Goal: Use online tool/utility: Utilize a website feature to perform a specific function

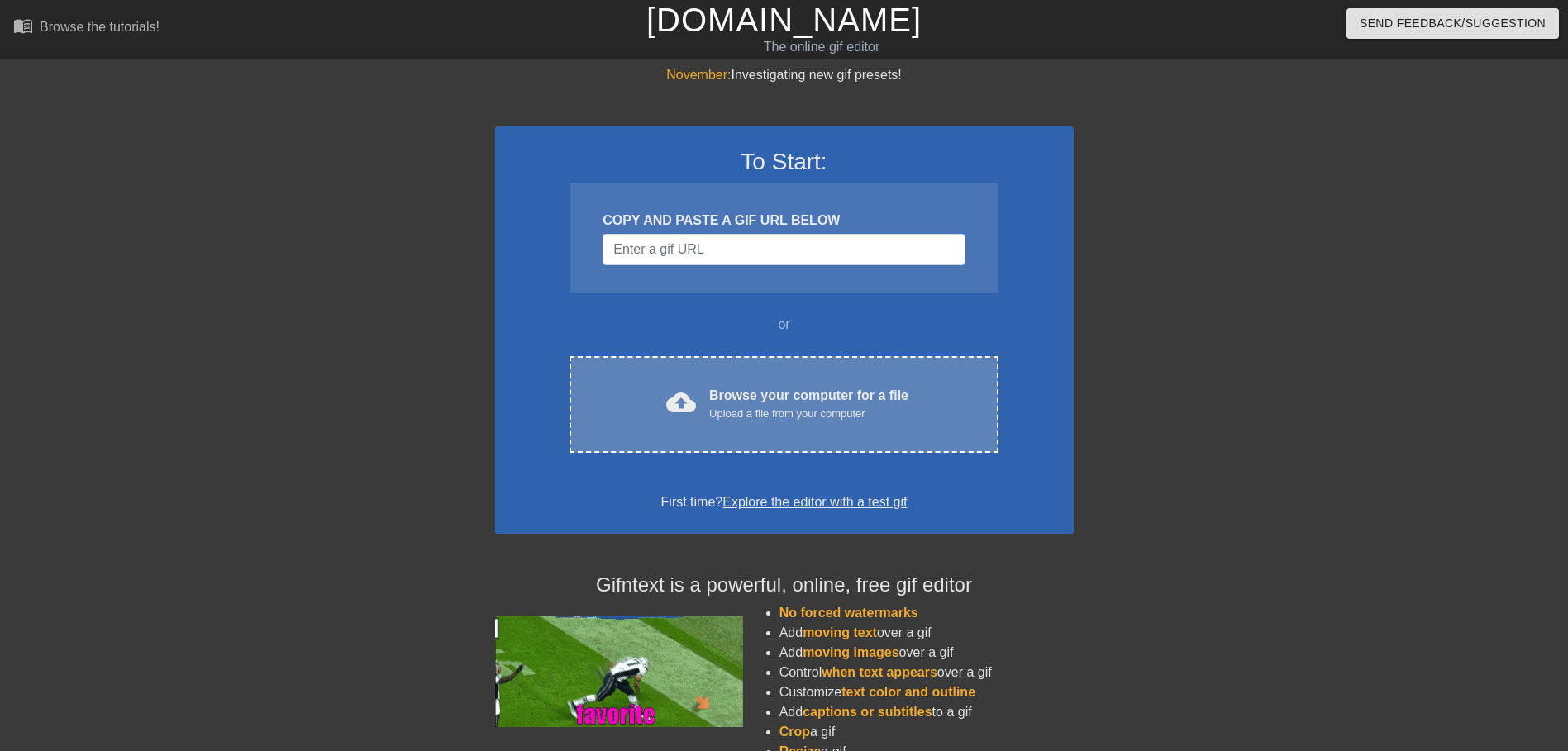
click at [909, 365] on div "cloud_upload Browse your computer for a file Upload a file from your computer C…" at bounding box center [783, 405] width 428 height 96
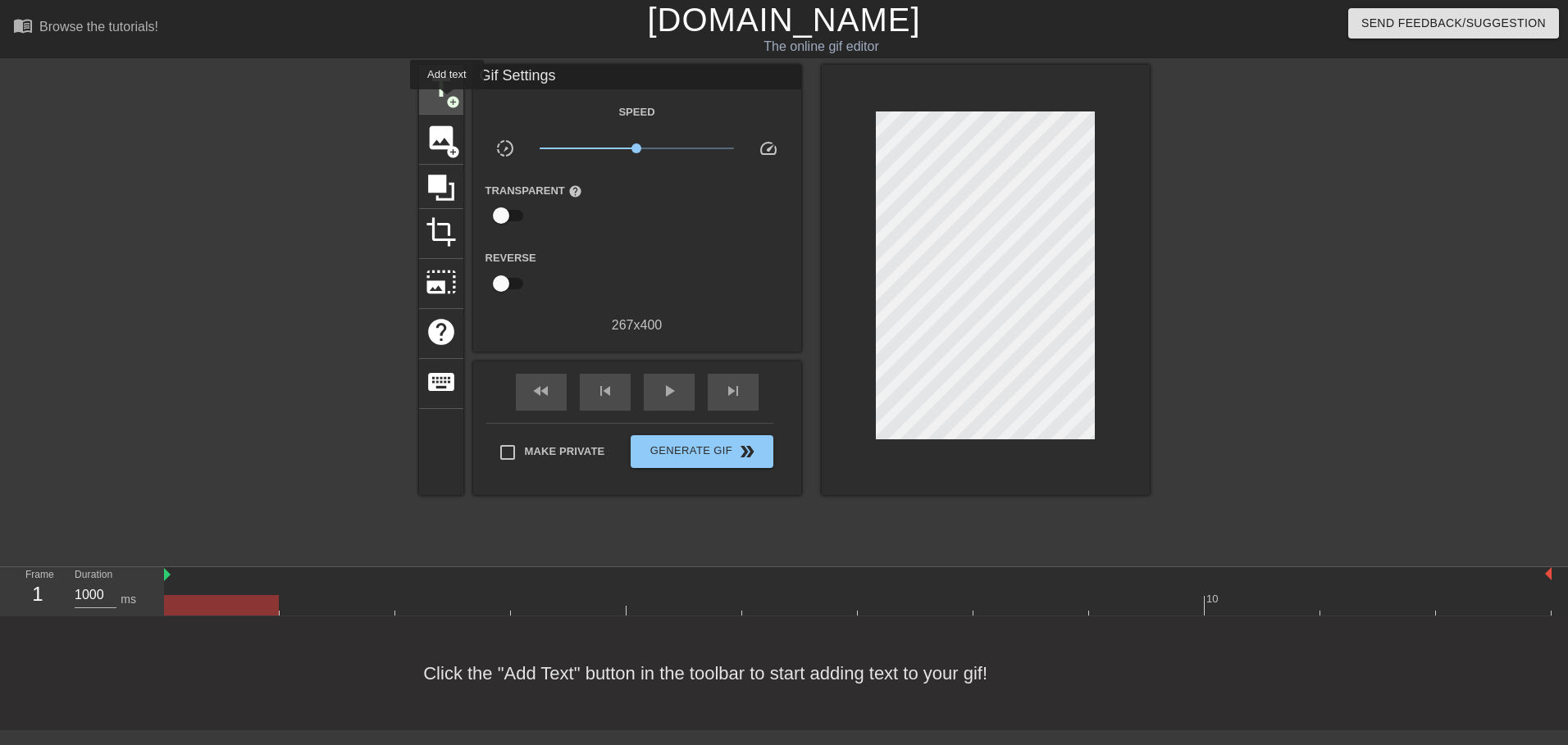
click at [446, 99] on span "add_circle" at bounding box center [453, 102] width 14 height 14
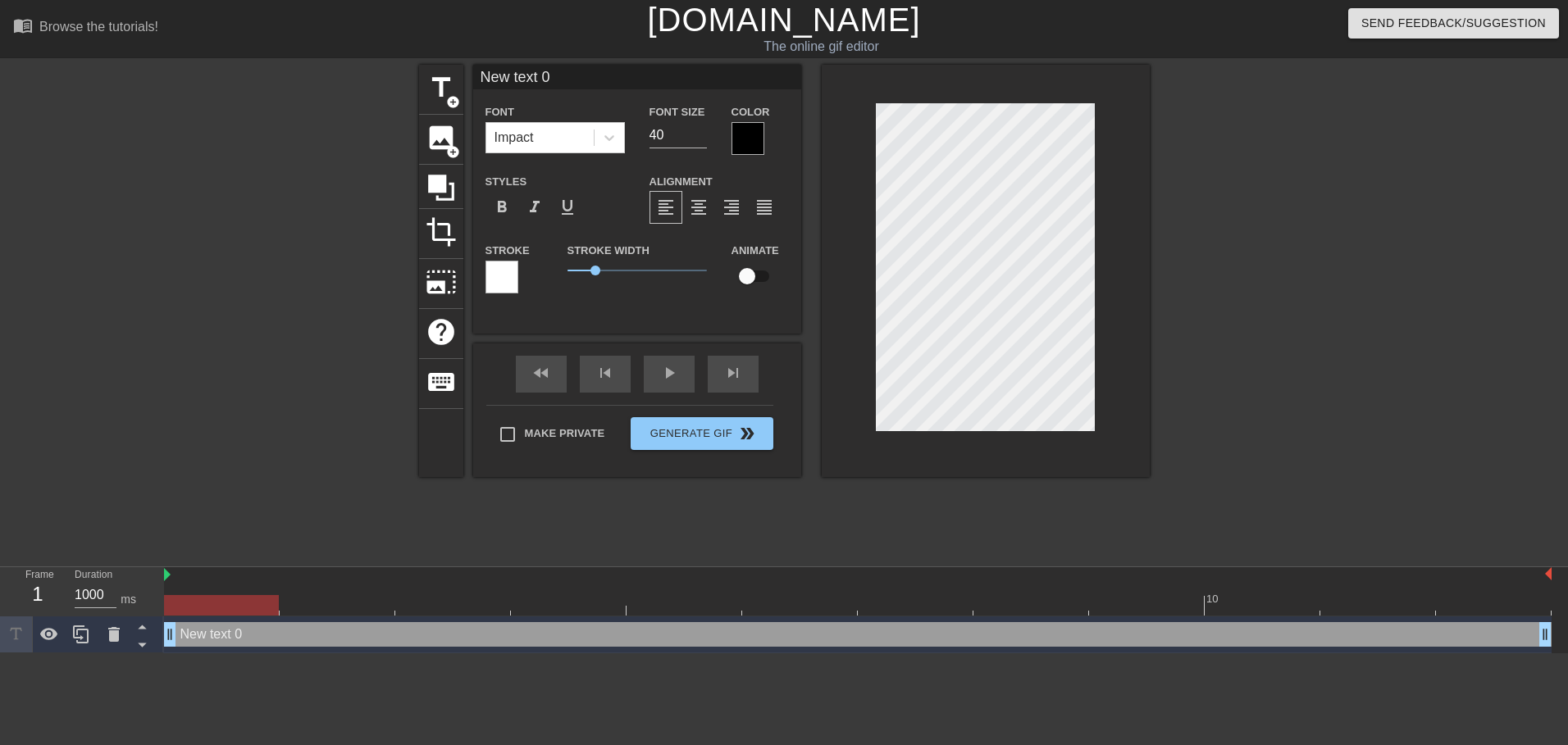
click at [533, 91] on div "New text 0 Font Impact Font Size 40 Color Styles format_bold format_italic form…" at bounding box center [637, 186] width 328 height 244
click at [529, 70] on input "New text 0" at bounding box center [637, 76] width 328 height 24
type input "XTAZ"
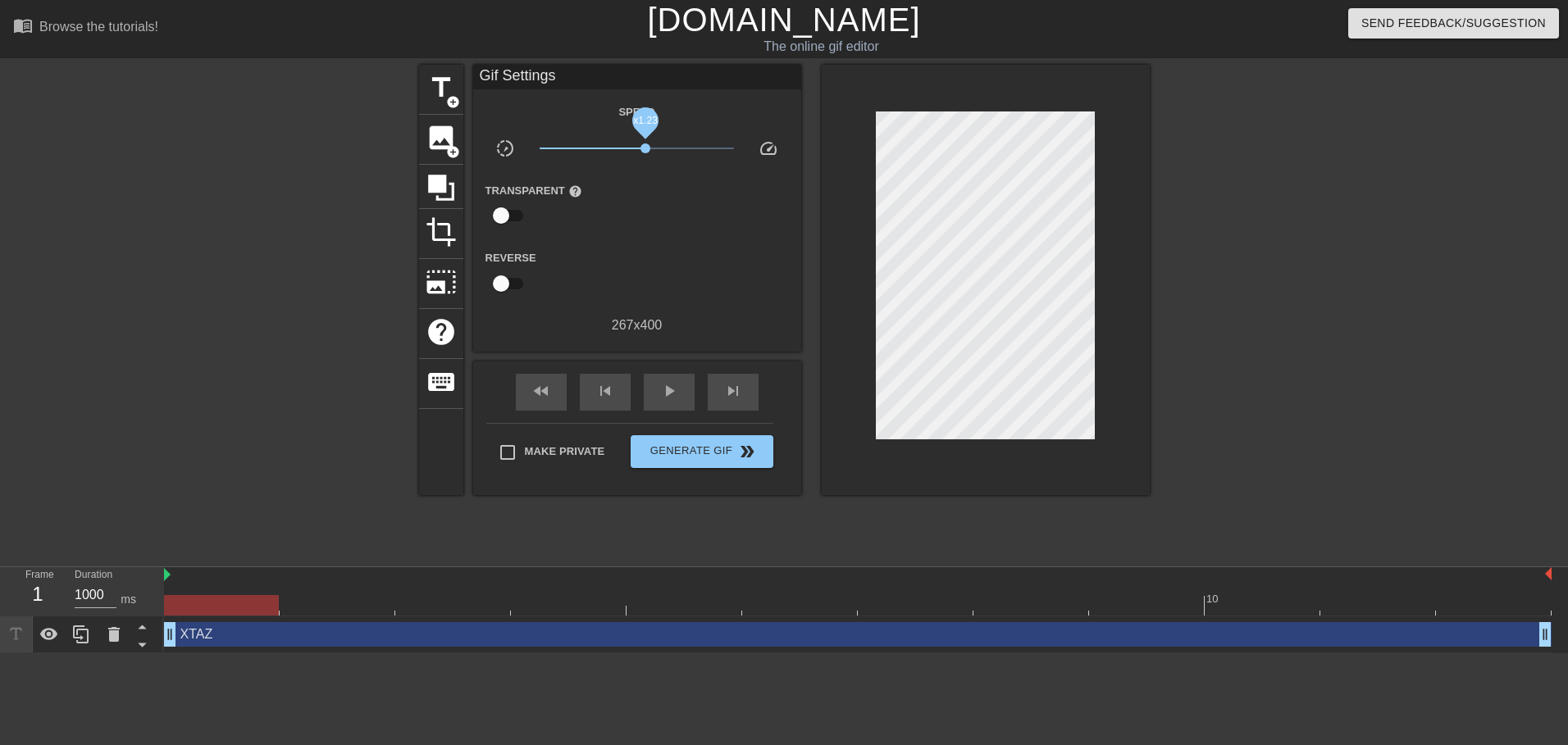
drag, startPoint x: 644, startPoint y: 142, endPoint x: 672, endPoint y: 147, distance: 28.4
click at [672, 147] on span "x1.23" at bounding box center [637, 147] width 194 height 19
click at [649, 381] on div "play_arrow" at bounding box center [669, 392] width 51 height 37
click at [678, 158] on span "x2.63" at bounding box center [637, 147] width 194 height 19
click at [679, 157] on span "x2.63" at bounding box center [637, 147] width 194 height 19
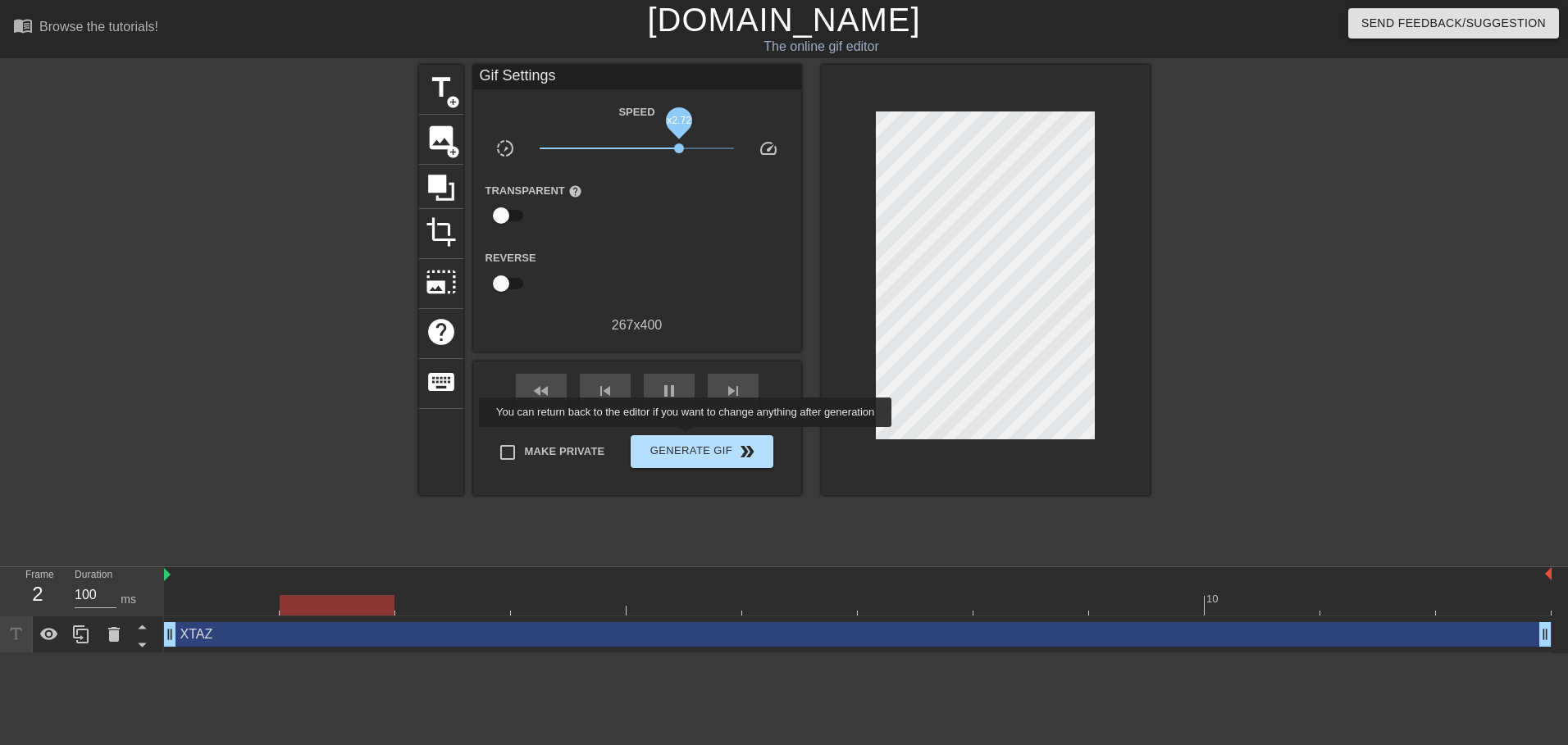
type input "1000"
click at [687, 438] on button "Generate Gif double_arrow" at bounding box center [701, 452] width 142 height 33
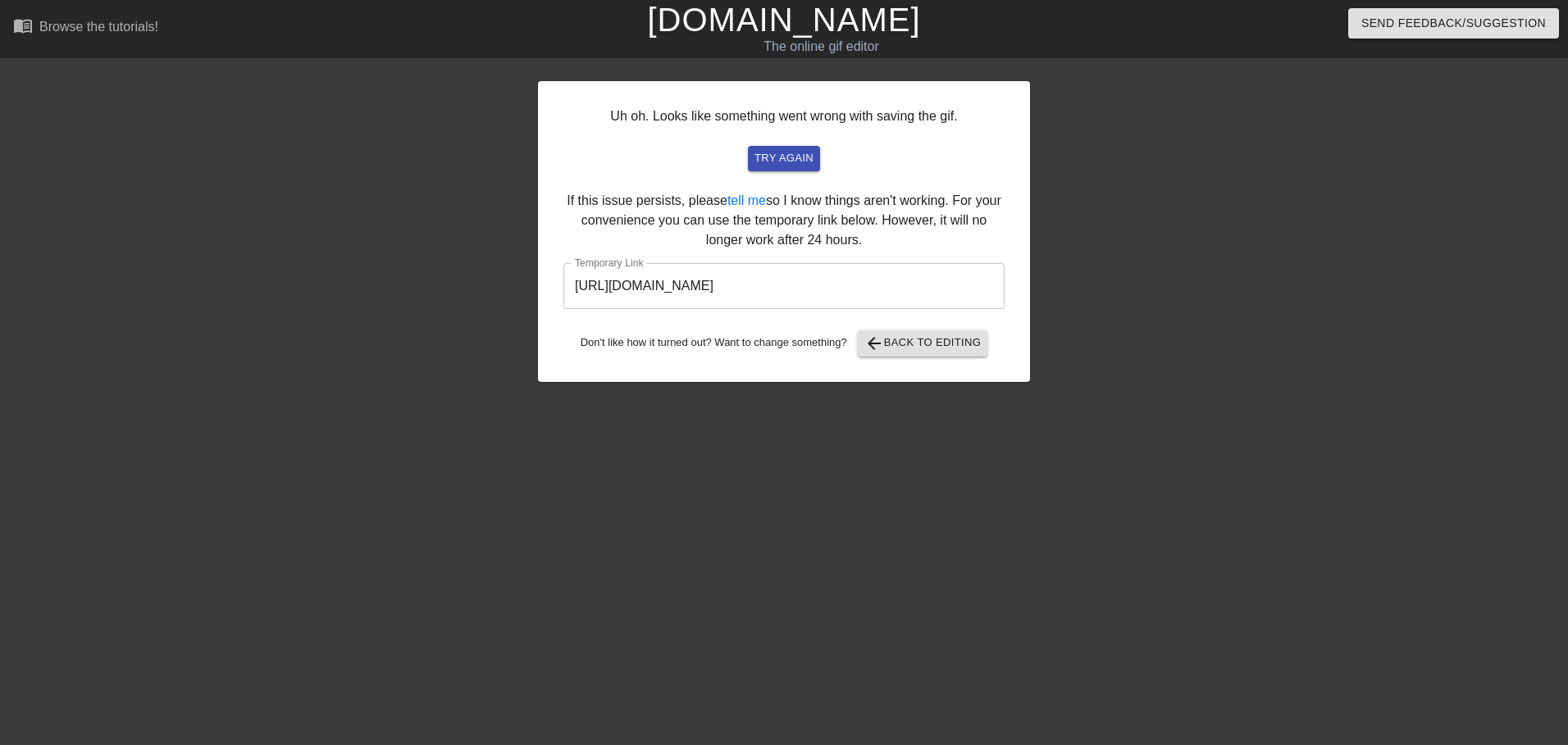
click at [805, 283] on input "https://www.gifntext.com/temp_generations/uCcZgyO5.gif" at bounding box center [784, 286] width 441 height 46
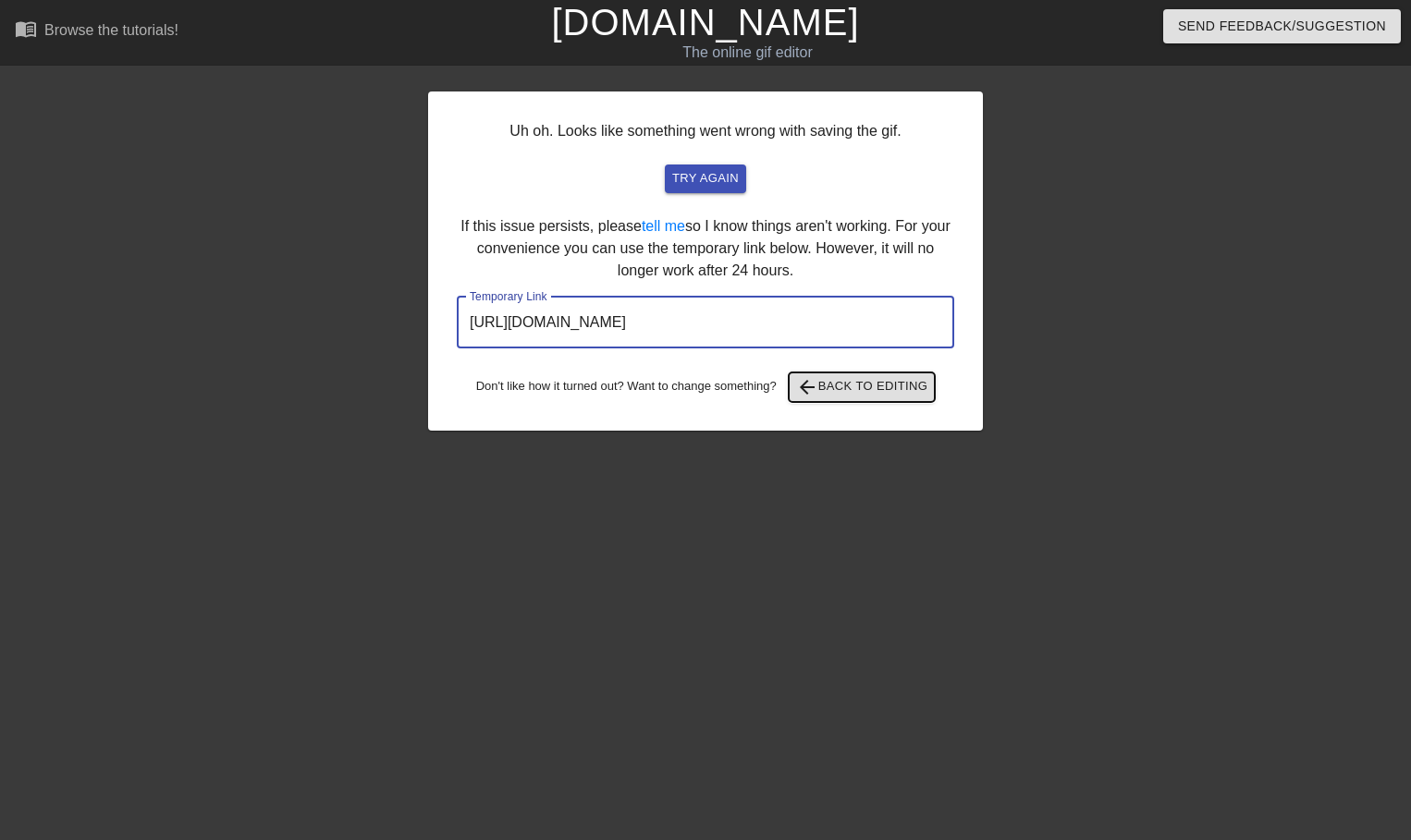
click at [864, 390] on span "arrow_back Back to Editing" at bounding box center [862, 386] width 132 height 22
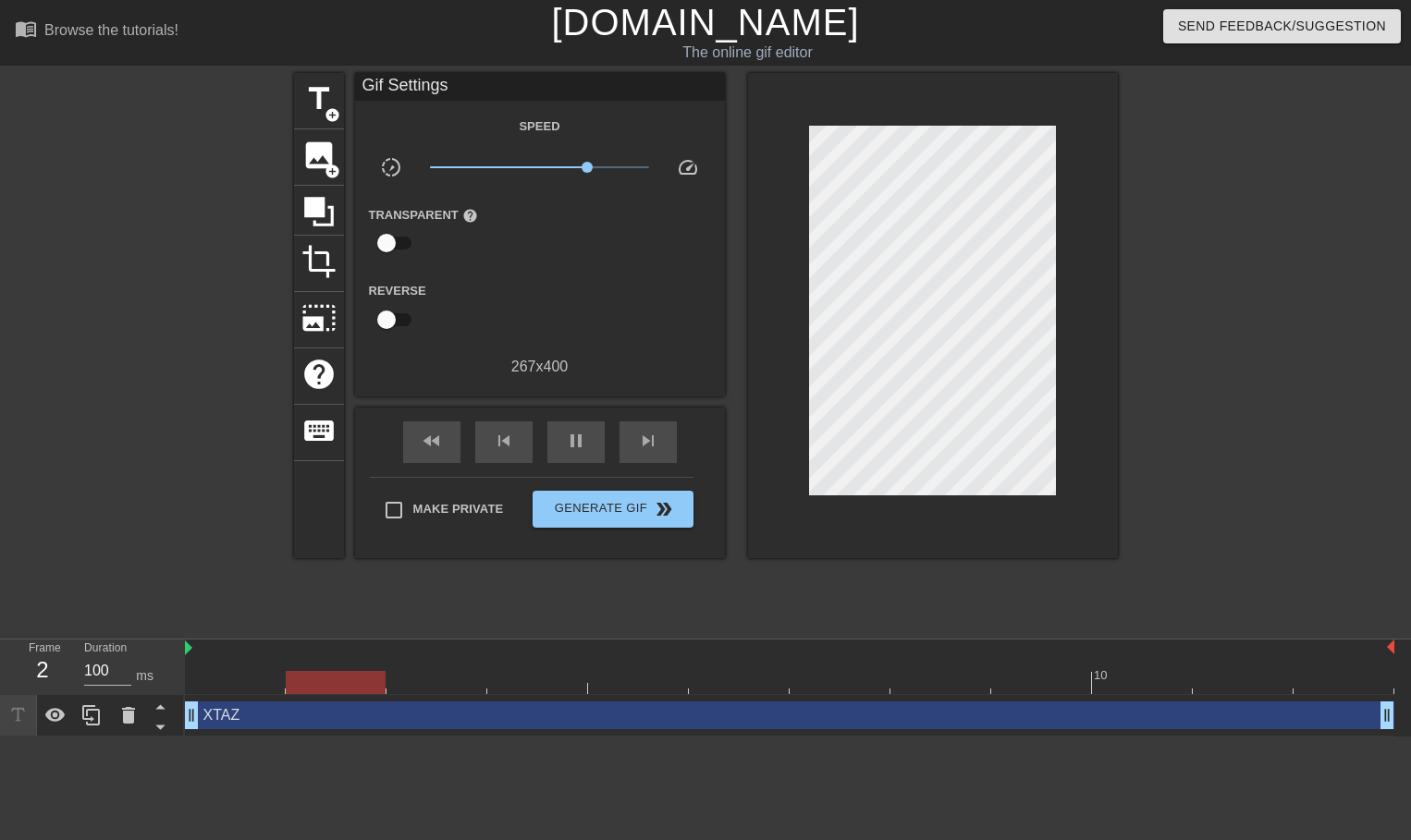
type input "1000"
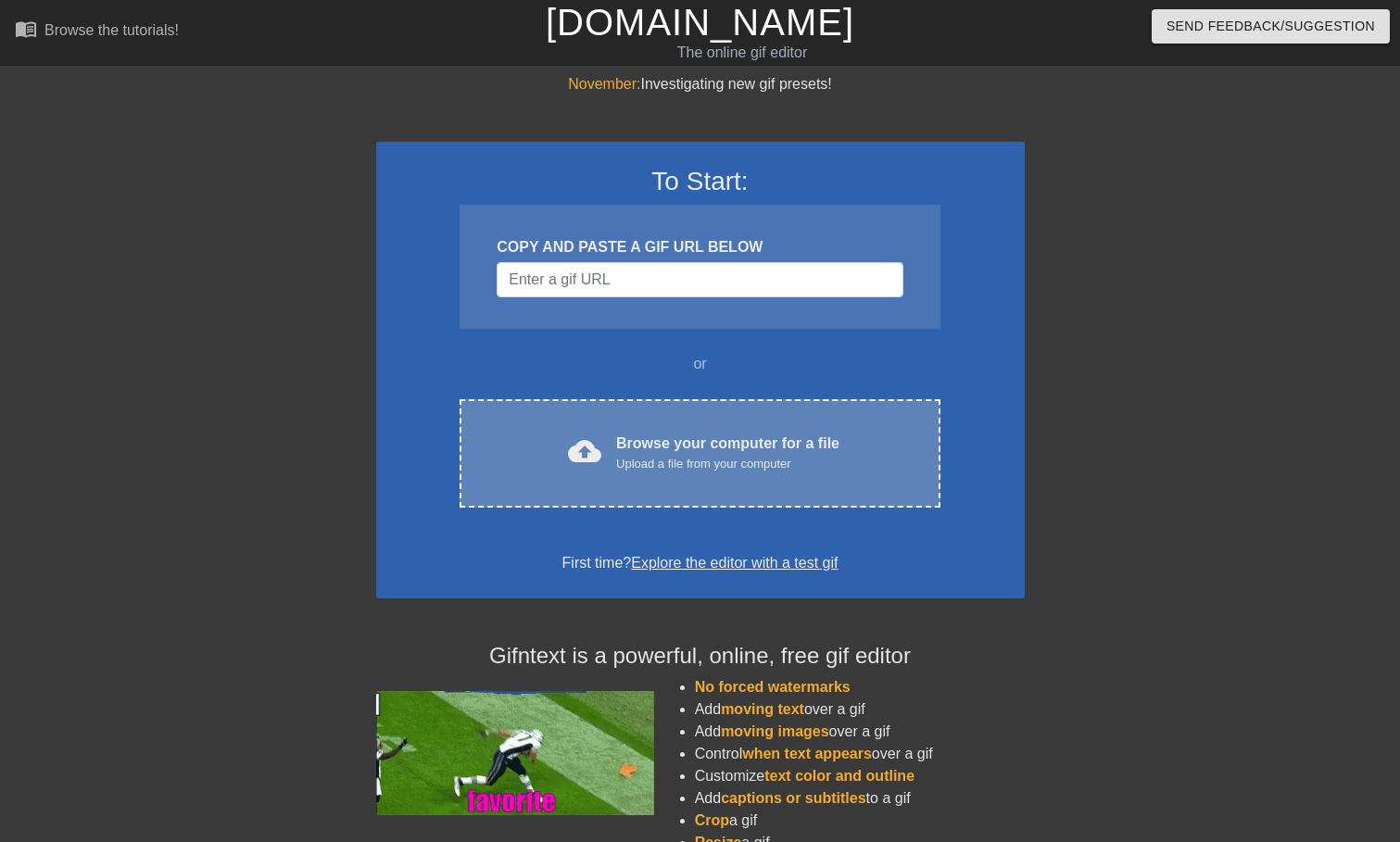
click at [845, 433] on div "cloud_upload Browse your computer for a file Upload a file from your computer" at bounding box center [699, 454] width 402 height 42
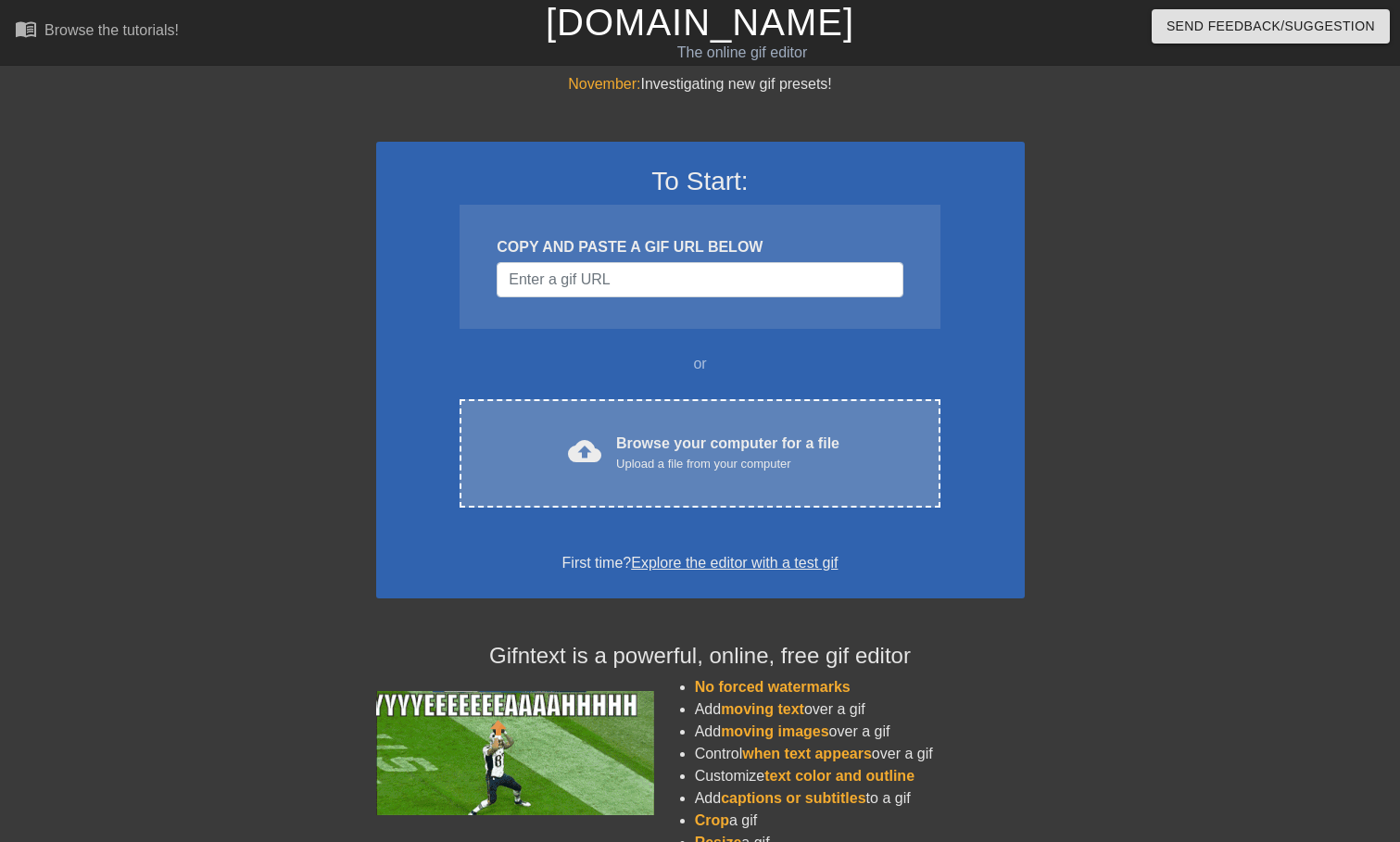
click at [821, 449] on div "Browse your computer for a file Upload a file from your computer" at bounding box center [728, 453] width 223 height 41
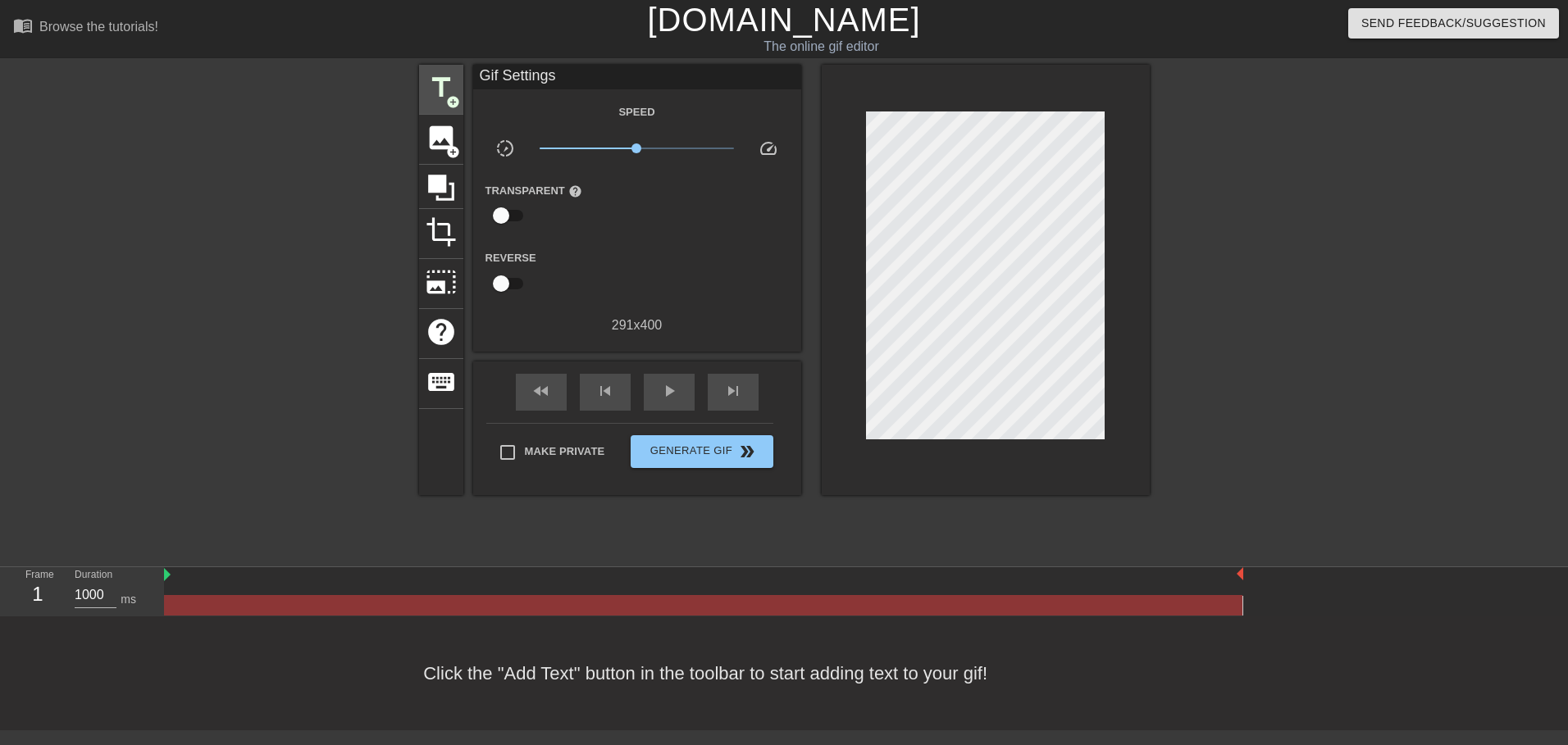
click at [457, 67] on div "menu_book Browse the tutorials! Gifntext.com The online gif editor Send Feedbac…" at bounding box center [784, 365] width 1568 height 731
click at [449, 77] on span "title" at bounding box center [441, 87] width 31 height 31
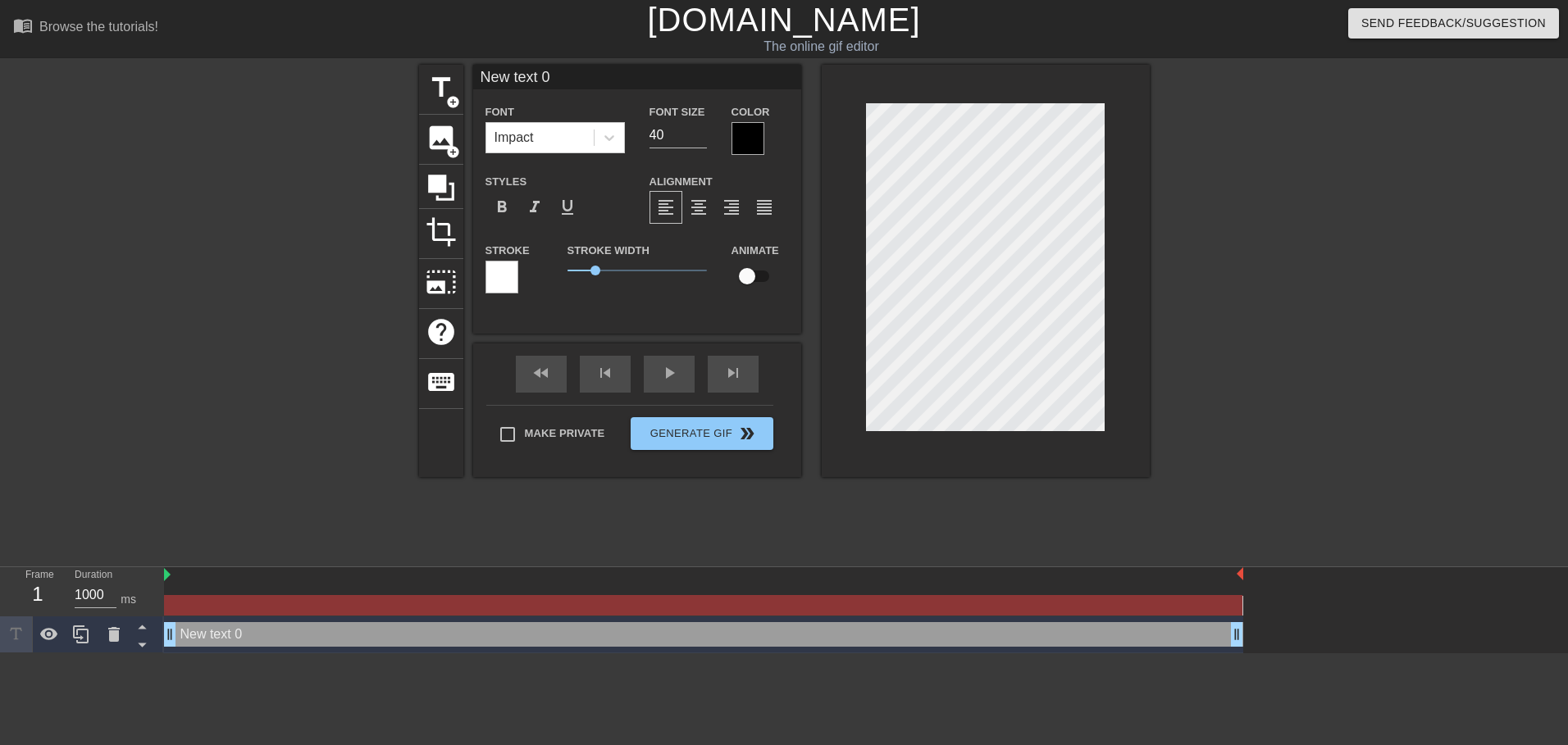
click at [535, 72] on input "New text 0" at bounding box center [637, 76] width 328 height 24
type input "XTAZ"
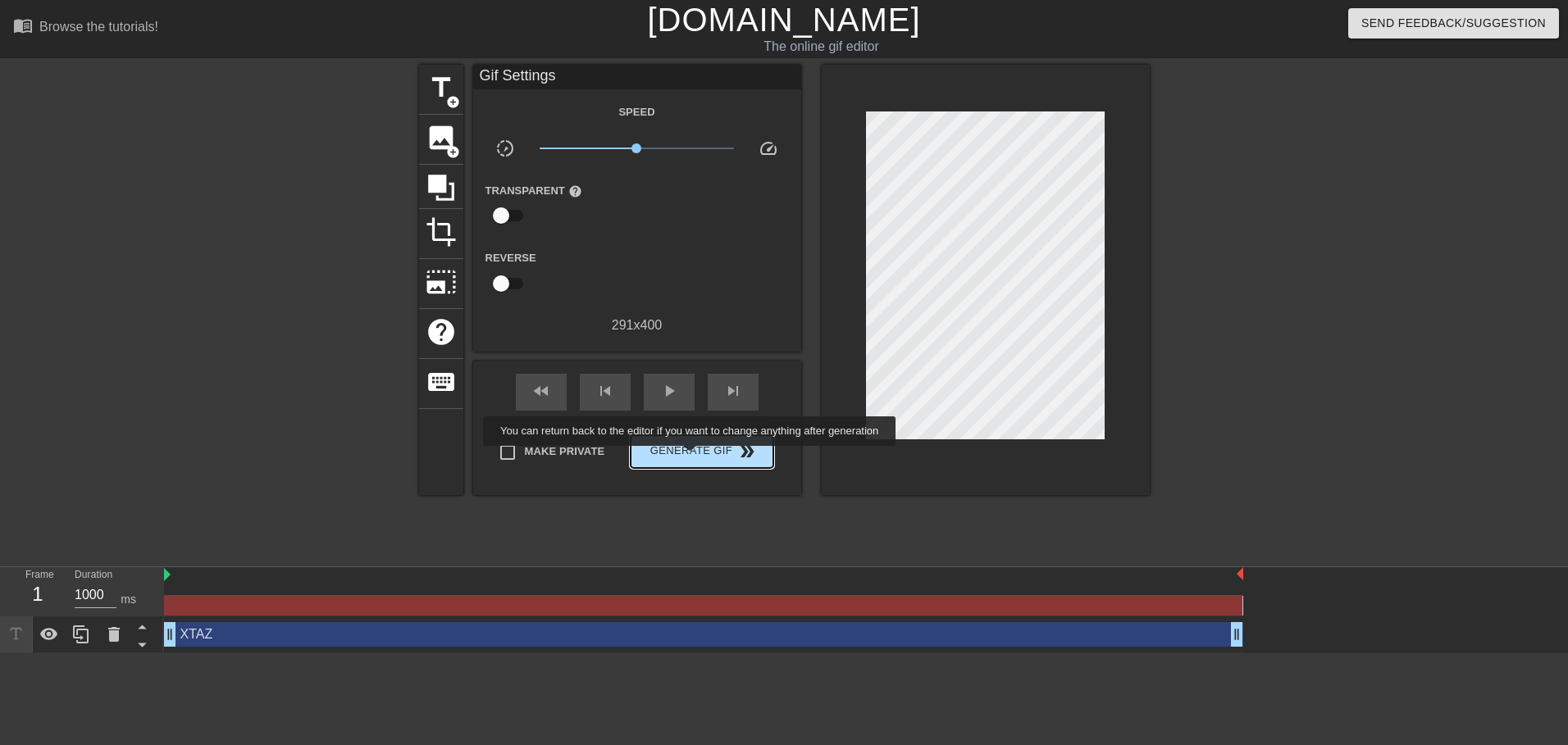
click at [691, 458] on span "Generate Gif double_arrow" at bounding box center [701, 451] width 129 height 19
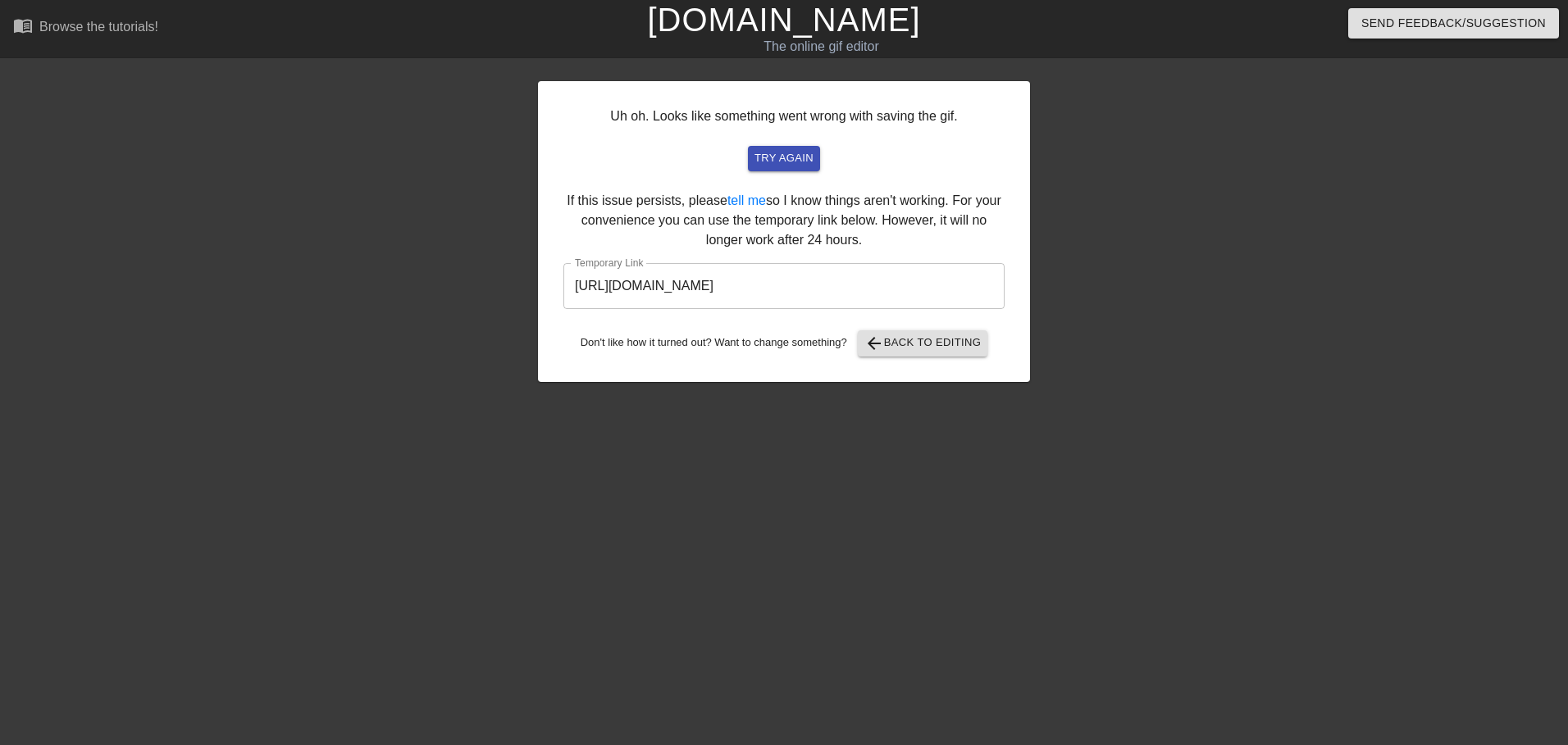
click at [675, 272] on input "https://www.gifntext.com/temp_generations/LzprI8Ta.gif" at bounding box center [784, 286] width 441 height 46
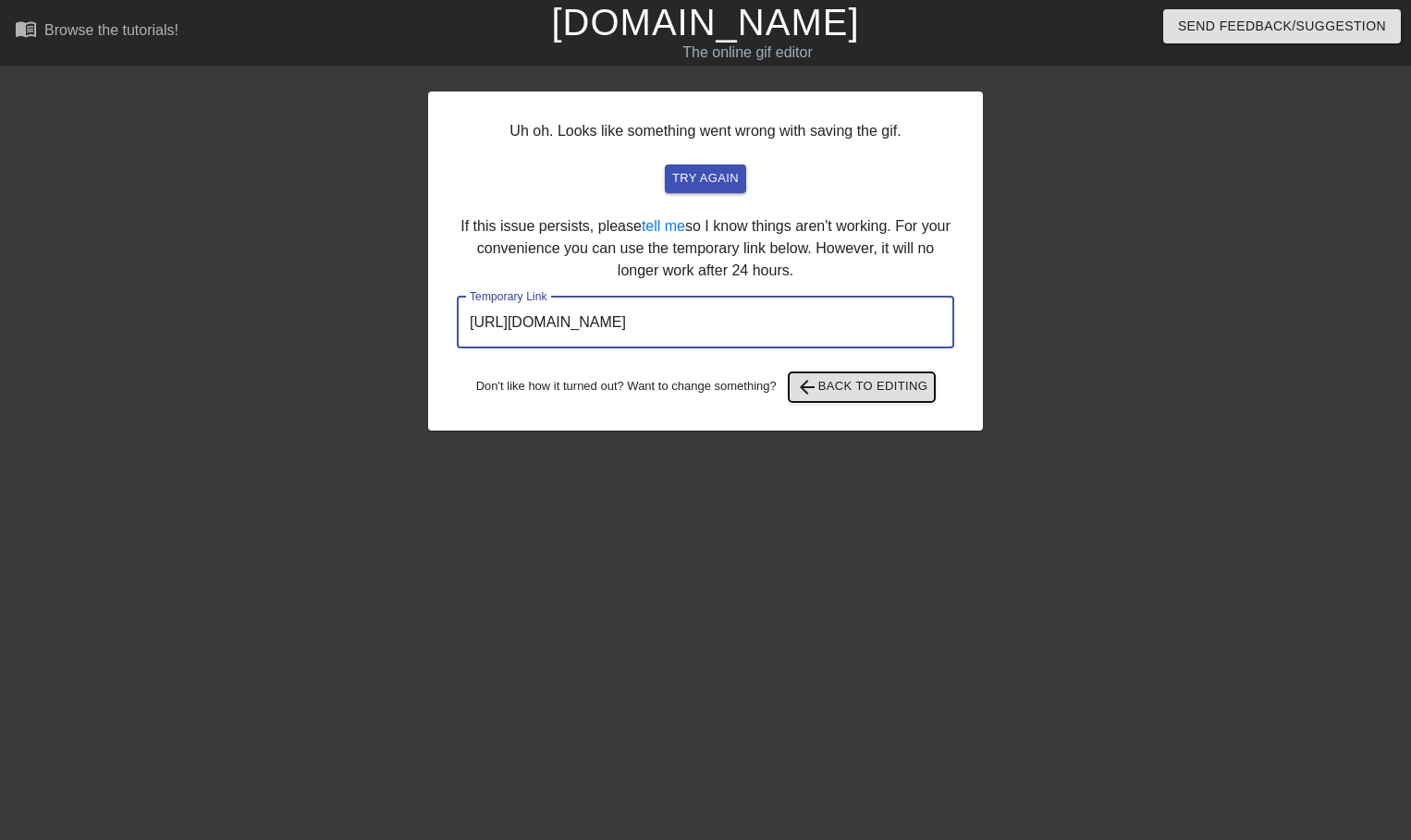
click at [828, 384] on span "arrow_back Back to Editing" at bounding box center [862, 386] width 132 height 22
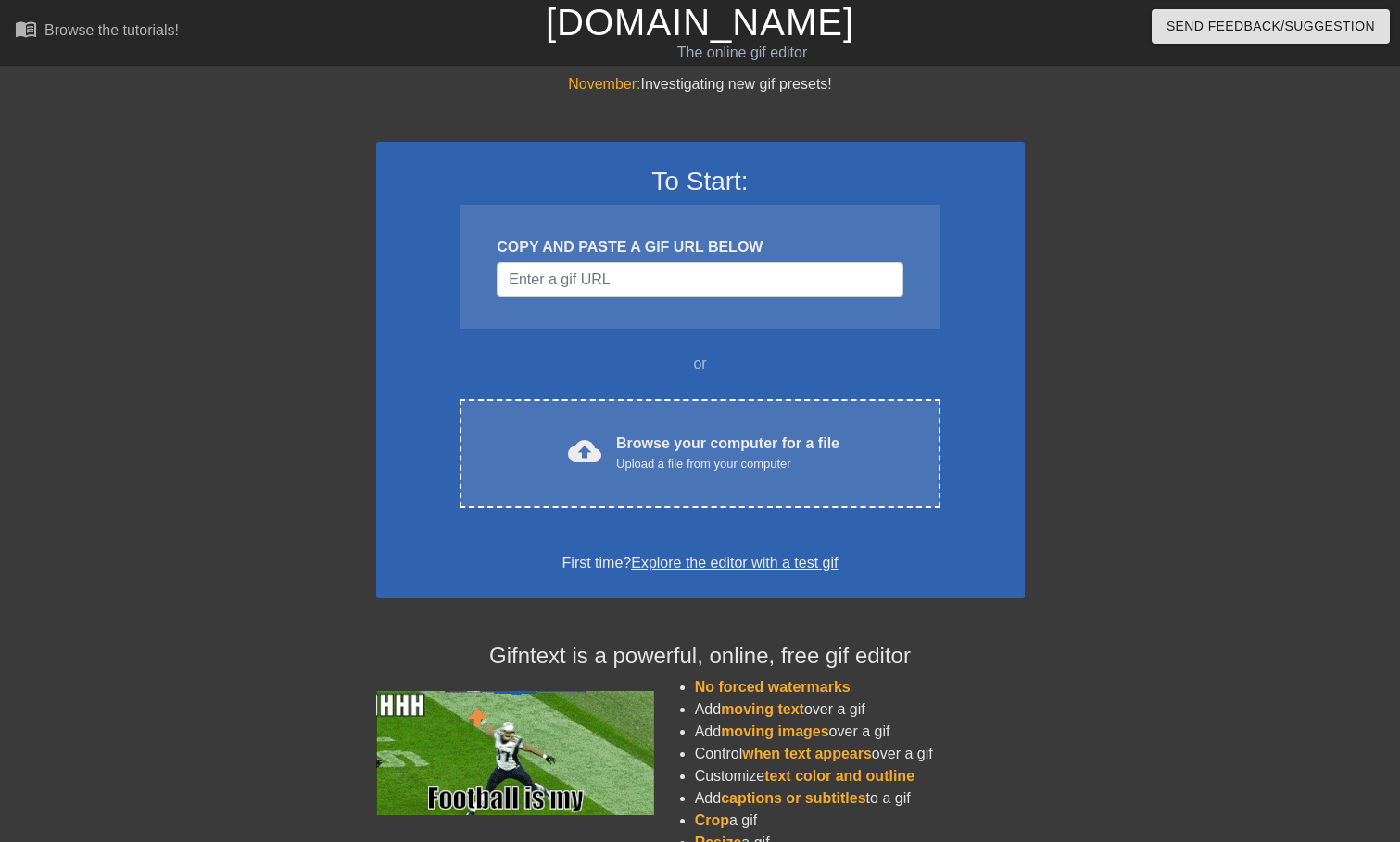
click at [806, 350] on div "To Start: COPY AND PASTE A GIF URL BELOW or cloud_upload Browse your computer f…" at bounding box center [700, 370] width 648 height 457
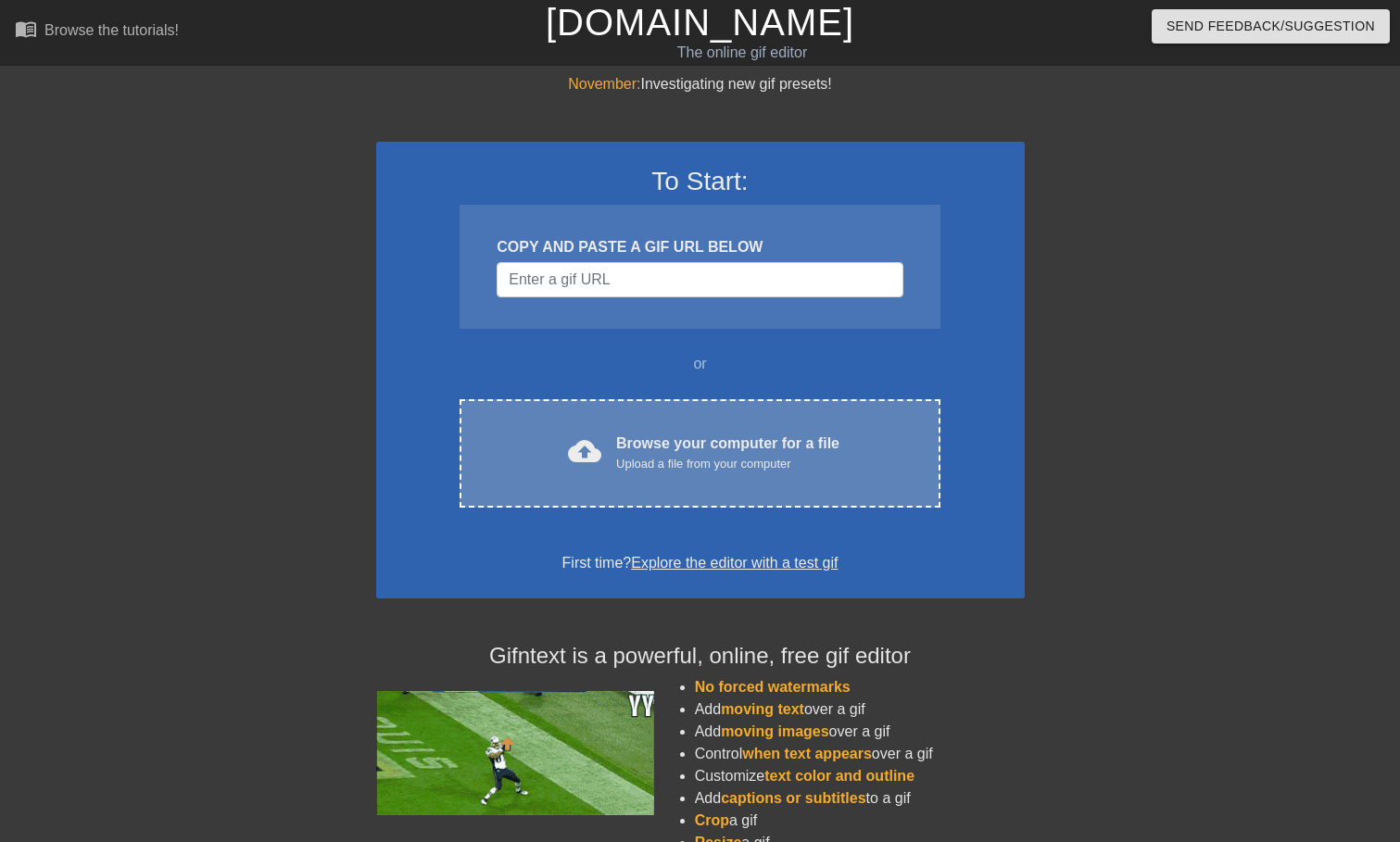
click at [789, 418] on div "cloud_upload Browse your computer for a file Upload a file from your computer C…" at bounding box center [699, 454] width 480 height 108
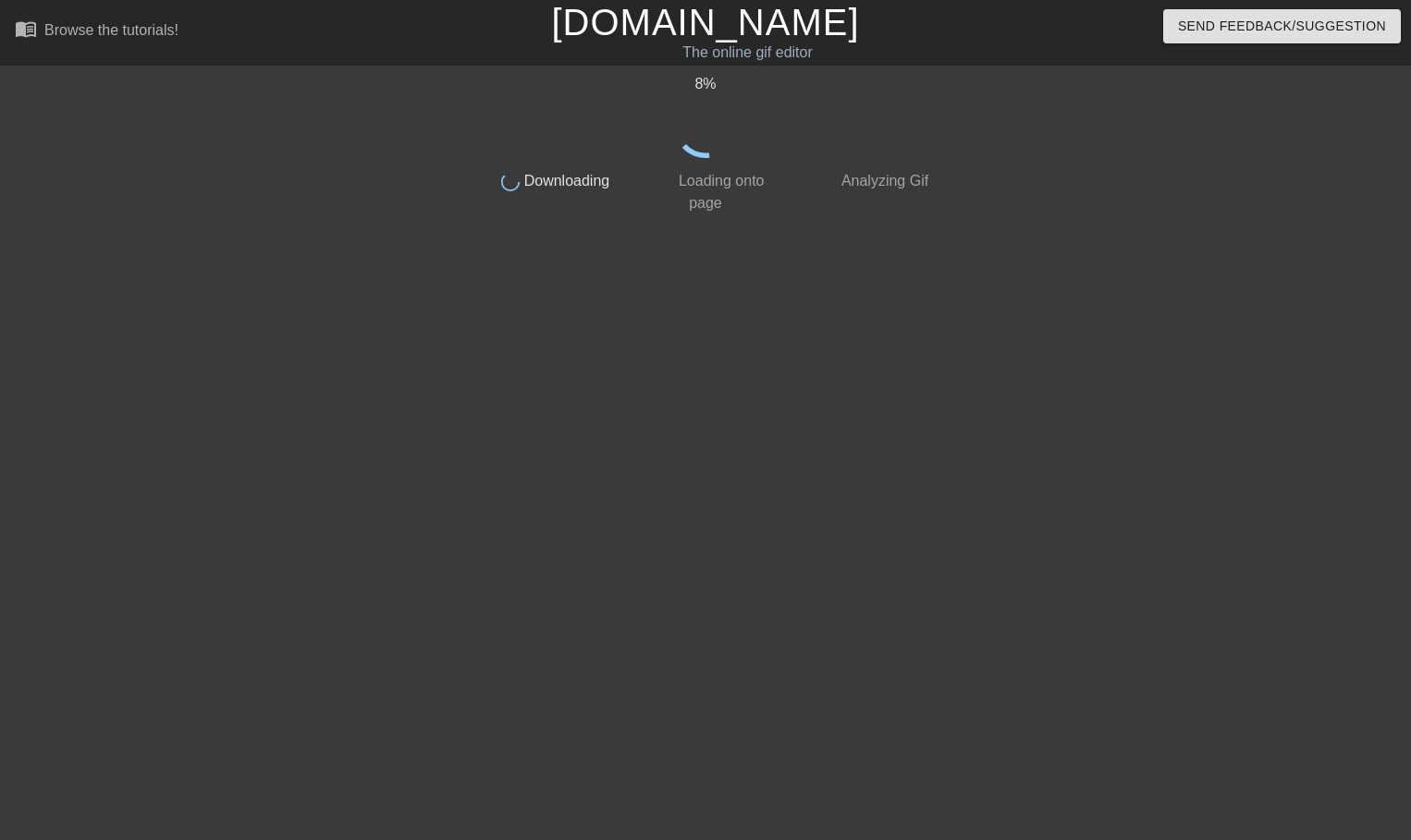
click at [200, 82] on div at bounding box center [313, 350] width 278 height 555
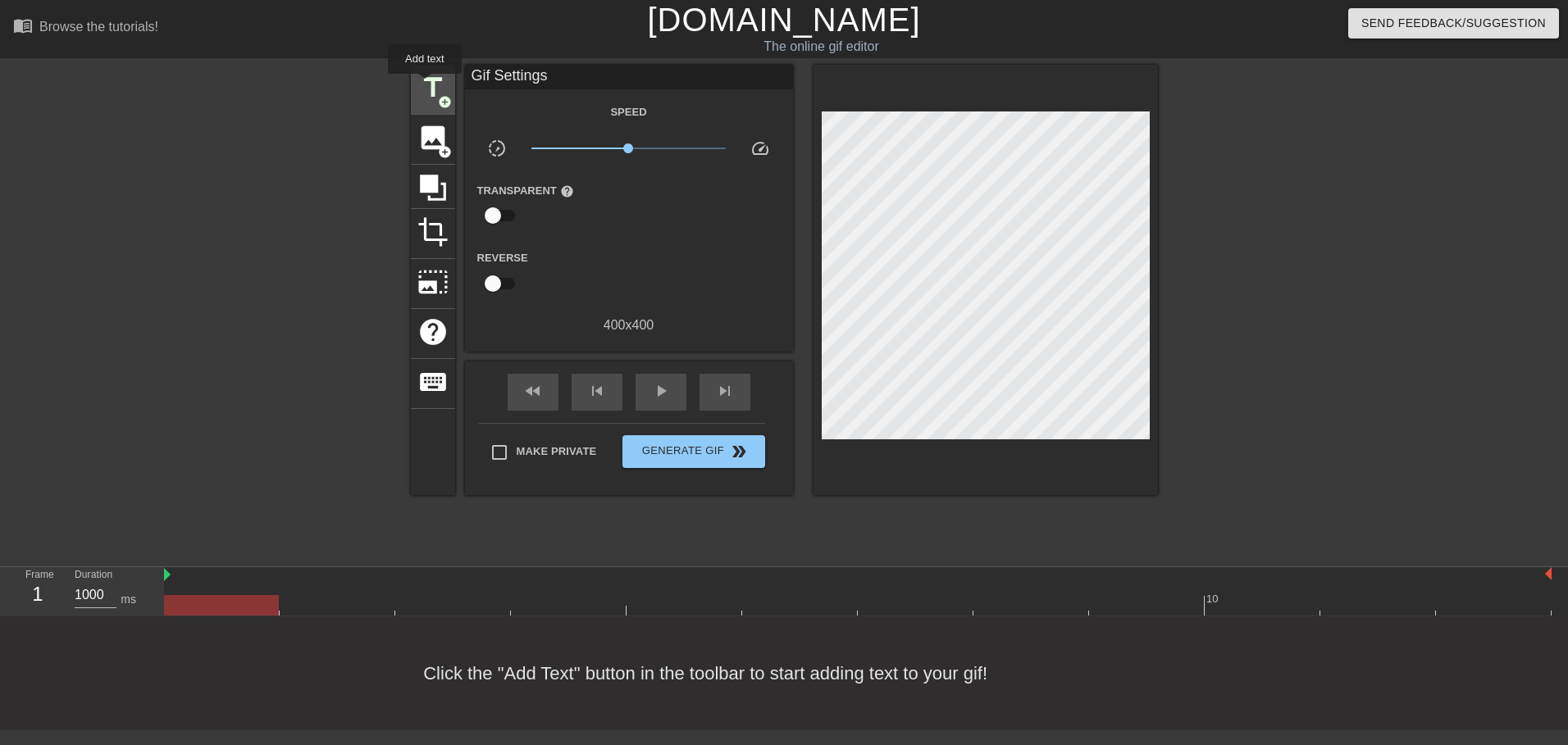
click at [425, 85] on span "title" at bounding box center [432, 87] width 31 height 31
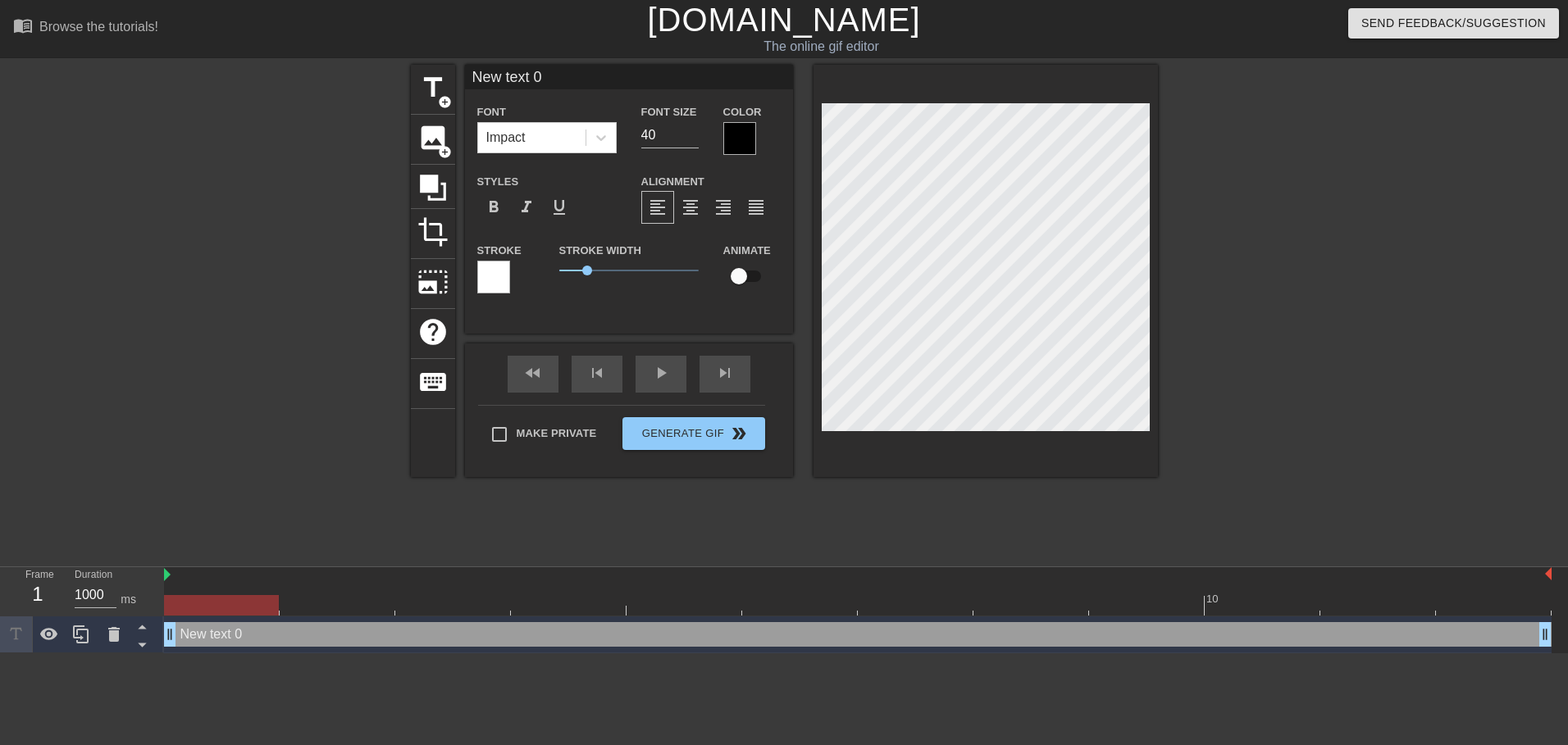
click at [508, 59] on div "menu_book Browse the tutorials! Gifntext.com The online gif editor Send Feedbac…" at bounding box center [784, 327] width 1568 height 654
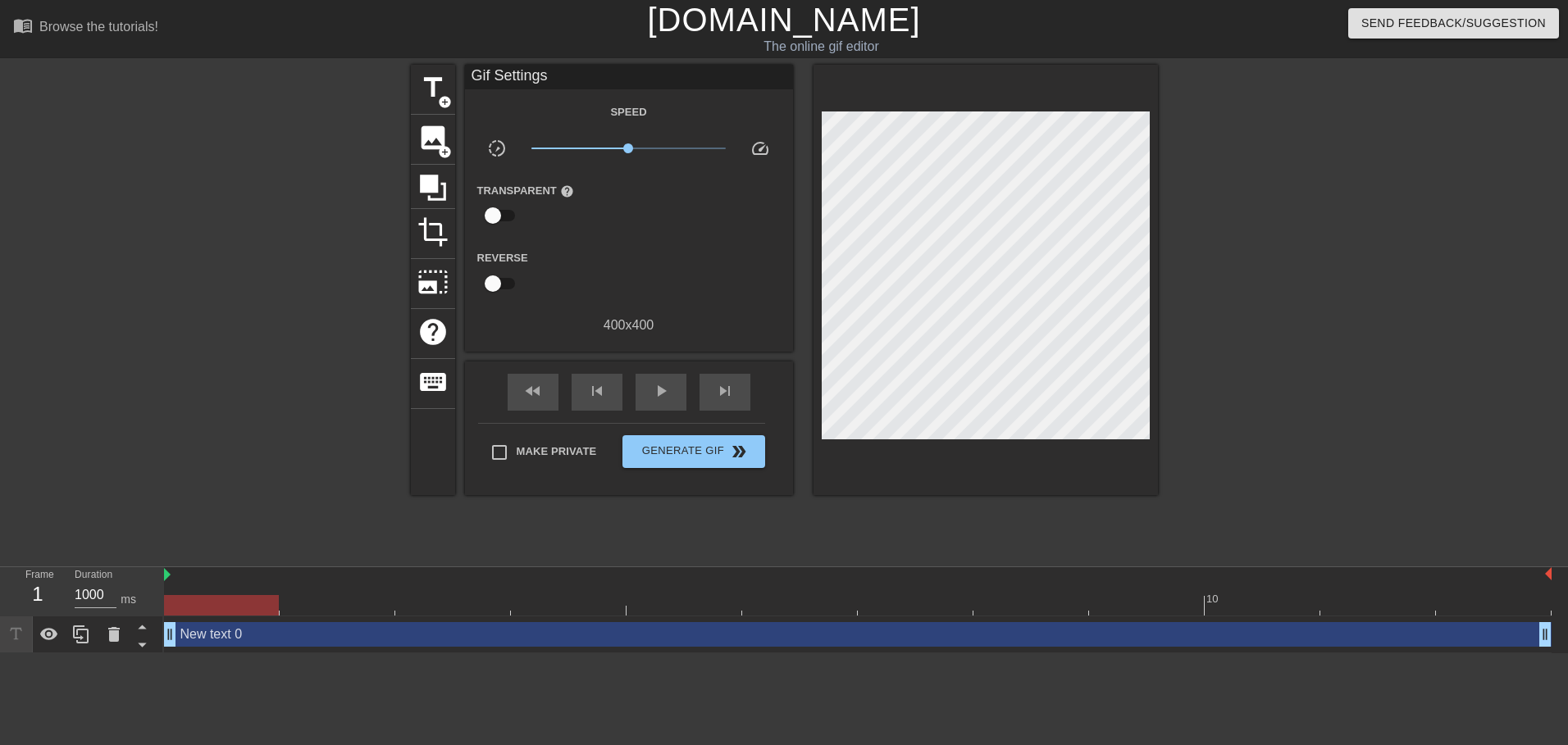
click at [514, 66] on div "Gif Settings" at bounding box center [629, 76] width 328 height 24
click at [516, 73] on div "Gif Settings" at bounding box center [629, 76] width 328 height 24
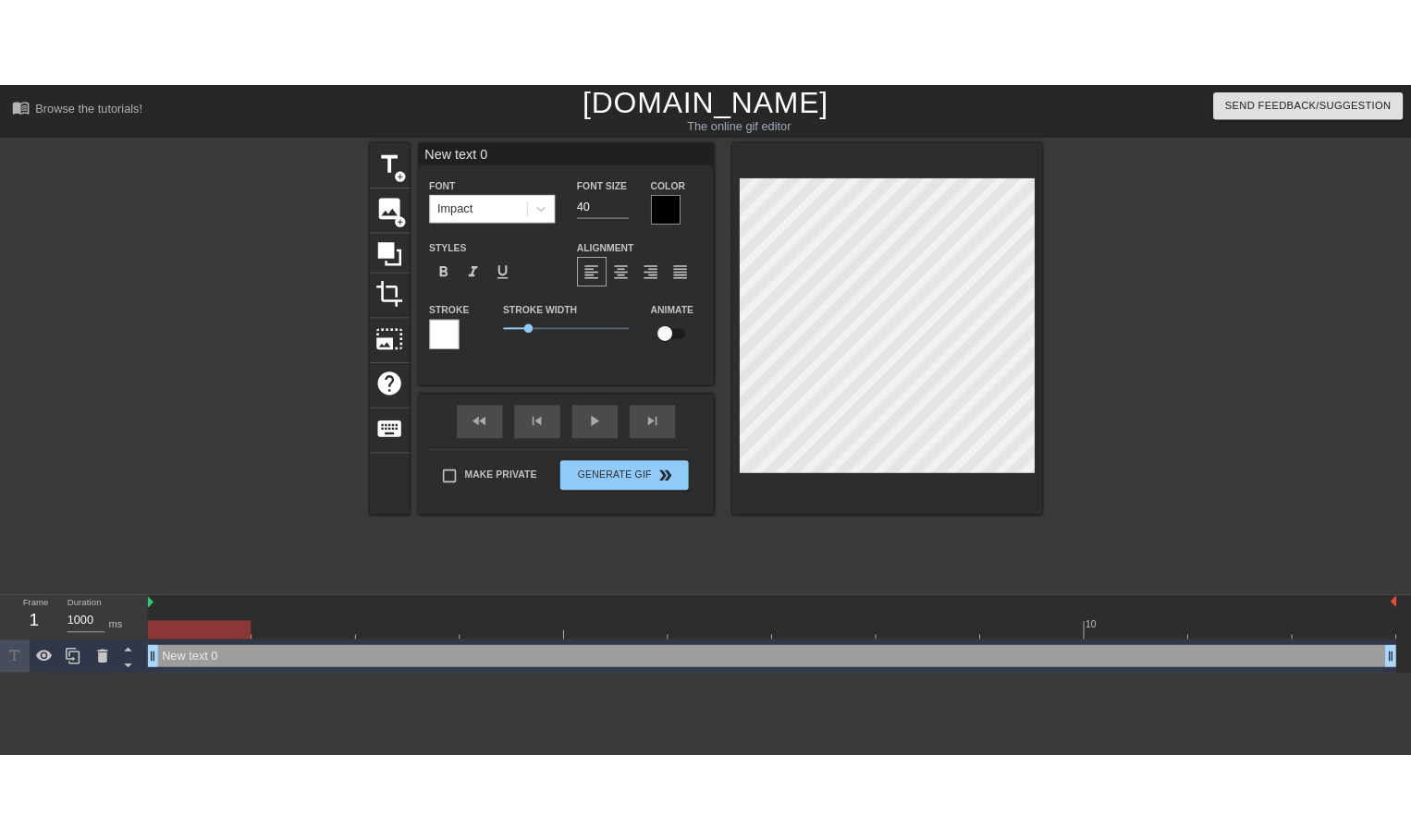
scroll to position [3, 3]
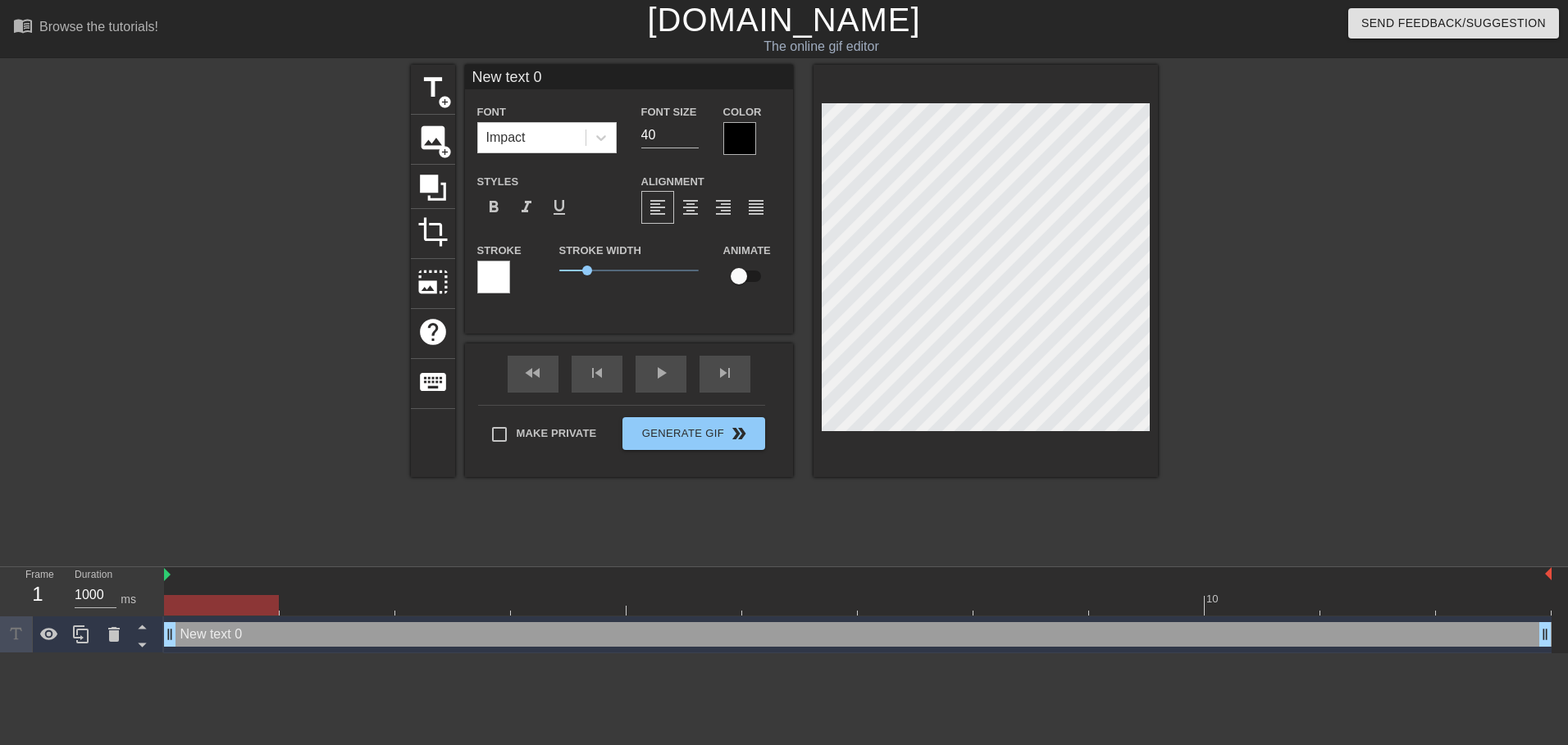
type input "X"
type textarea "X"
type input "XA"
type textarea "XA"
type input "XAZ"
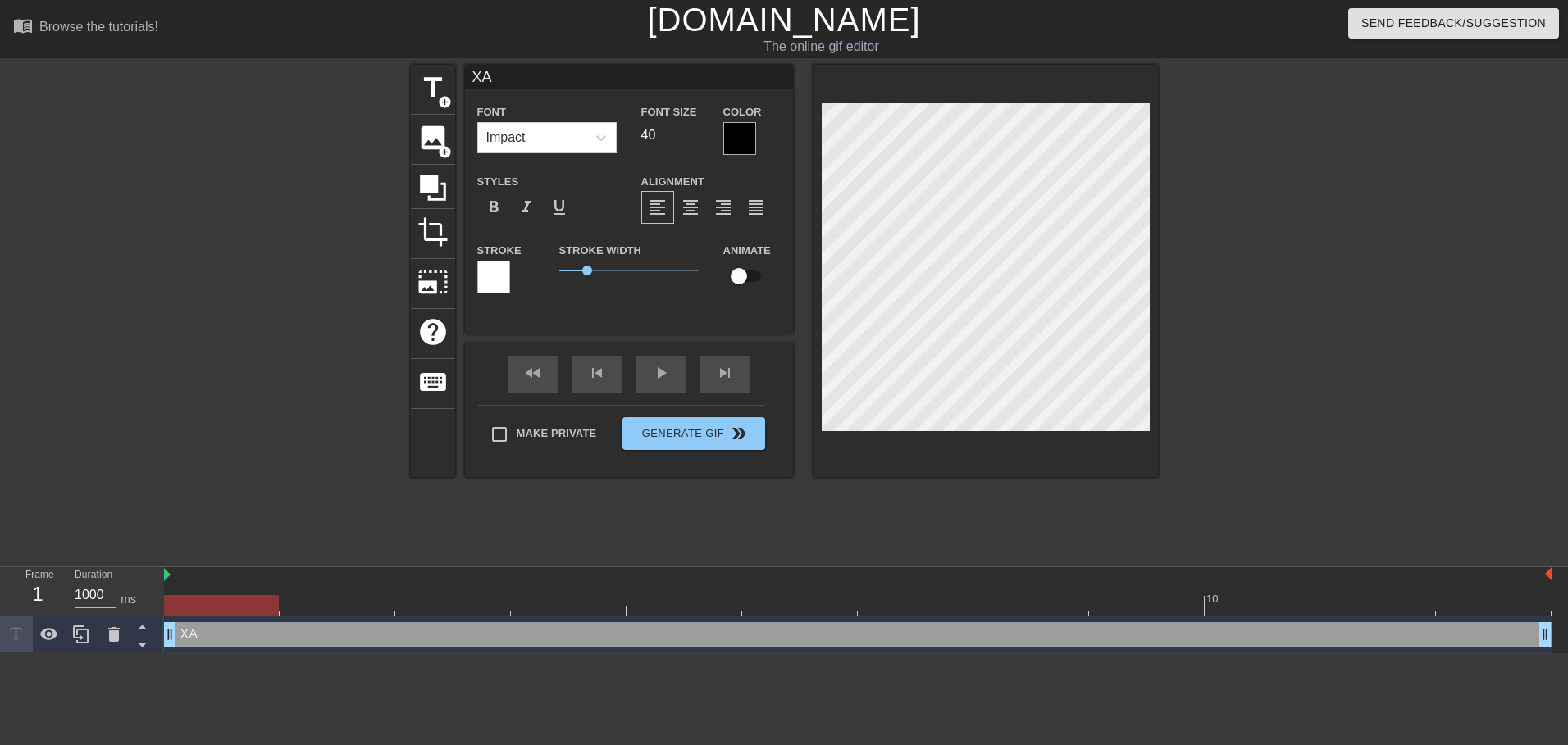
type textarea "XAZ"
type input "XA"
type textarea "XA"
type input "X"
type textarea "X"
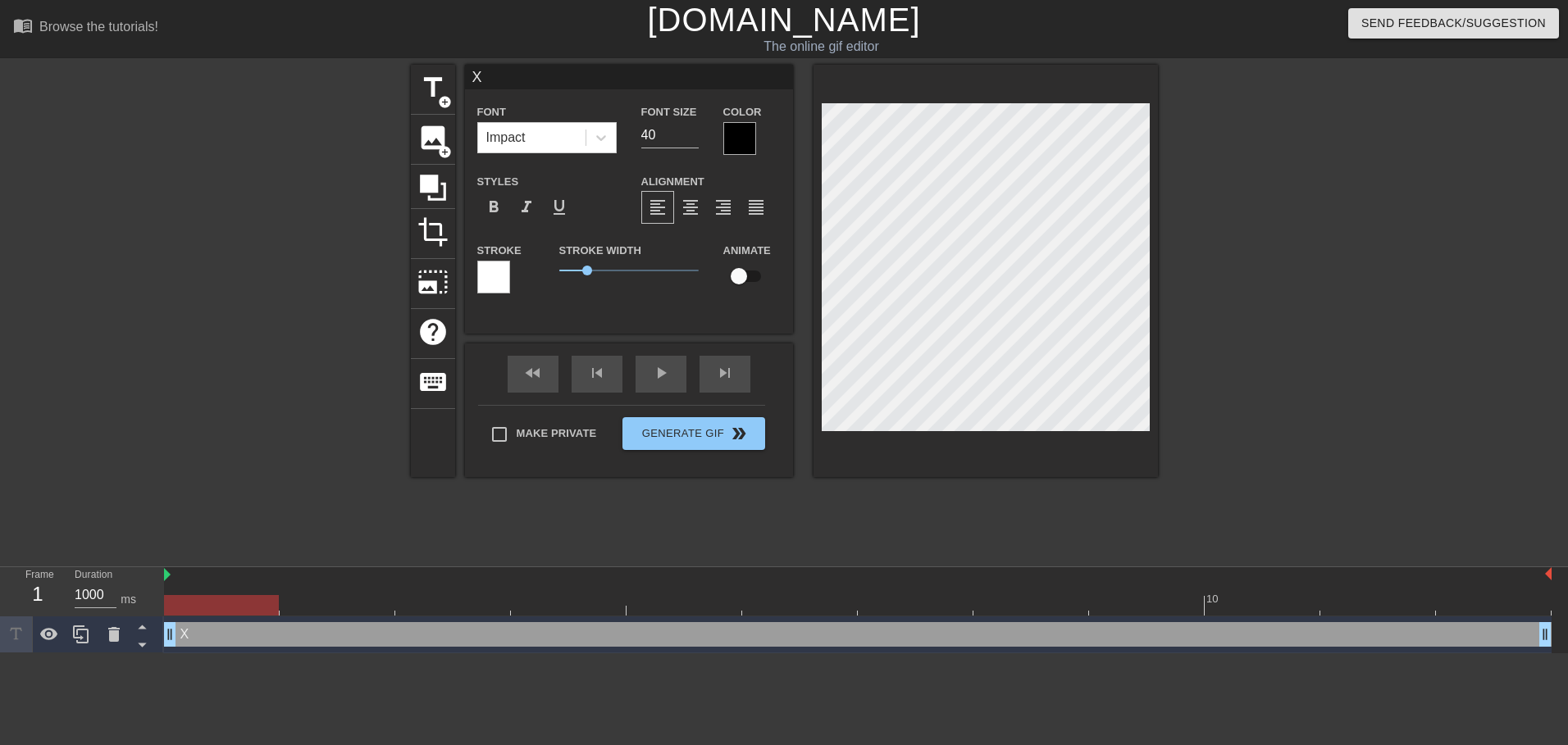
type input "XT"
type textarea "XT"
type input "XTA"
type textarea "XTA"
type input "XTAZ"
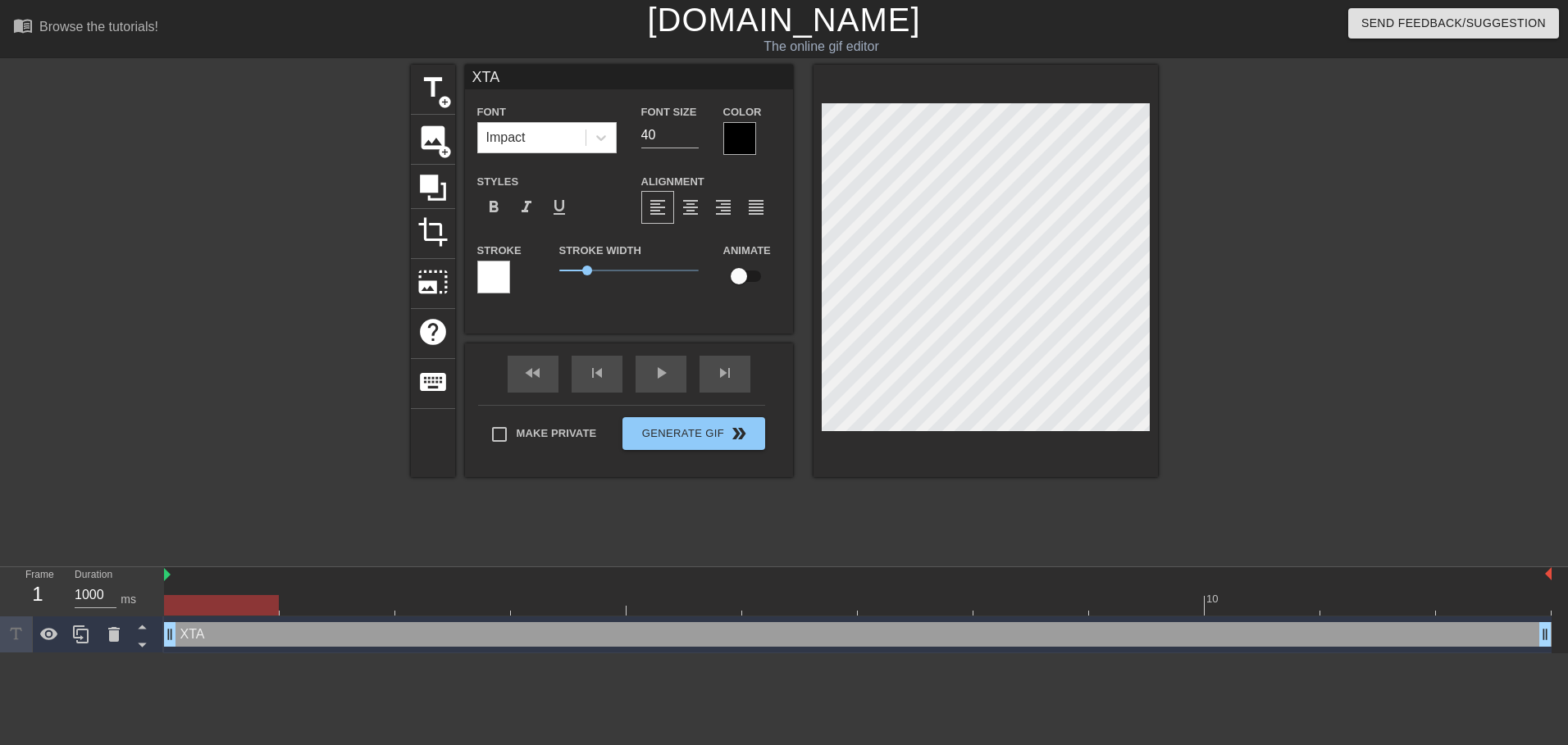
type textarea "XTAZ"
click at [691, 439] on span "Generate Gif double_arrow" at bounding box center [694, 433] width 129 height 19
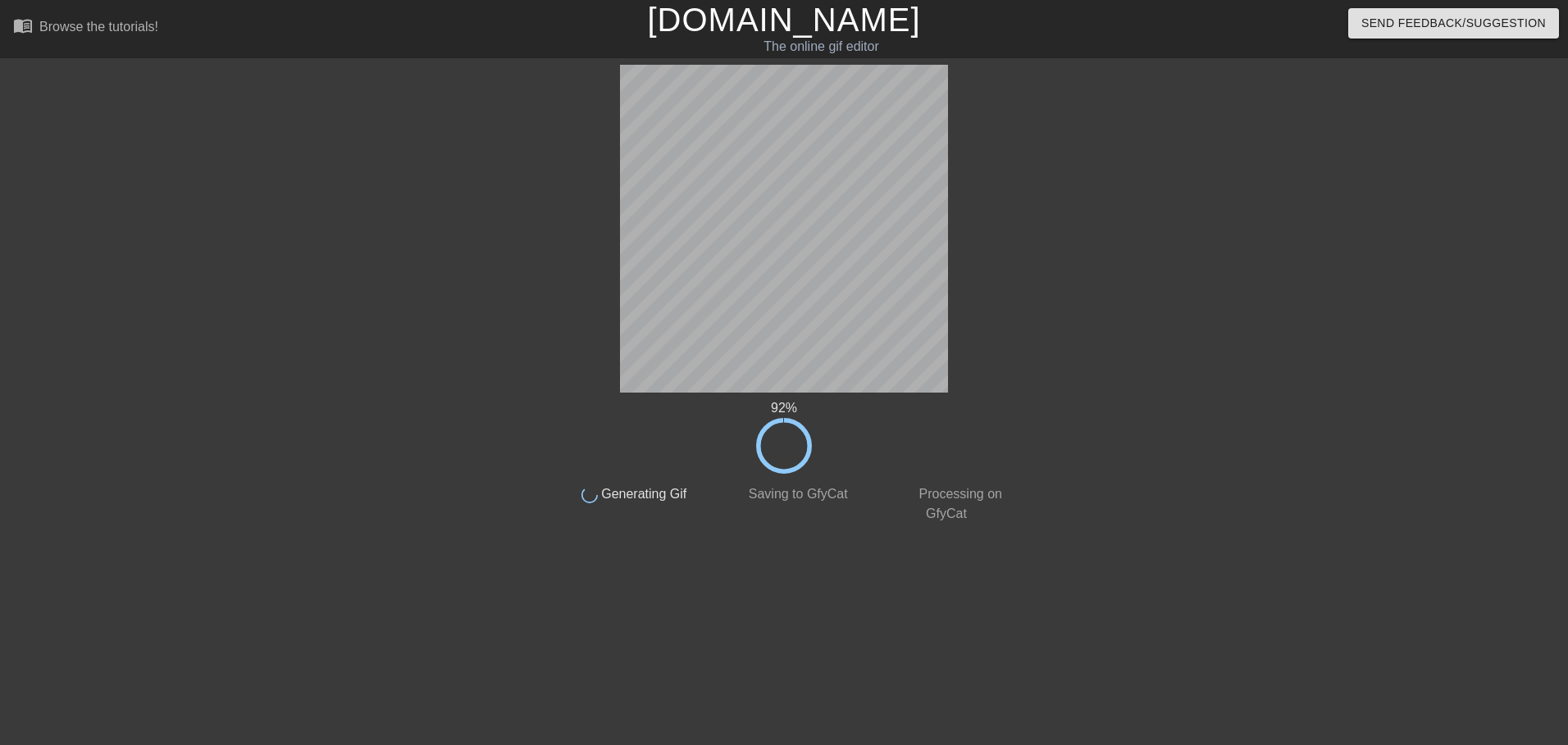
click at [1239, 204] on html "menu_book Browse the tutorials! Gifntext.com The online gif editor Send Feedbac…" at bounding box center [784, 282] width 1568 height 564
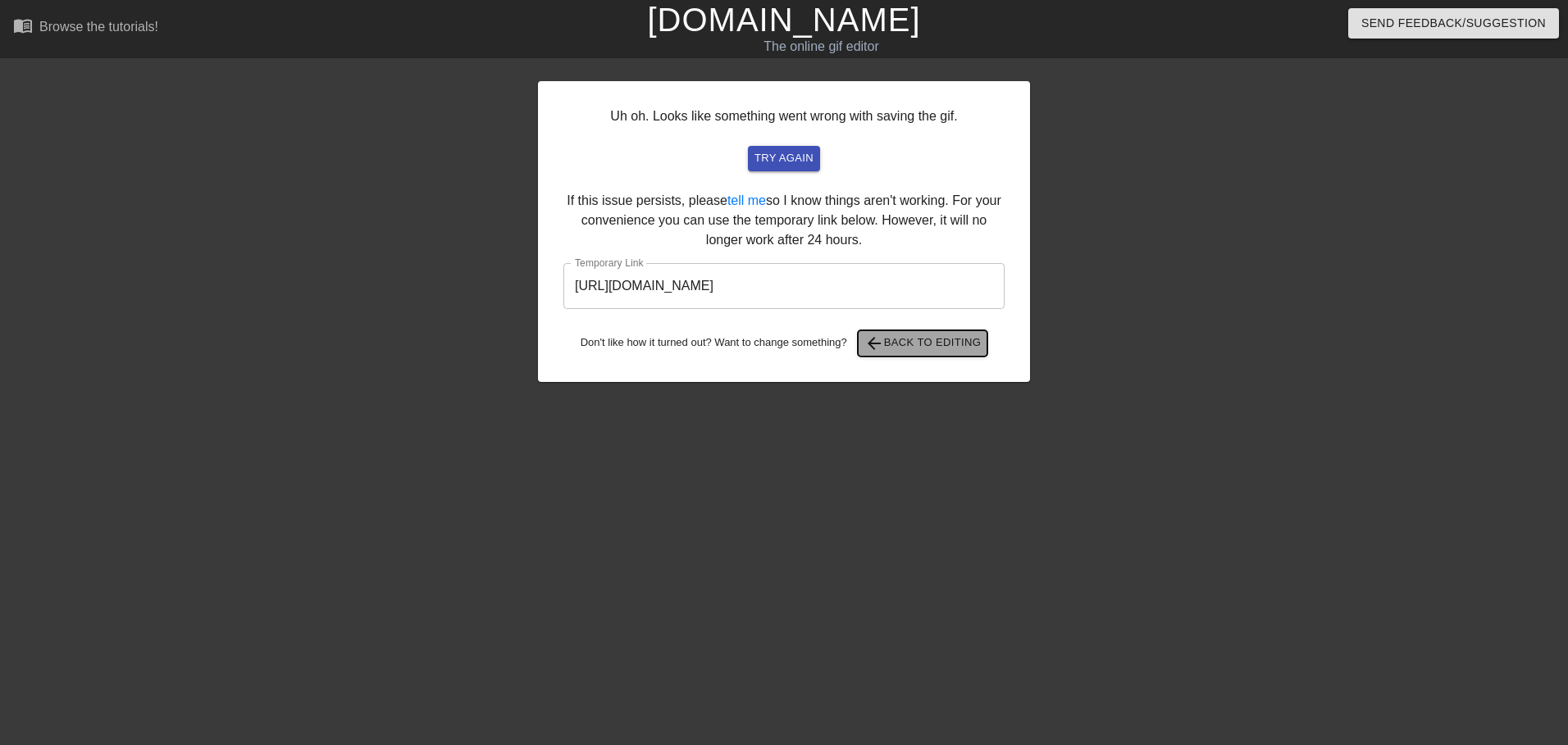
click at [953, 337] on span "arrow_back Back to Editing" at bounding box center [923, 343] width 117 height 19
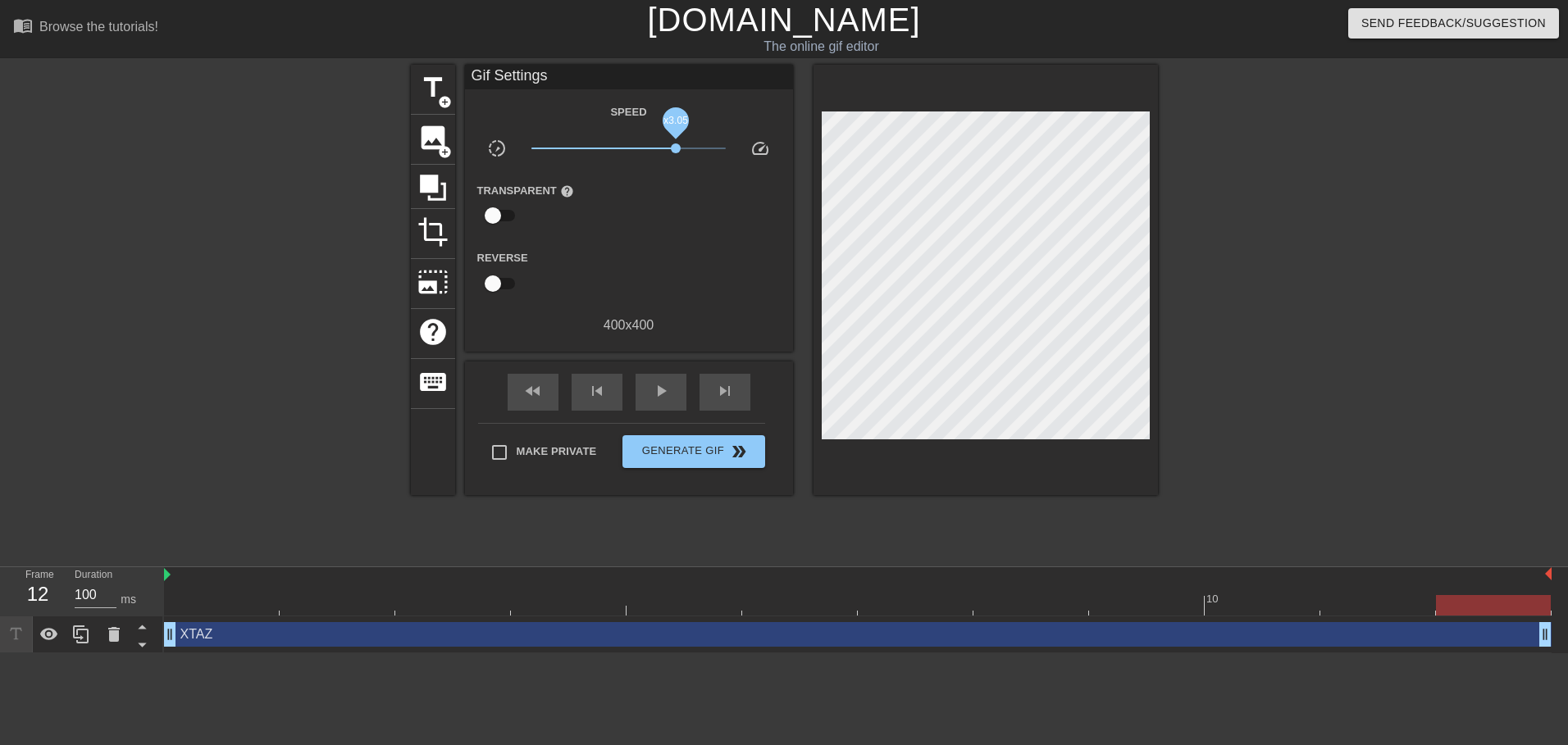
drag, startPoint x: 649, startPoint y: 147, endPoint x: 679, endPoint y: 148, distance: 30.0
click at [679, 147] on span "x3.05" at bounding box center [675, 148] width 10 height 10
click at [665, 368] on div "fast_rewind skip_previous play_arrow skip_next" at bounding box center [629, 392] width 267 height 61
click at [666, 393] on span "play_arrow" at bounding box center [660, 391] width 19 height 19
drag, startPoint x: 680, startPoint y: 148, endPoint x: 690, endPoint y: 152, distance: 10.8
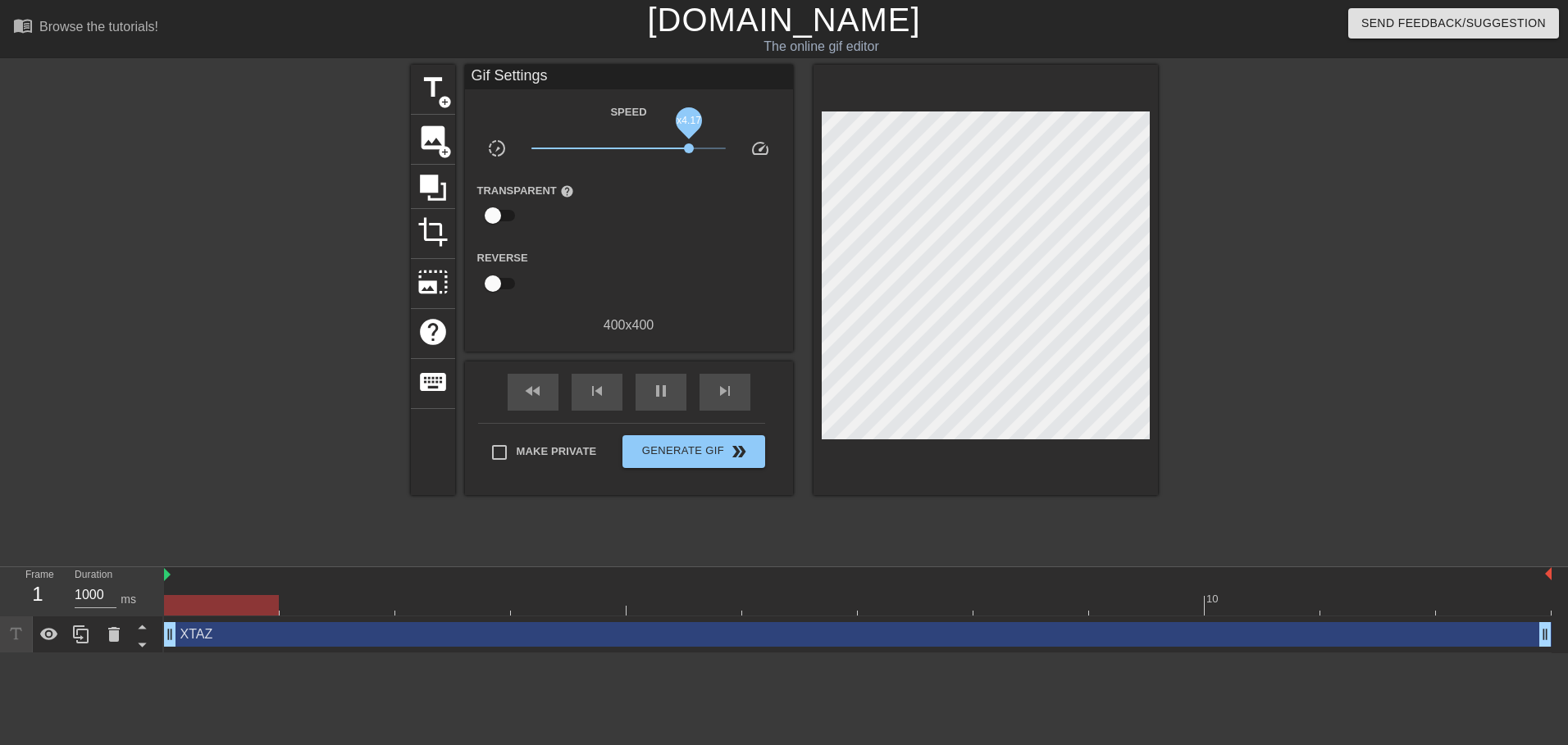
click at [690, 152] on span "x4.17" at bounding box center [689, 148] width 10 height 10
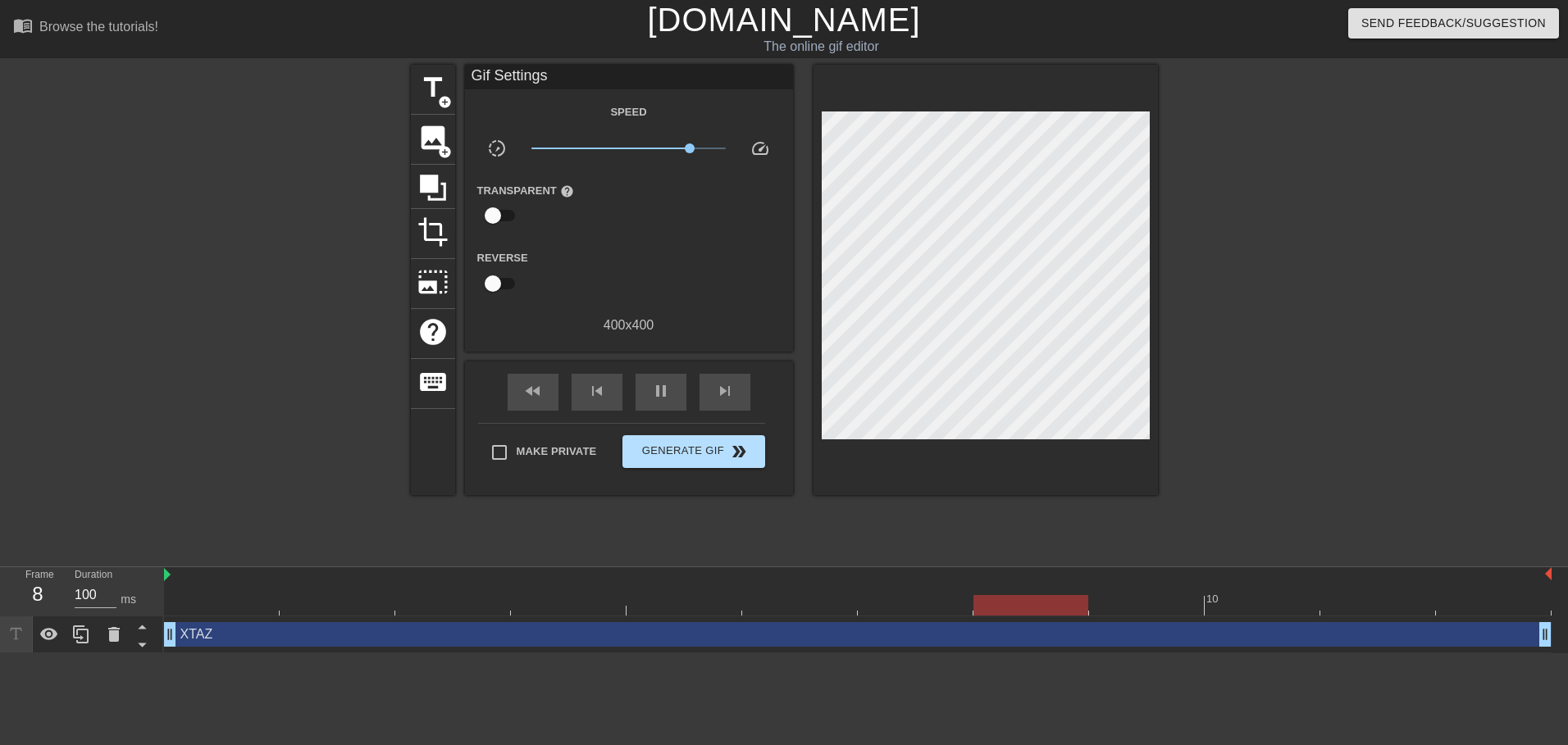
type input "1000"
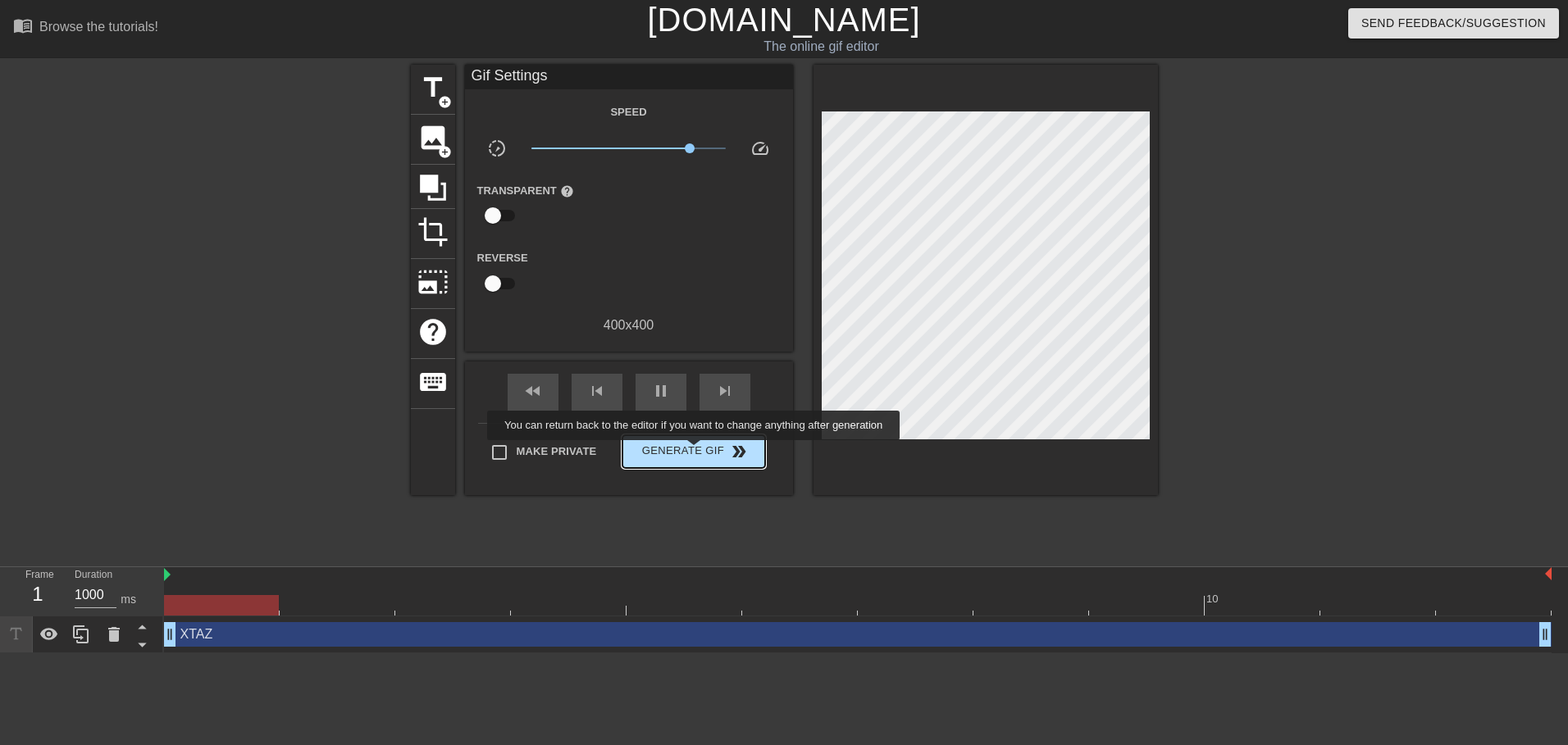
click at [696, 452] on span "Generate Gif double_arrow" at bounding box center [694, 451] width 129 height 19
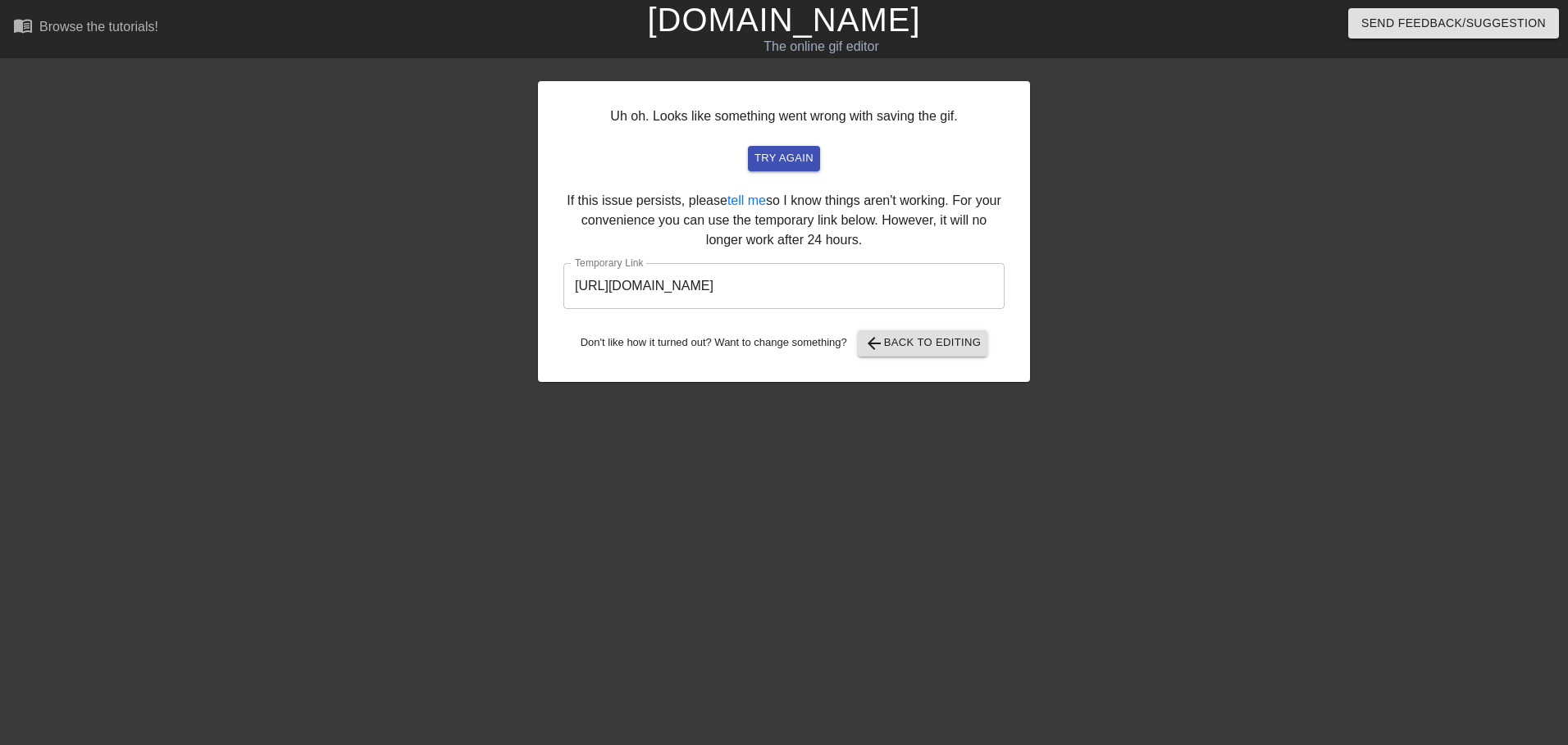
click at [748, 302] on input "https://www.gifntext.com/temp_generations/JqahHC9I.gif" at bounding box center [784, 286] width 441 height 46
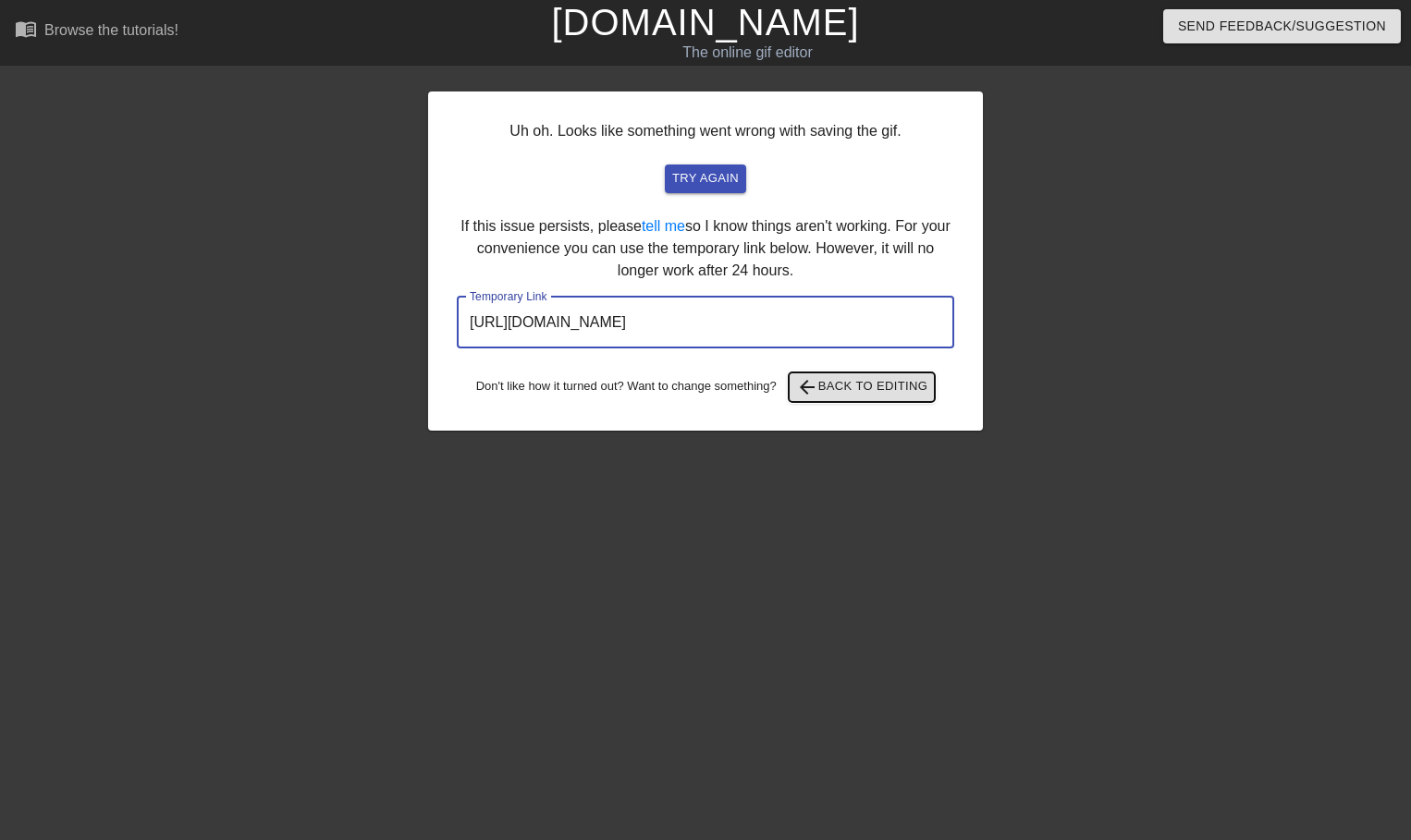
click at [833, 385] on span "arrow_back Back to Editing" at bounding box center [862, 386] width 132 height 22
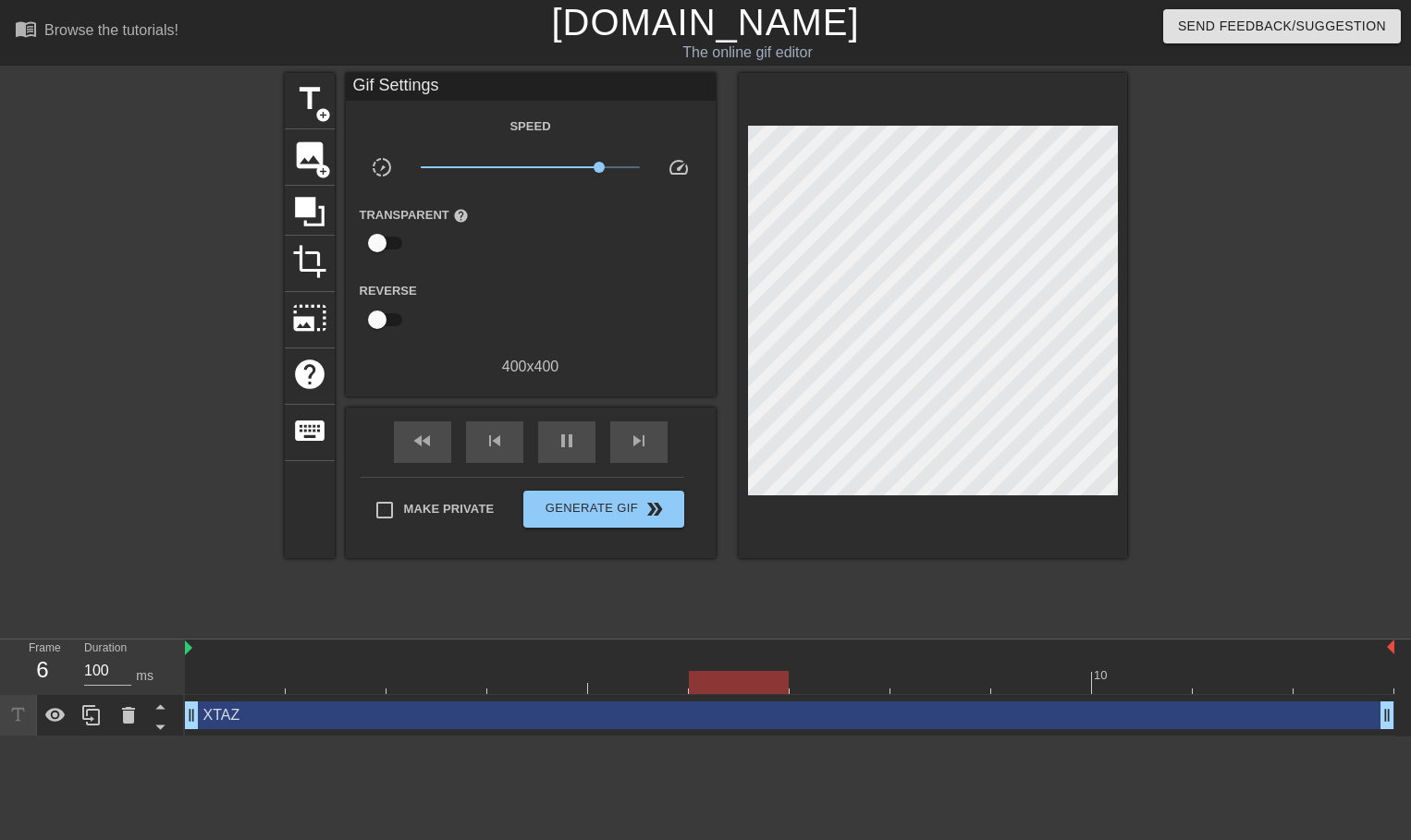
type input "1000"
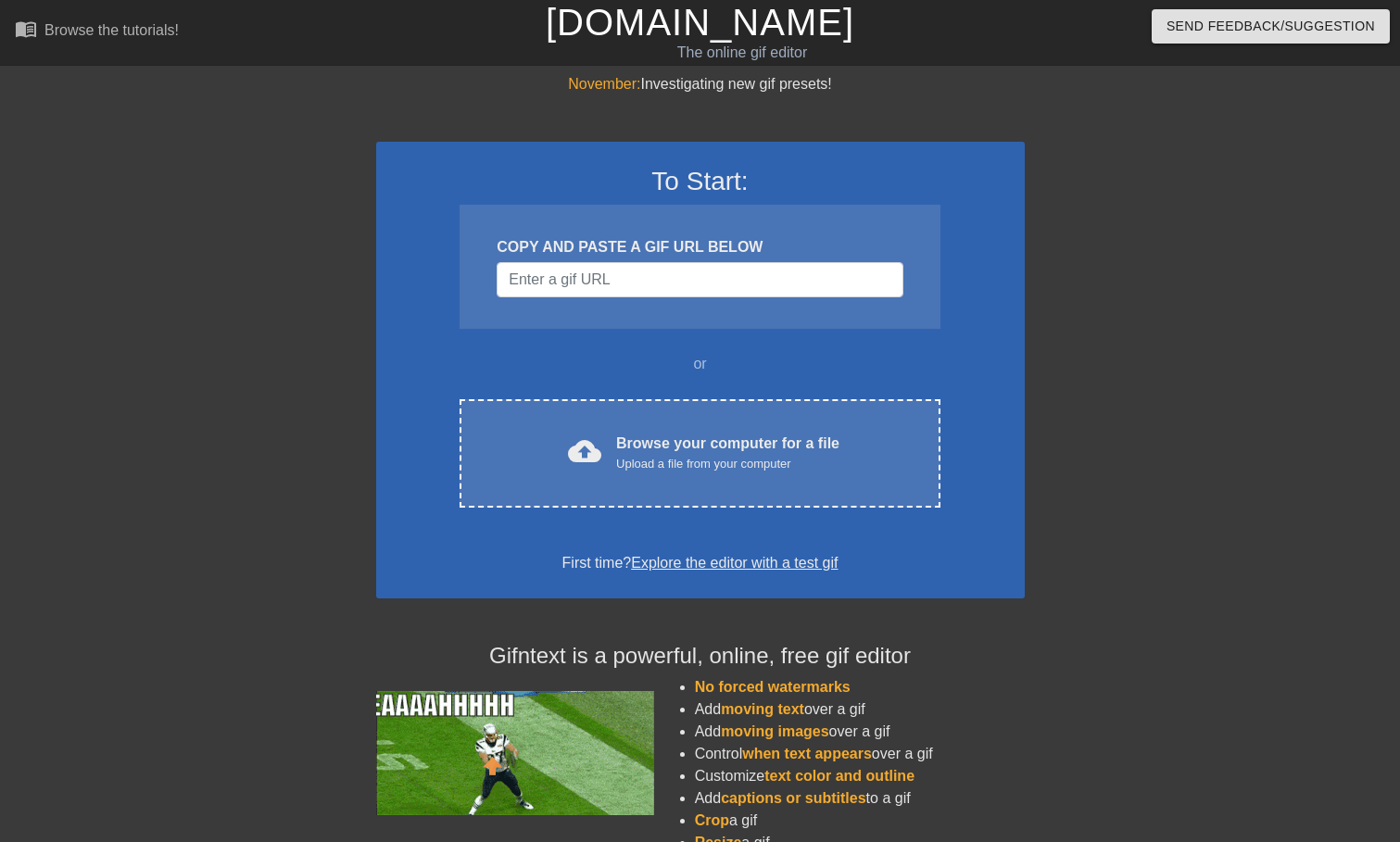
click at [710, 389] on div "To Start: COPY AND PASTE A GIF URL BELOW or cloud_upload Browse your computer f…" at bounding box center [700, 370] width 648 height 457
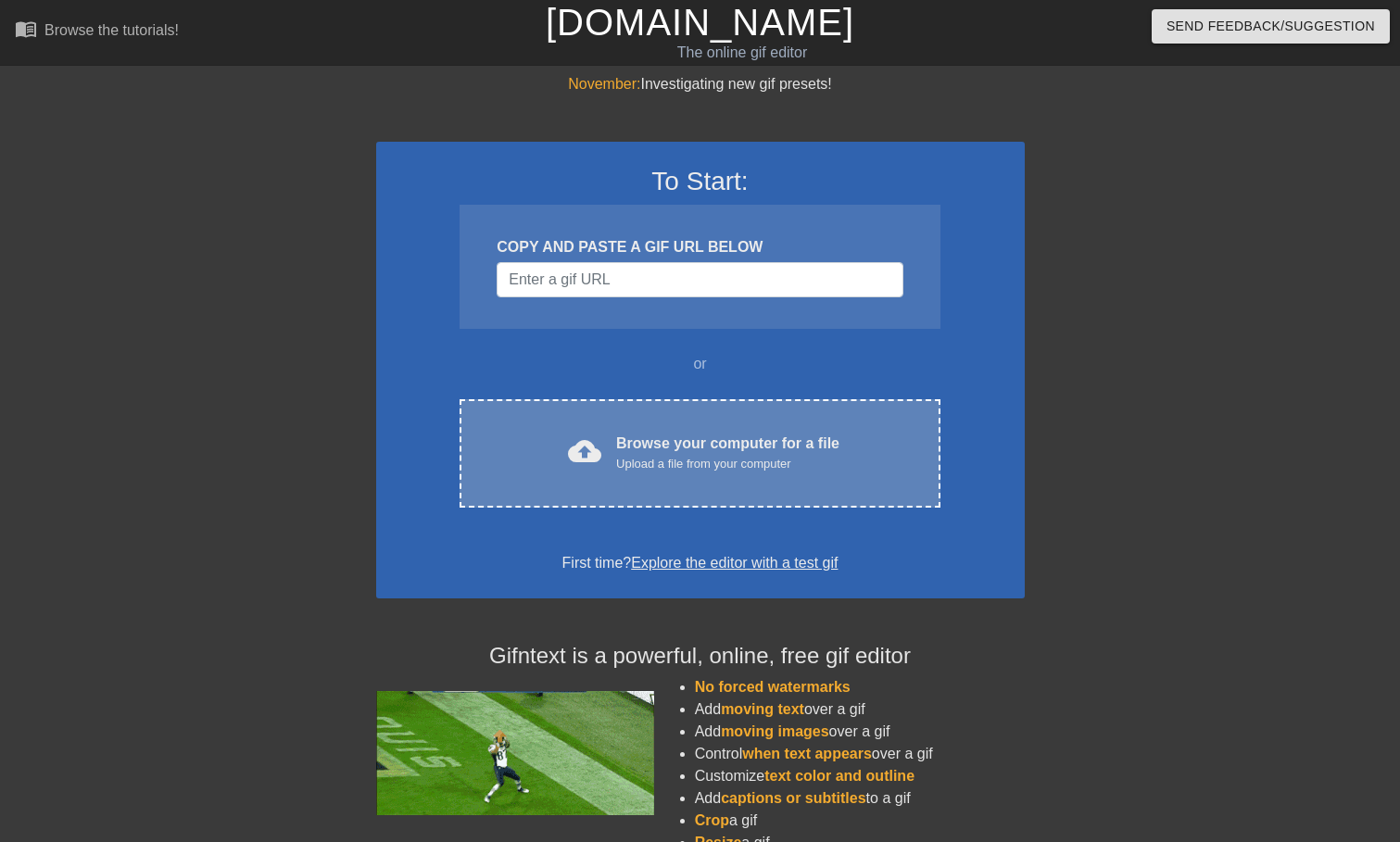
click at [698, 436] on div "Browse your computer for a file Upload a file from your computer" at bounding box center [728, 453] width 223 height 41
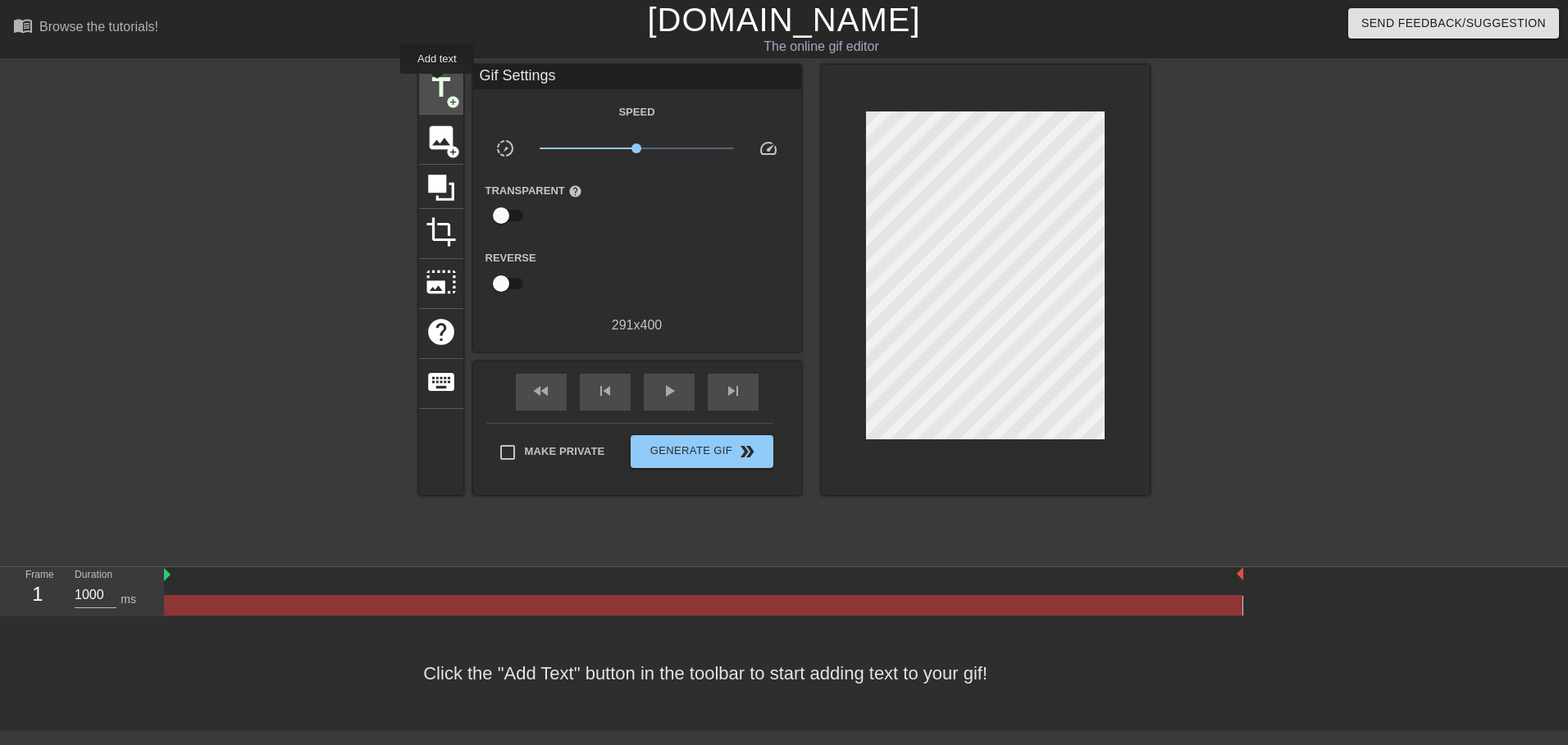
click at [437, 89] on span "title" at bounding box center [441, 87] width 31 height 31
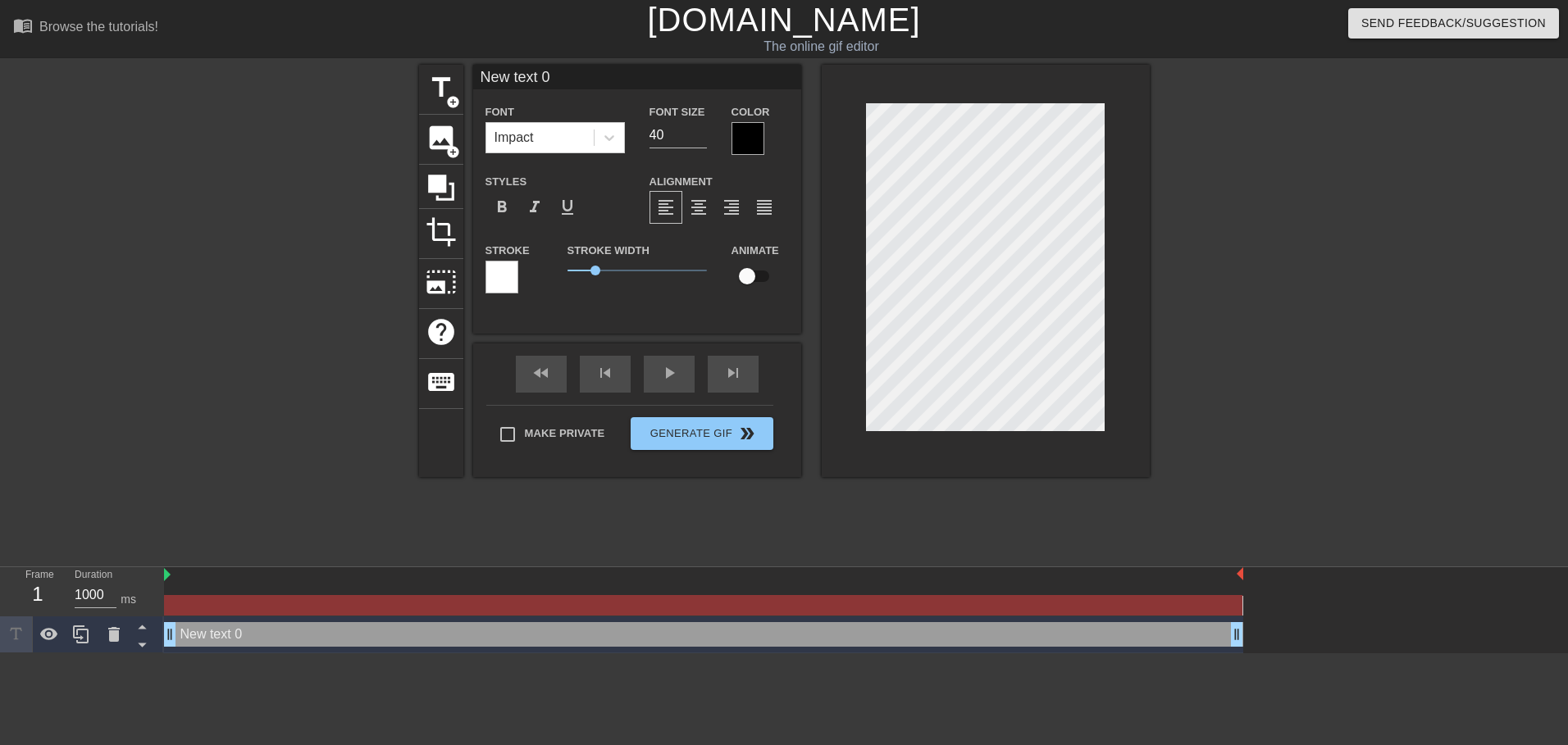
click at [511, 80] on input "New text 0" at bounding box center [637, 76] width 328 height 24
type input "XTAZ"
click at [1193, 246] on div at bounding box center [1292, 310] width 246 height 492
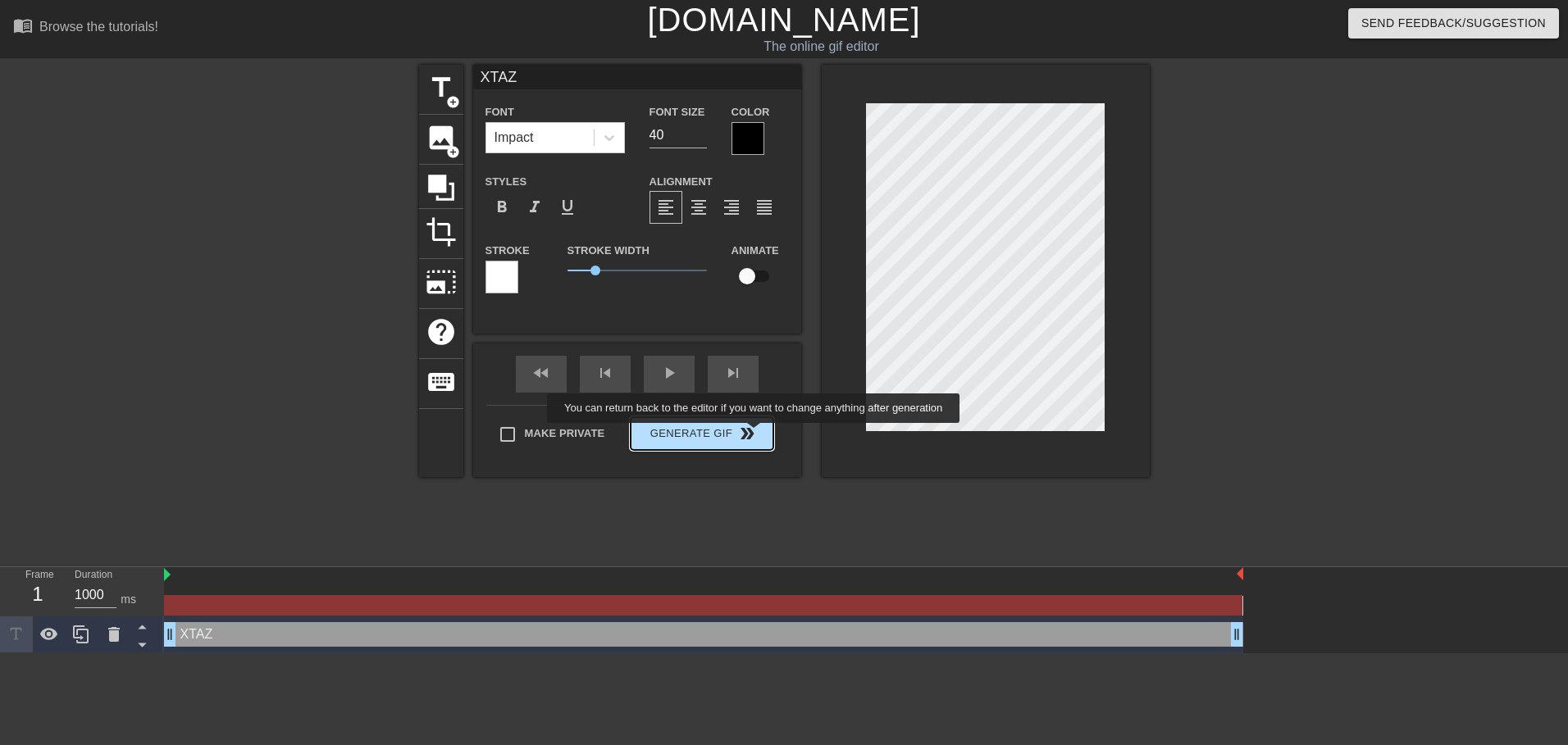
click at [737, 439] on span "double_arrow" at bounding box center [747, 433] width 19 height 19
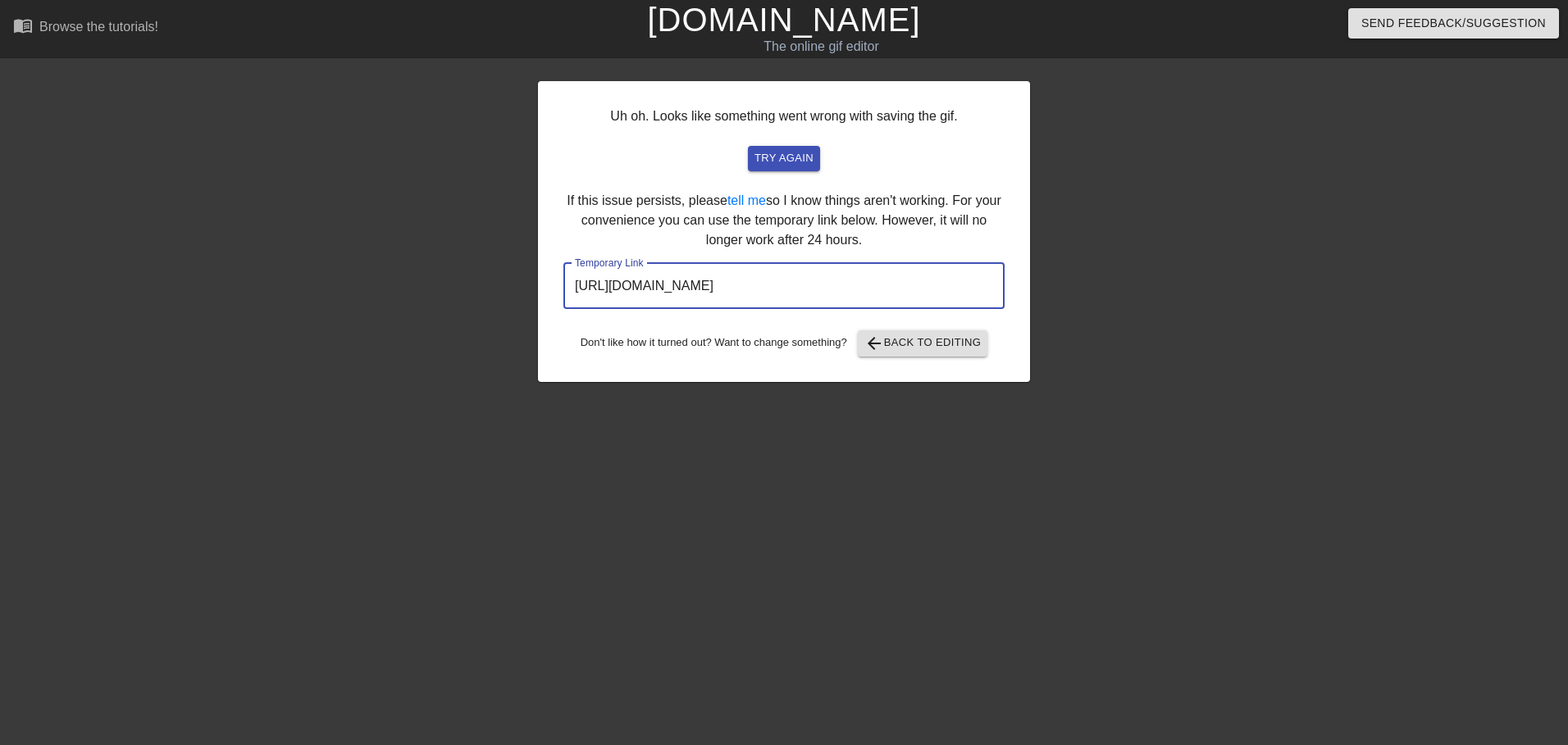
click at [701, 267] on input "https://www.gifntext.com/temp_generations/SnXmaHiG.gif" at bounding box center [784, 286] width 441 height 46
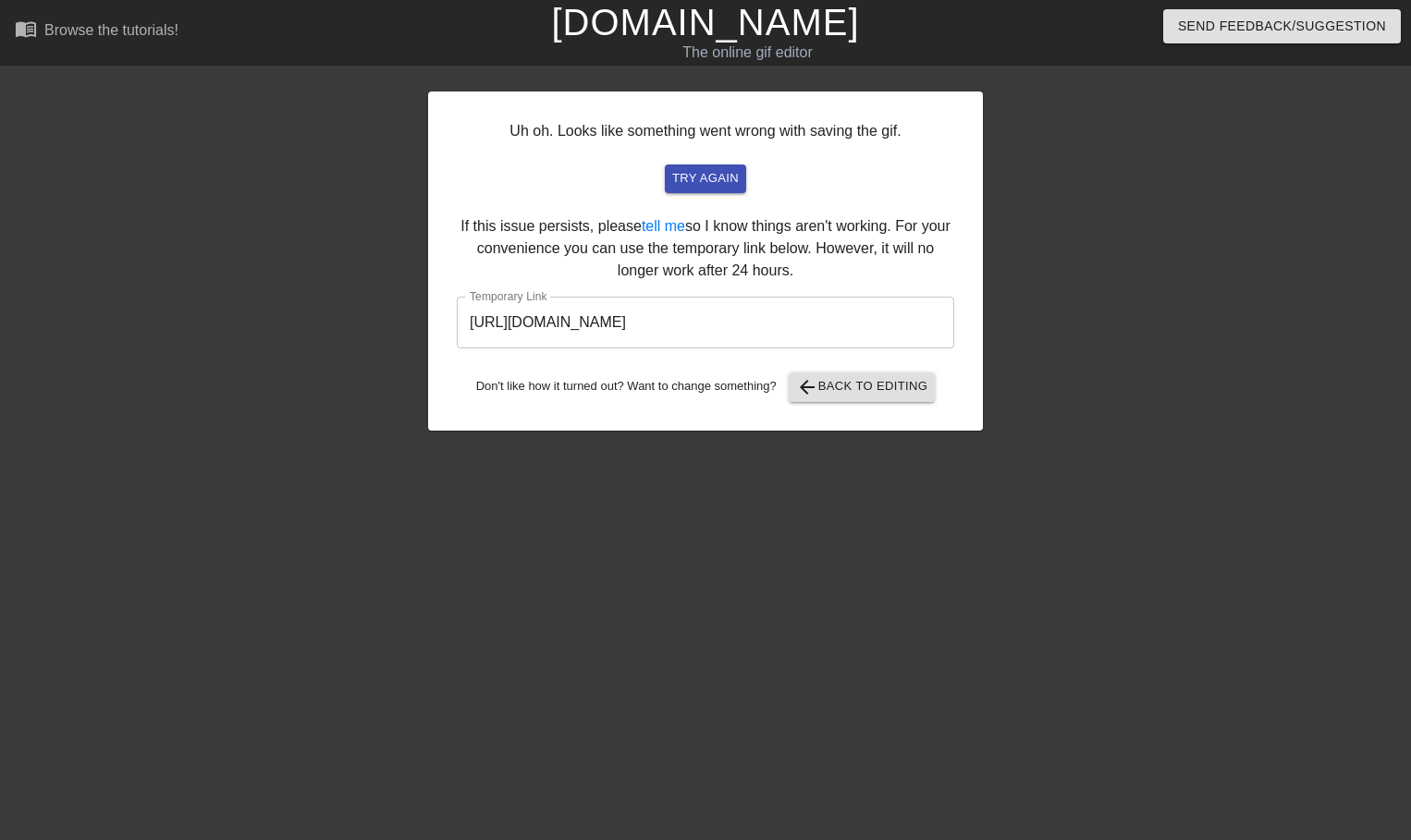
click at [846, 414] on div "Uh oh. Looks like something went wrong with saving the gif. try again If this i…" at bounding box center [705, 261] width 555 height 339
click at [826, 389] on span "arrow_back Back to Editing" at bounding box center [862, 386] width 132 height 22
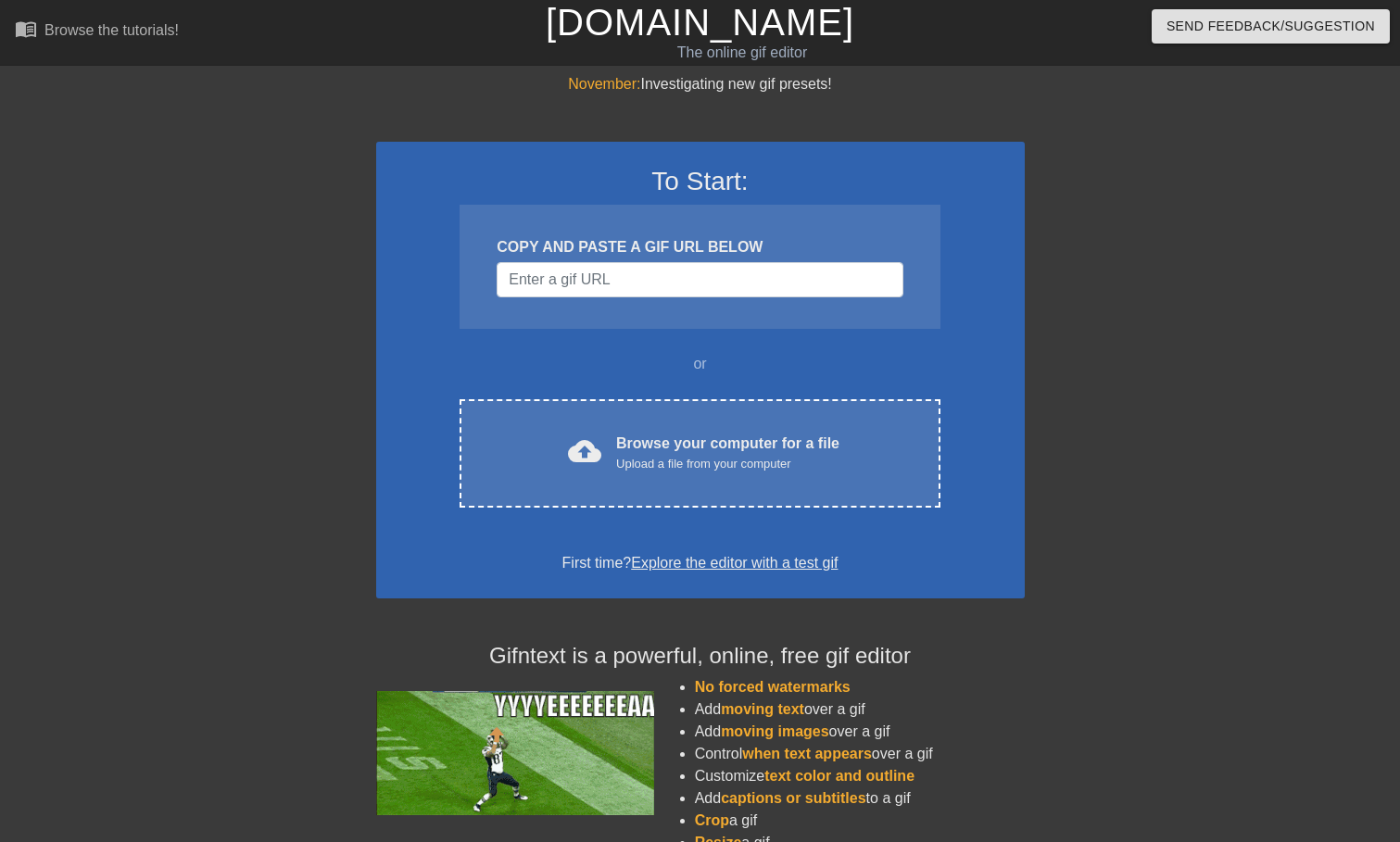
click at [800, 386] on div "To Start: COPY AND PASTE A GIF URL BELOW or cloud_upload Browse your computer f…" at bounding box center [700, 370] width 648 height 457
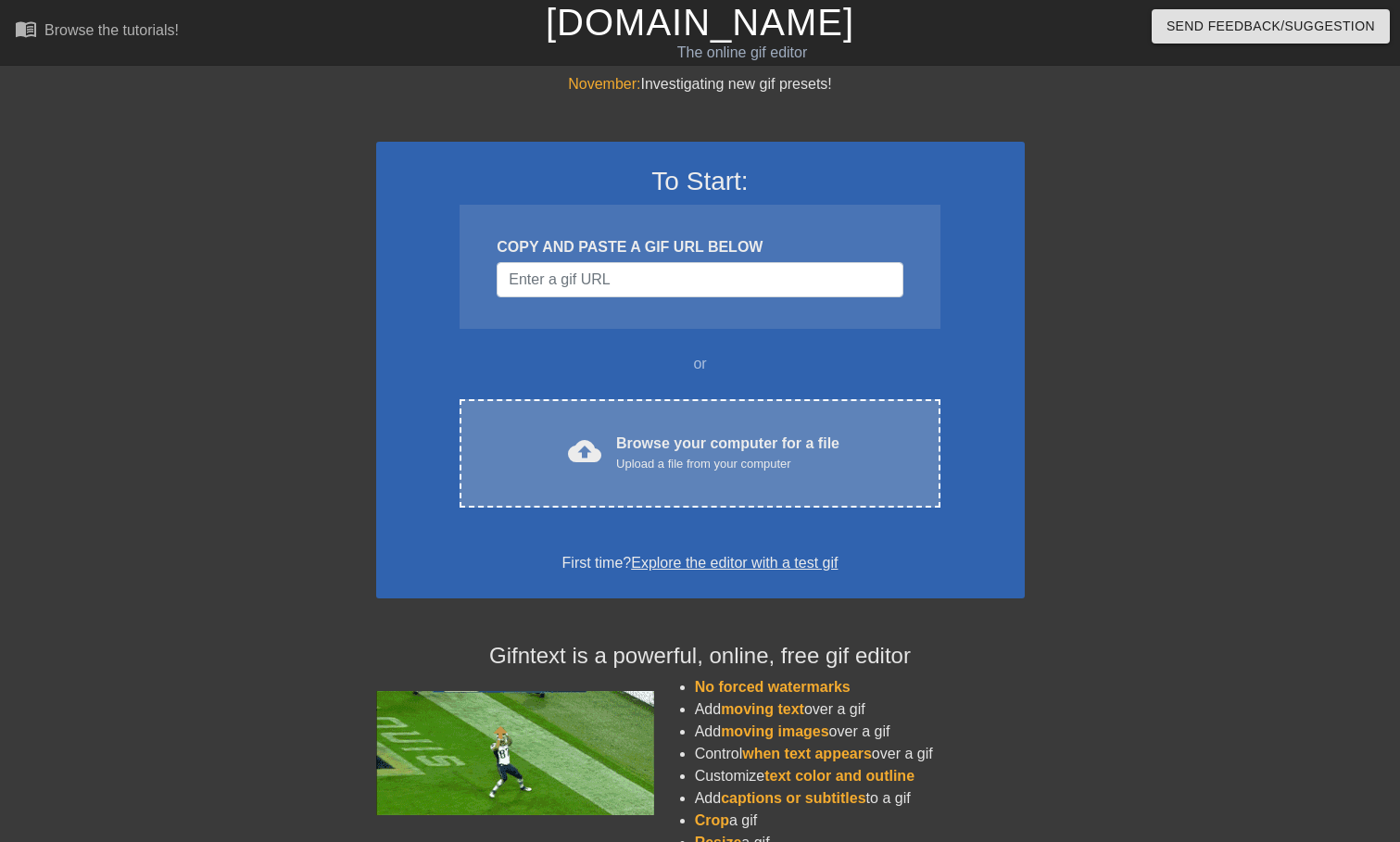
click at [748, 436] on div "Browse your computer for a file Upload a file from your computer" at bounding box center [728, 453] width 223 height 41
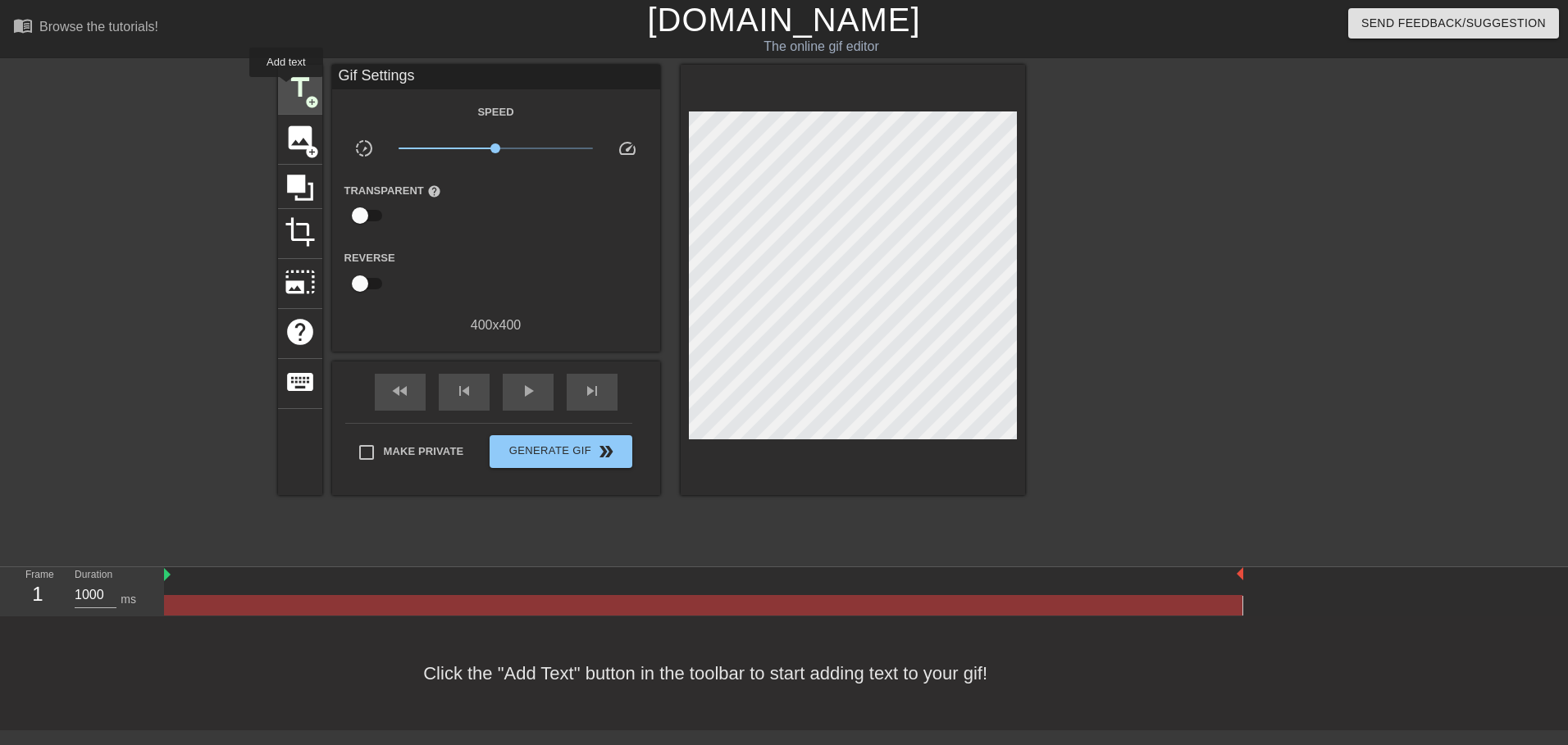
click at [285, 91] on span "title" at bounding box center [300, 87] width 31 height 31
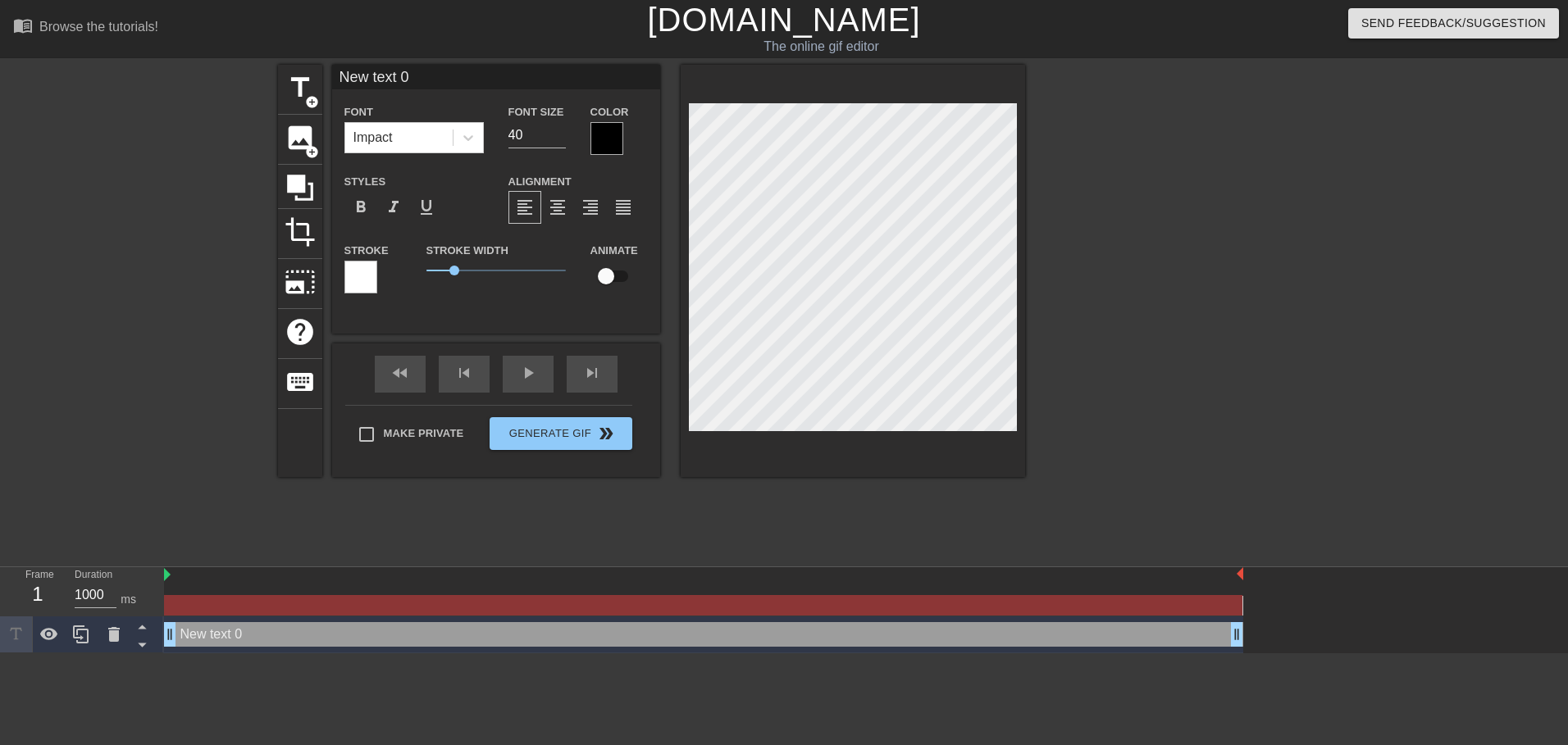
click at [388, 74] on input "New text 0" at bounding box center [495, 76] width 328 height 24
click at [388, 74] on input "X" at bounding box center [495, 76] width 328 height 24
type input "XTAZ"
click at [1123, 369] on div at bounding box center [1168, 310] width 246 height 492
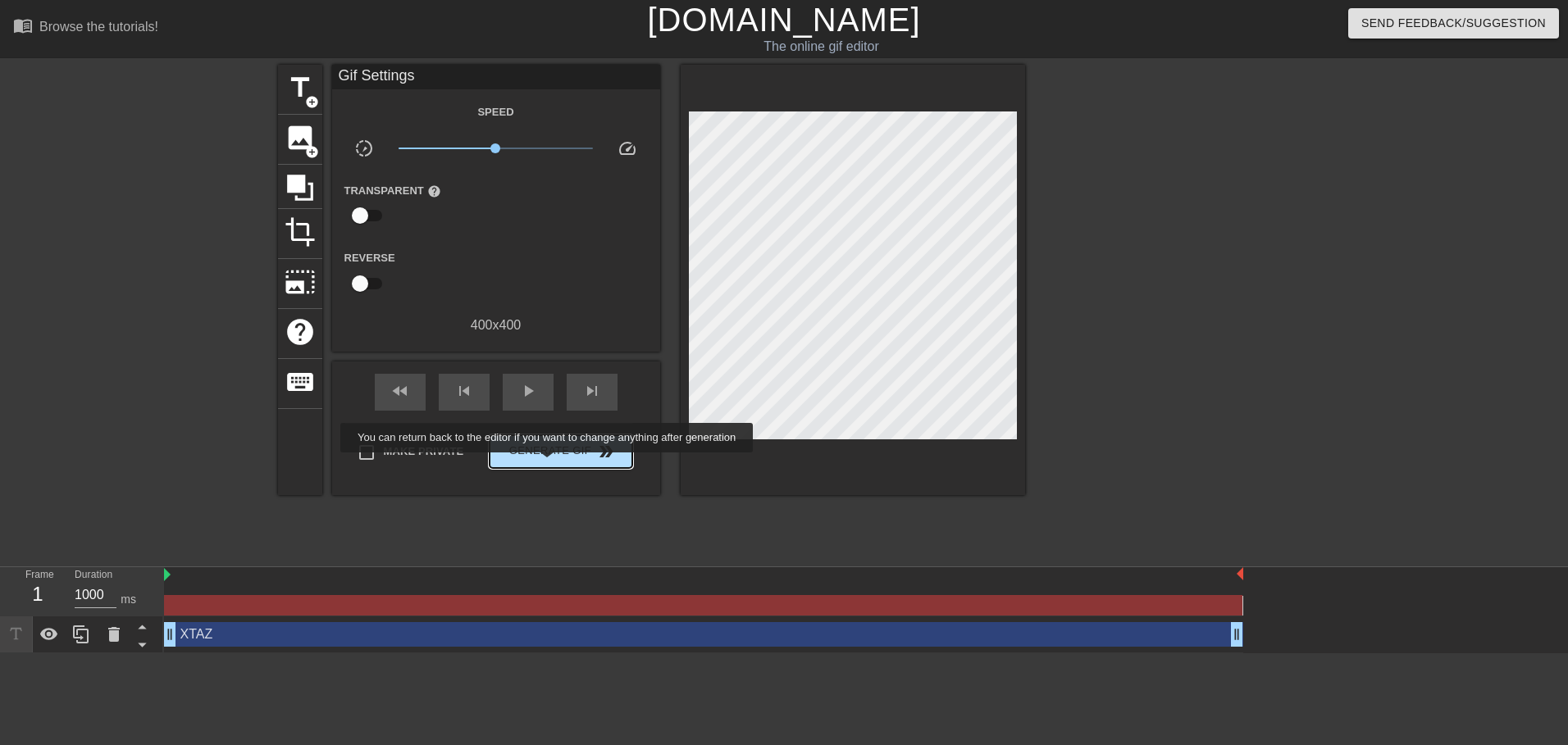
click at [549, 464] on button "Generate Gif double_arrow" at bounding box center [560, 452] width 142 height 33
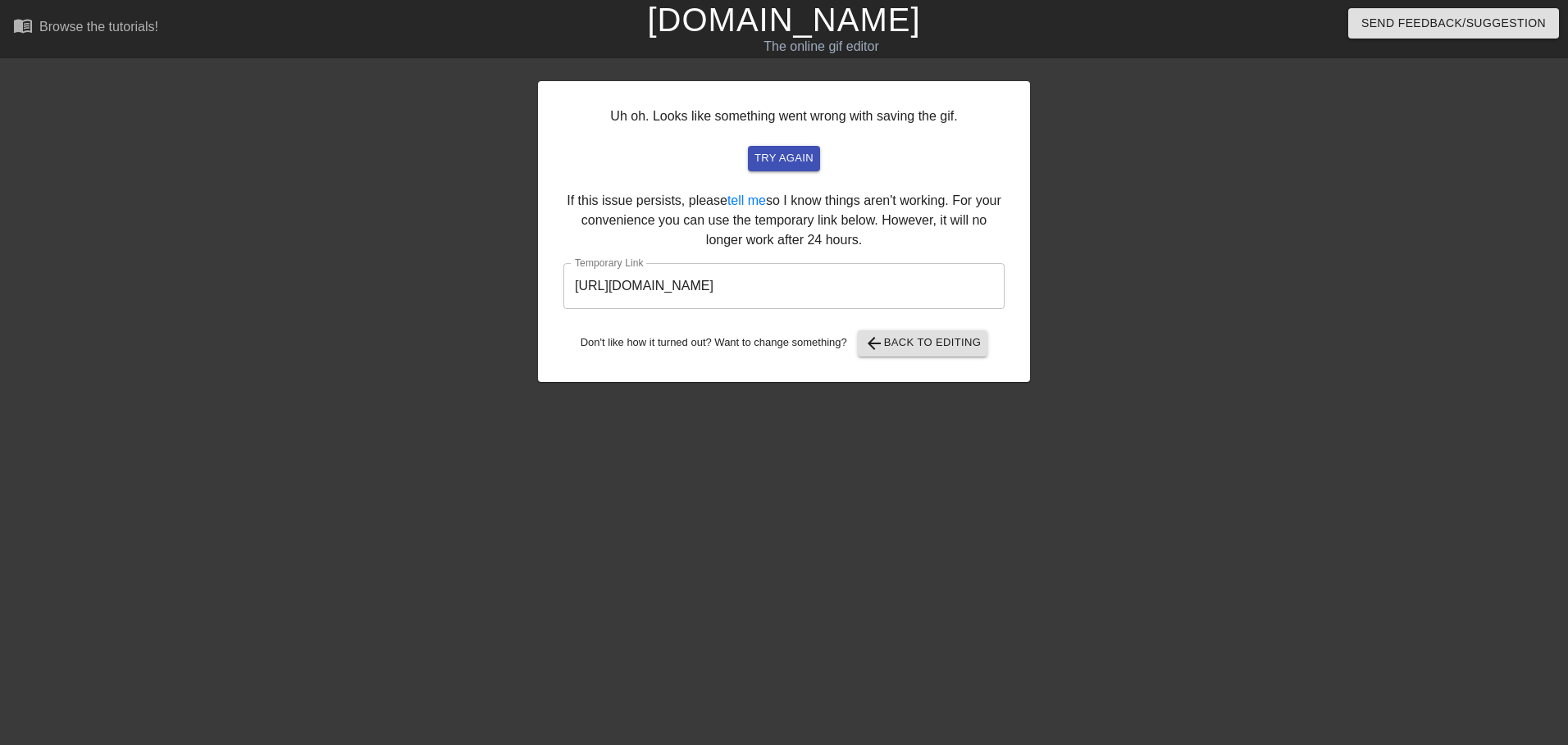
click at [887, 281] on input "https://www.gifntext.com/temp_generations/1KsW0YS8.gif" at bounding box center [784, 286] width 441 height 46
click at [789, 147] on button "try again" at bounding box center [784, 158] width 72 height 25
click at [934, 347] on span "arrow_back Back to Editing" at bounding box center [923, 343] width 117 height 19
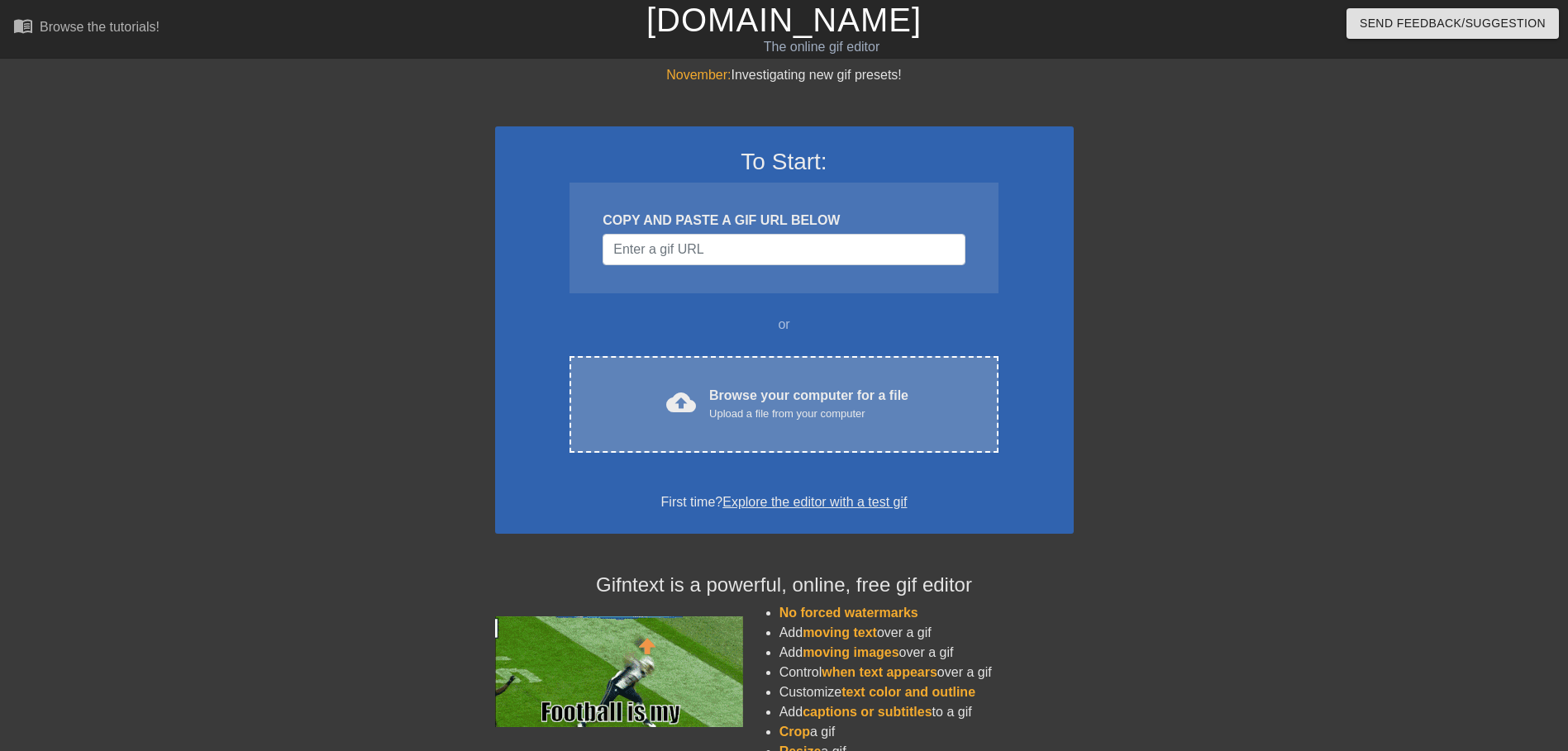
click at [789, 359] on div "cloud_upload Browse your computer for a file Upload a file from your computer C…" at bounding box center [783, 405] width 428 height 96
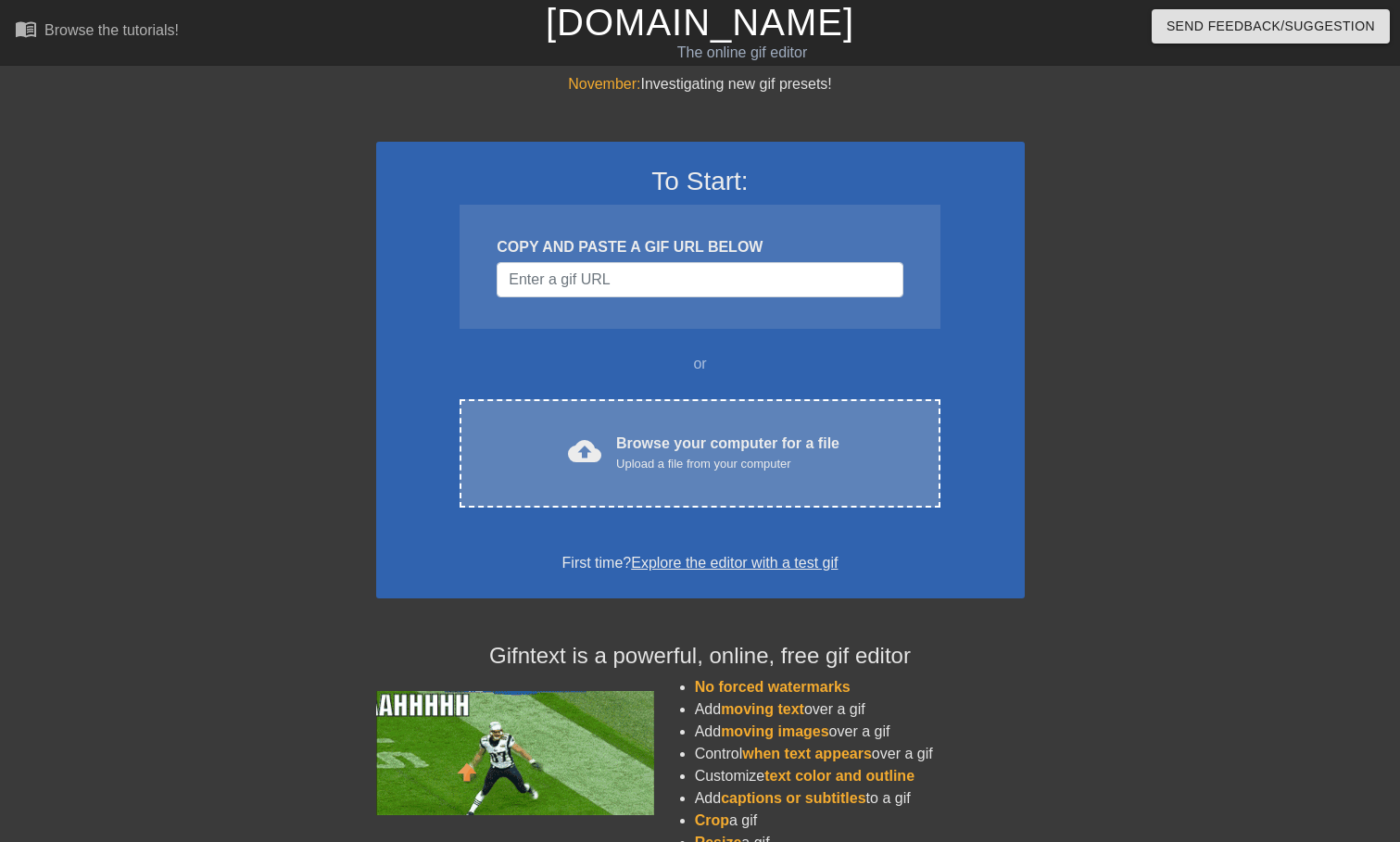
click at [766, 419] on div "cloud_upload Browse your computer for a file Upload a file from your computer C…" at bounding box center [699, 454] width 480 height 108
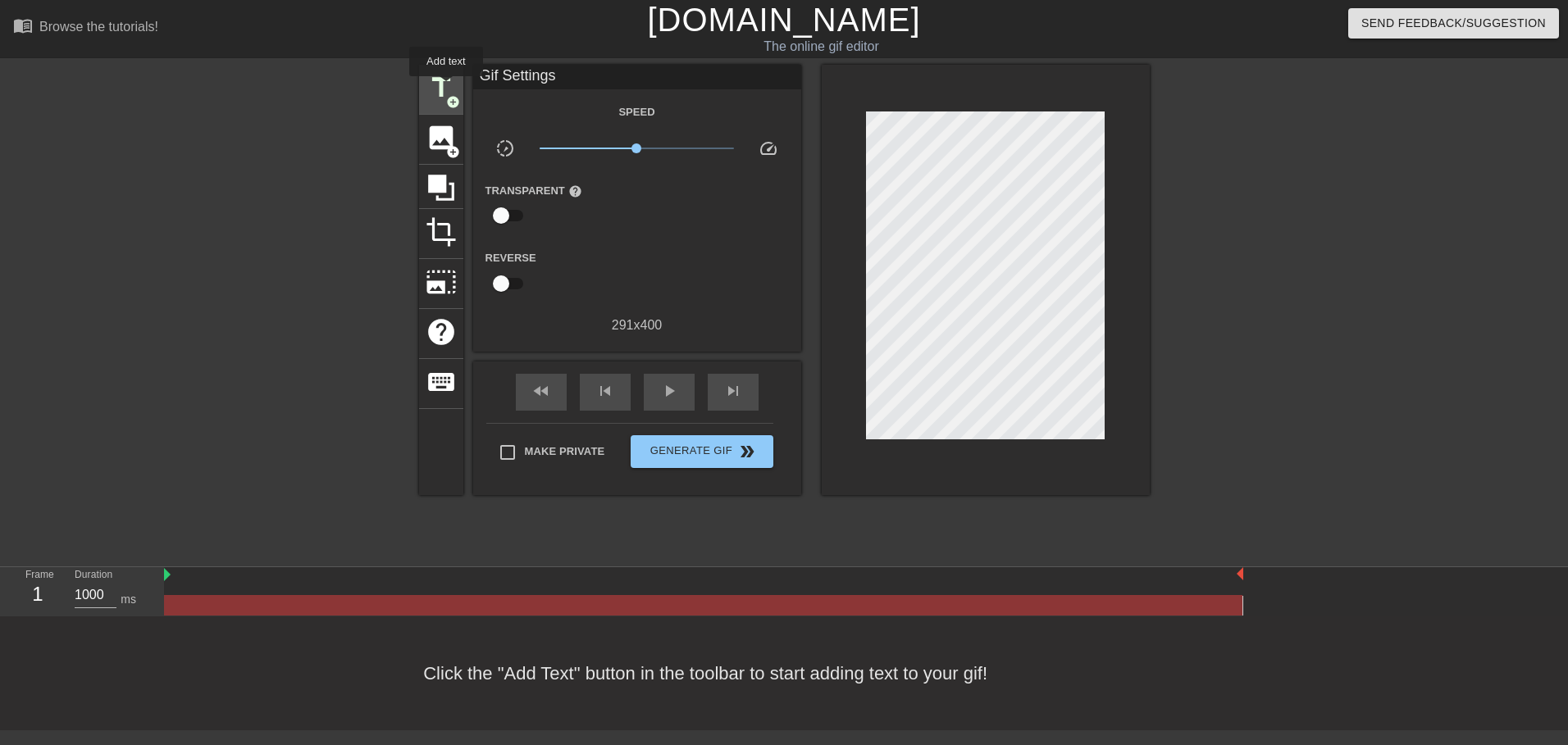
click at [446, 88] on span "title" at bounding box center [441, 87] width 31 height 31
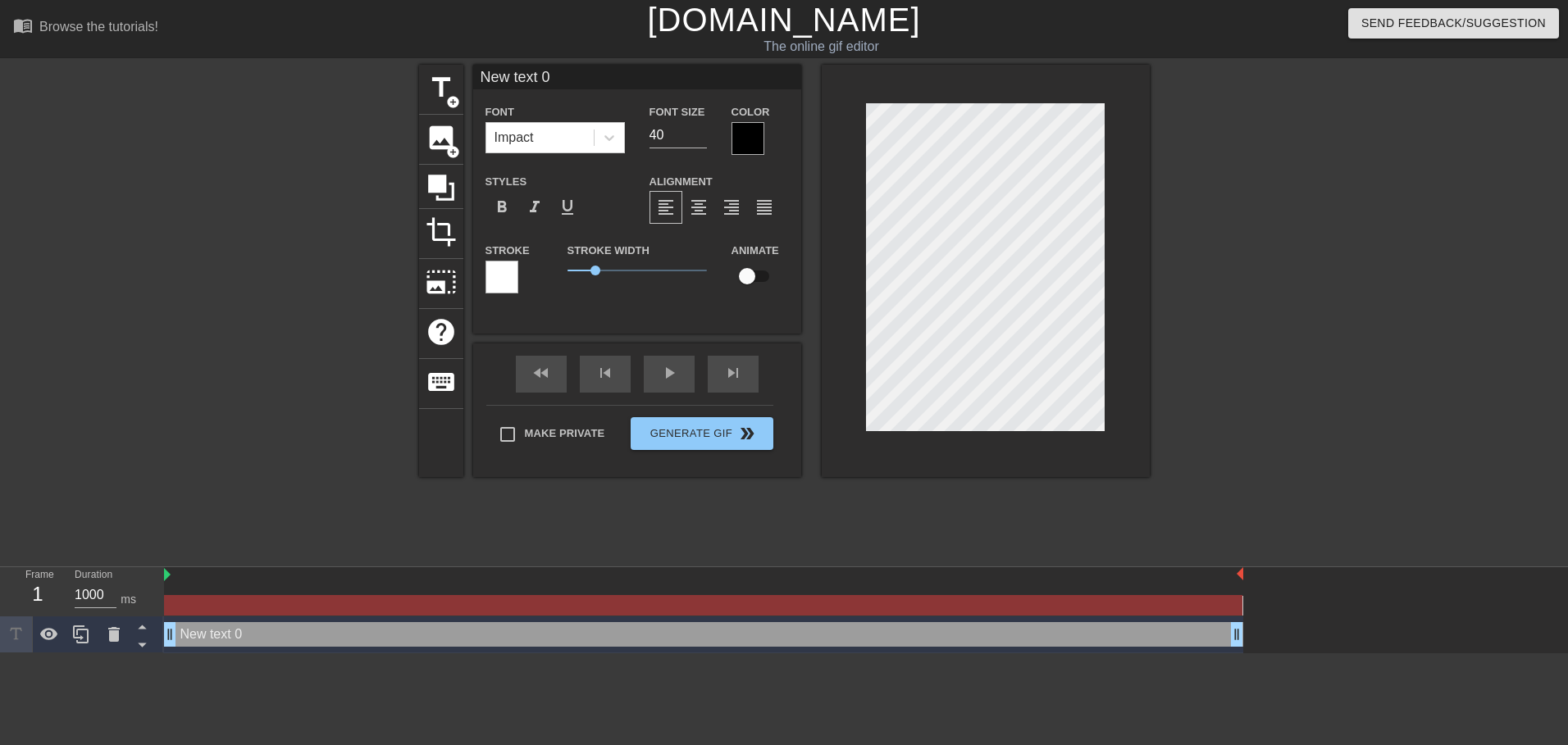
click at [520, 85] on input "New text 0" at bounding box center [637, 76] width 328 height 24
type input "XTAZ"
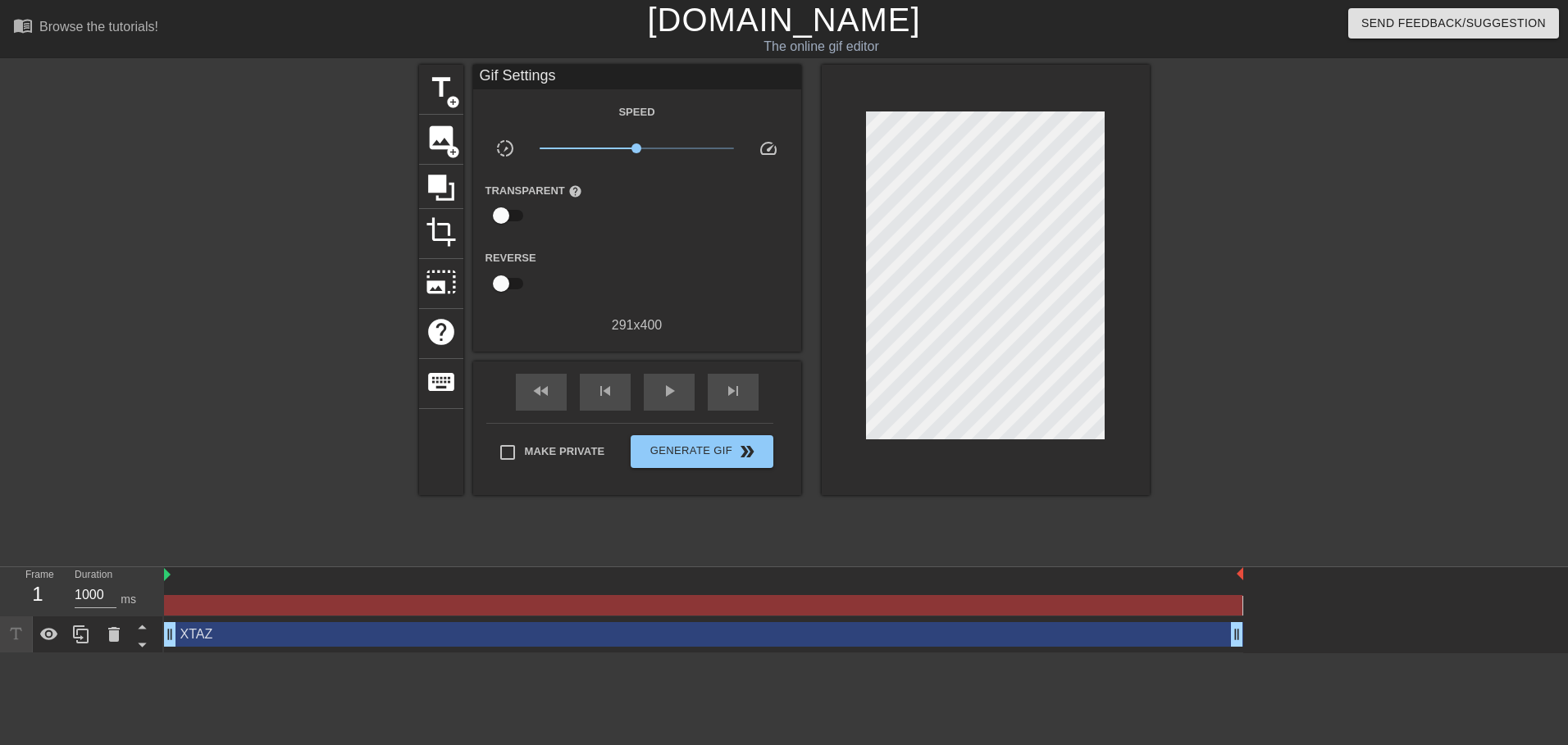
click at [1239, 356] on div at bounding box center [1292, 310] width 246 height 492
click at [696, 443] on button "Generate Gif double_arrow" at bounding box center [701, 452] width 142 height 33
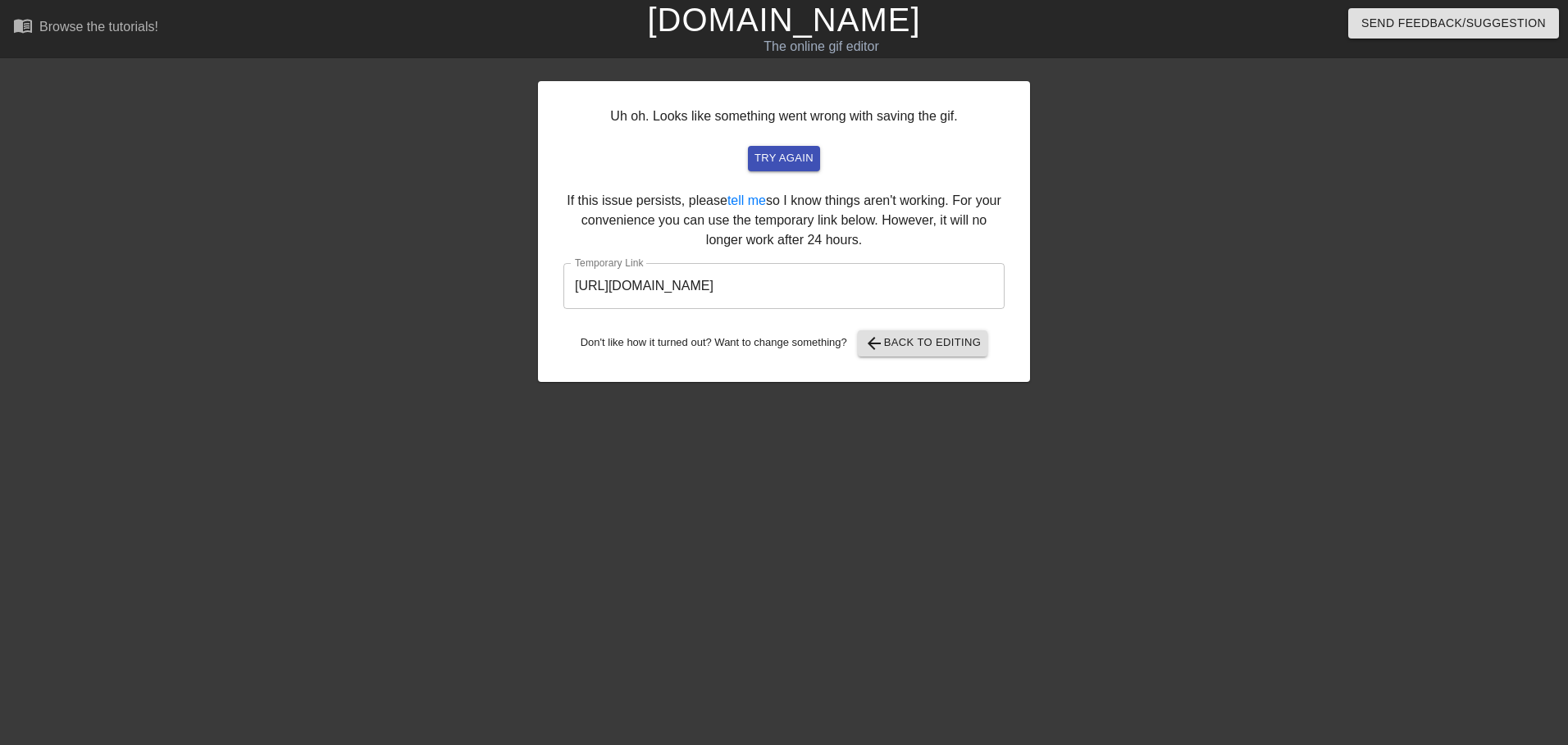
click at [734, 284] on input "https://www.gifntext.com/temp_generations/TlWXkMIc.gif" at bounding box center [784, 286] width 441 height 46
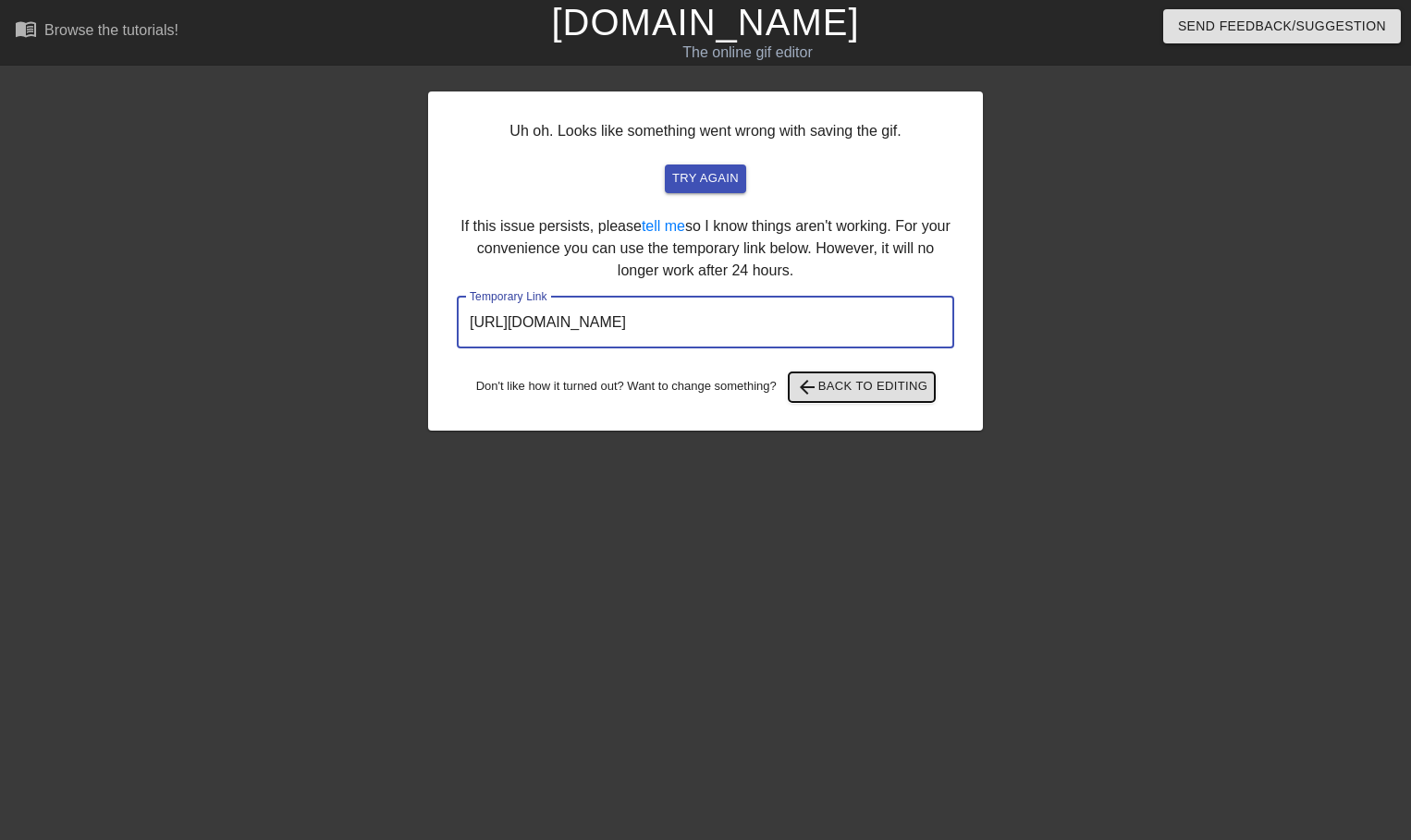
click at [914, 372] on button "arrow_back Back to Editing" at bounding box center [863, 386] width 147 height 29
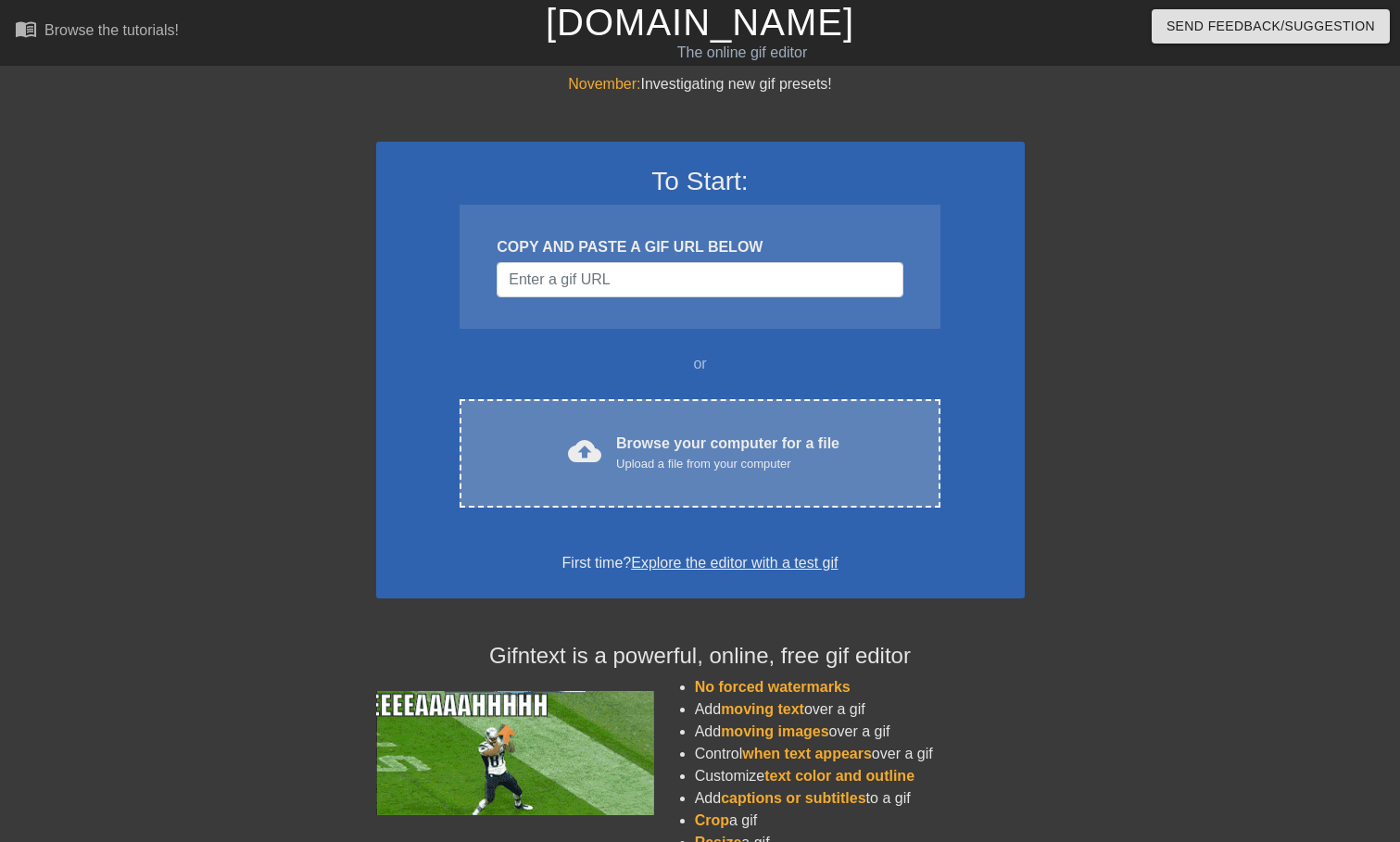
click at [713, 433] on div "Browse your computer for a file Upload a file from your computer" at bounding box center [728, 453] width 223 height 41
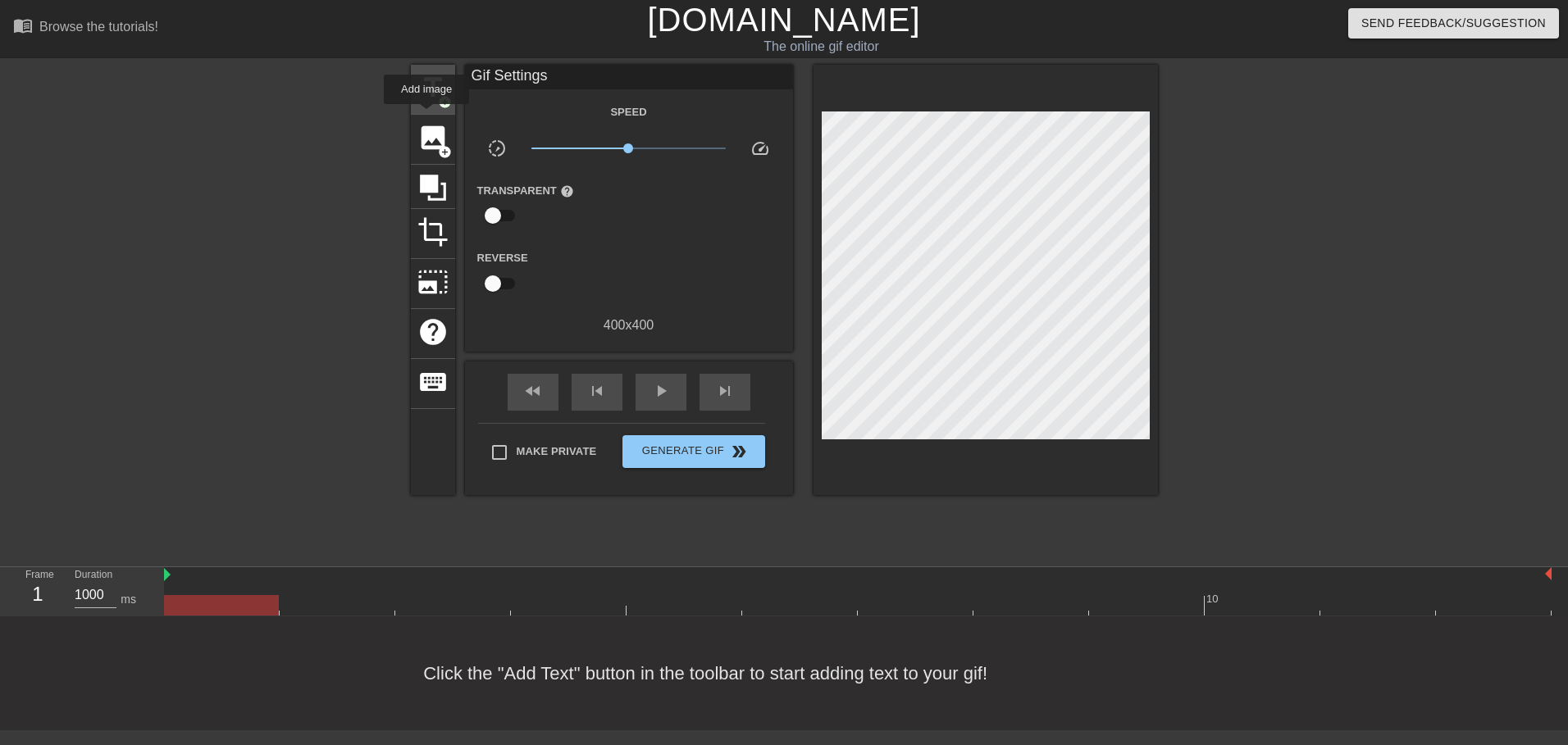
click at [432, 104] on div "title add_circle" at bounding box center [432, 90] width 44 height 50
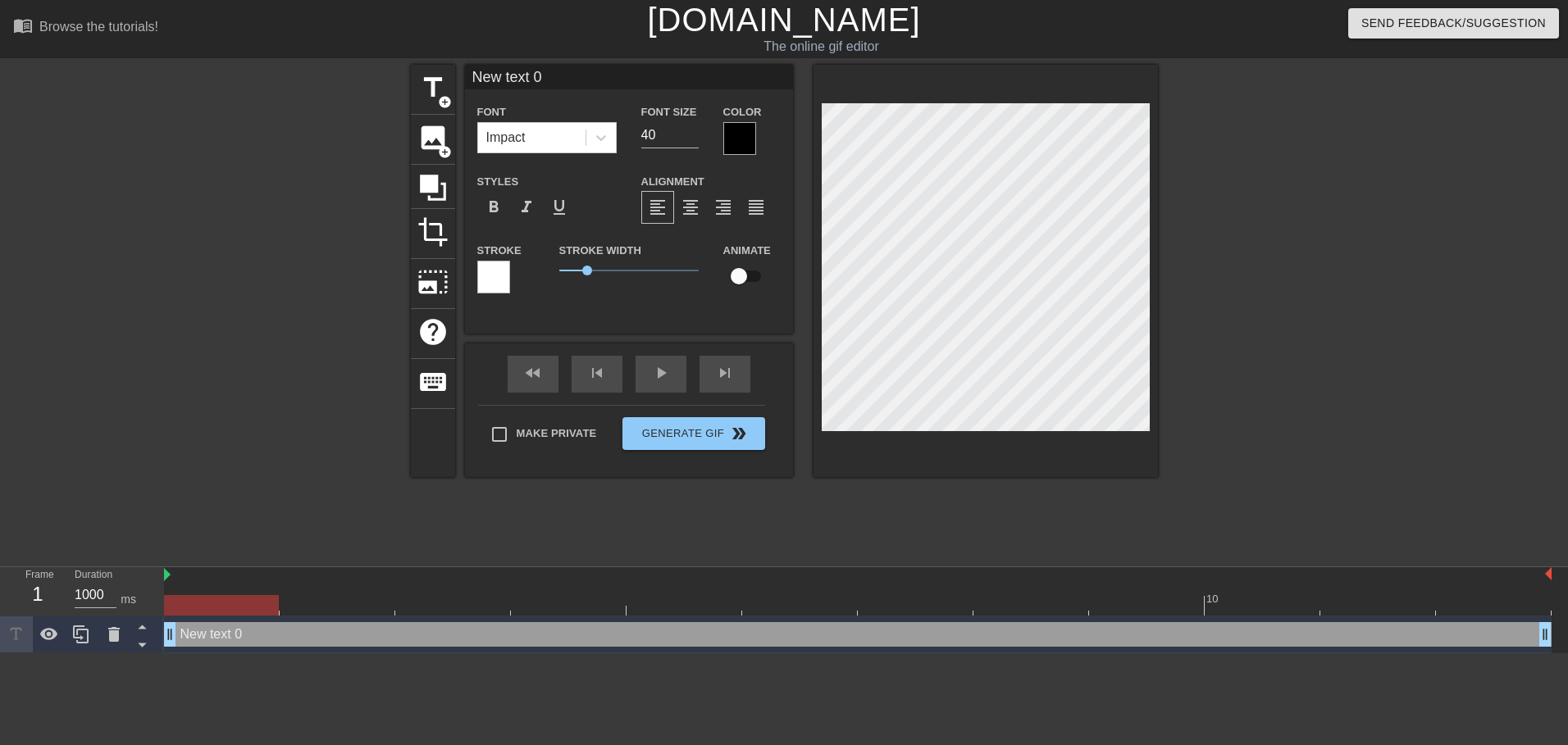
click at [529, 80] on input "New text 0" at bounding box center [629, 76] width 328 height 24
type input "XTAZ"
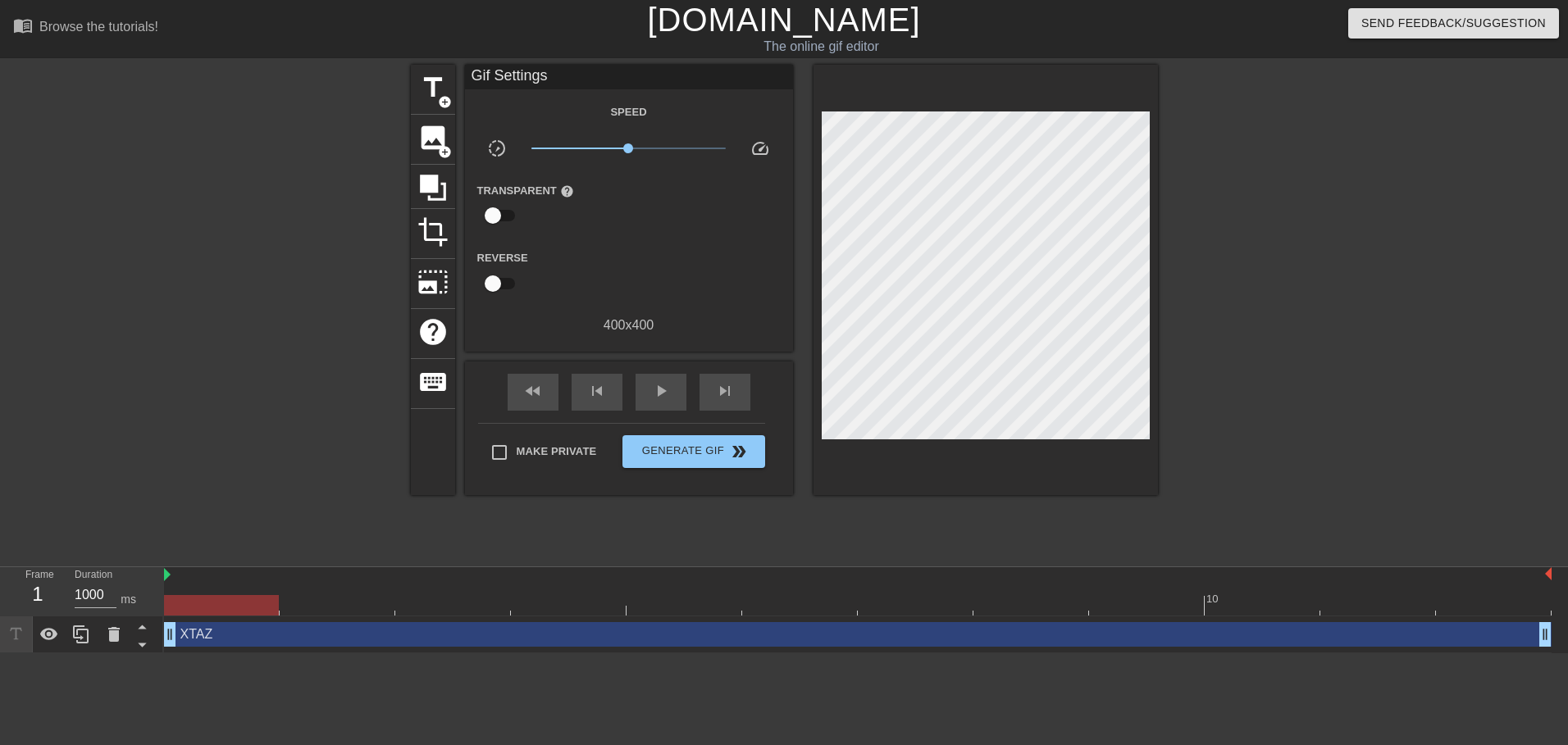
click at [673, 150] on span "x1.00" at bounding box center [629, 147] width 194 height 19
click at [651, 393] on span "play_arrow" at bounding box center [660, 391] width 19 height 19
drag, startPoint x: 684, startPoint y: 147, endPoint x: 686, endPoint y: 160, distance: 13.2
click at [688, 152] on span "x4.03" at bounding box center [629, 147] width 194 height 19
type input "1000"
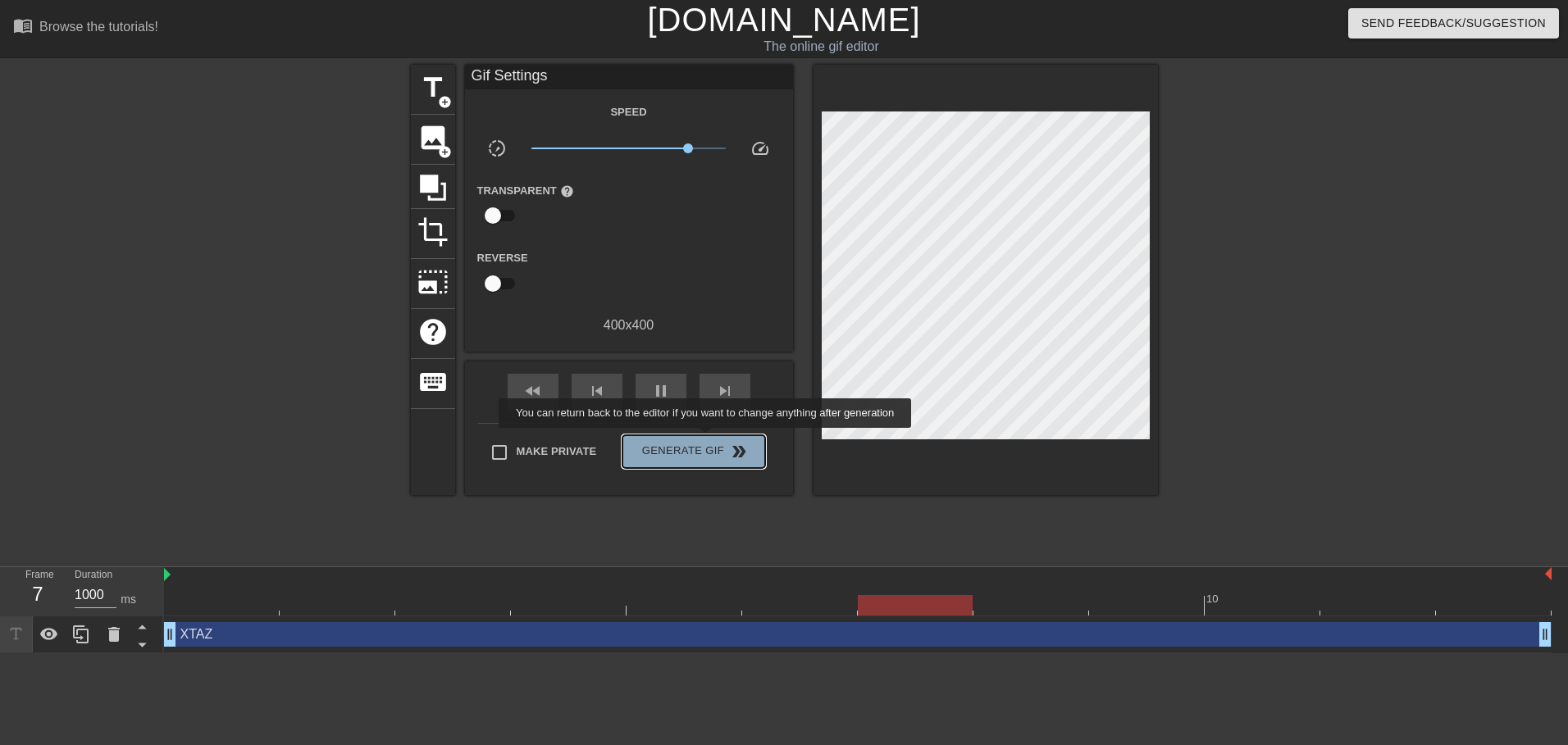
click at [706, 442] on span "Generate Gif double_arrow" at bounding box center [694, 451] width 129 height 19
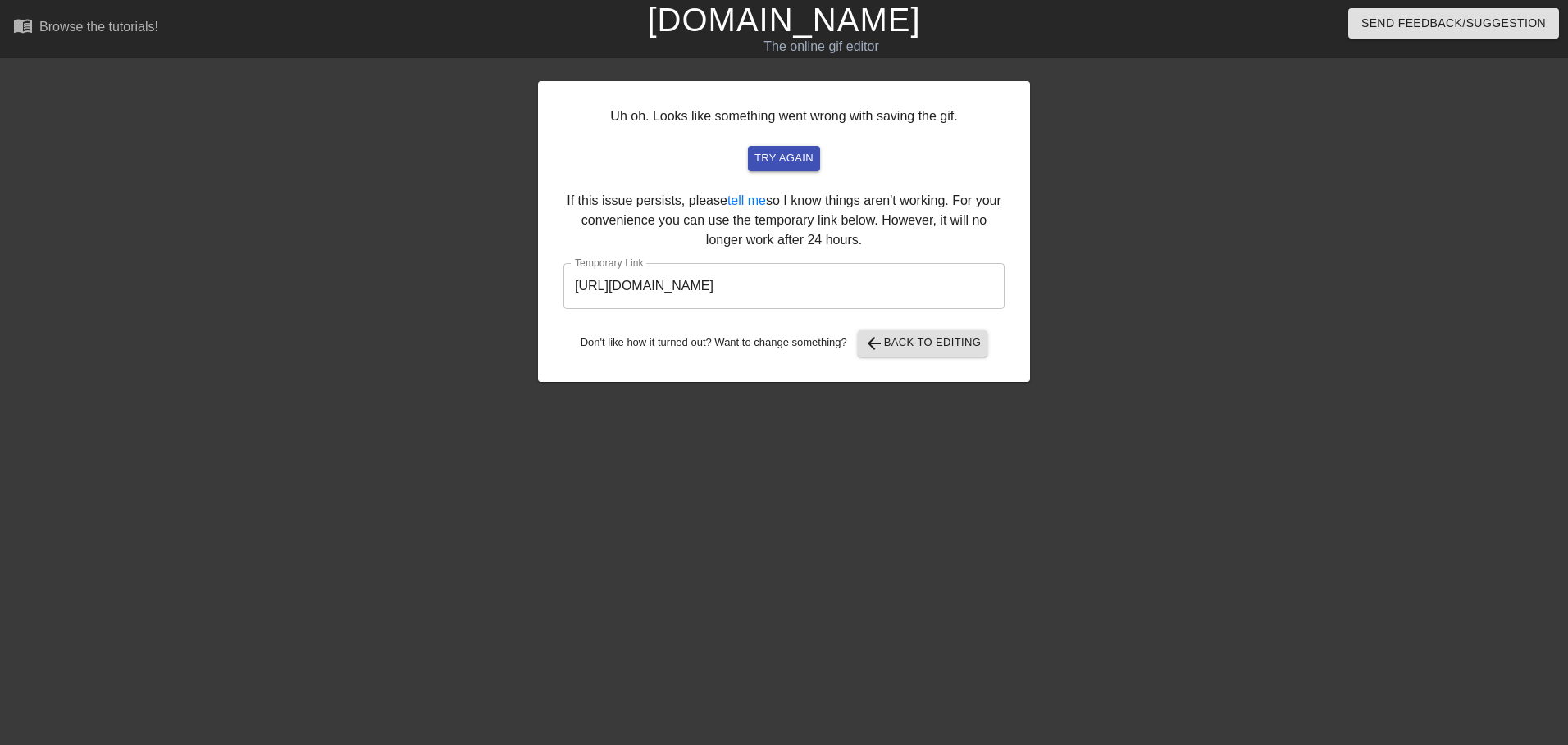
click at [754, 328] on div "Uh oh. Looks like something went wrong with saving the gif. try again If this i…" at bounding box center [784, 231] width 492 height 301
click at [741, 282] on input "[URL][DOMAIN_NAME]" at bounding box center [784, 286] width 441 height 46
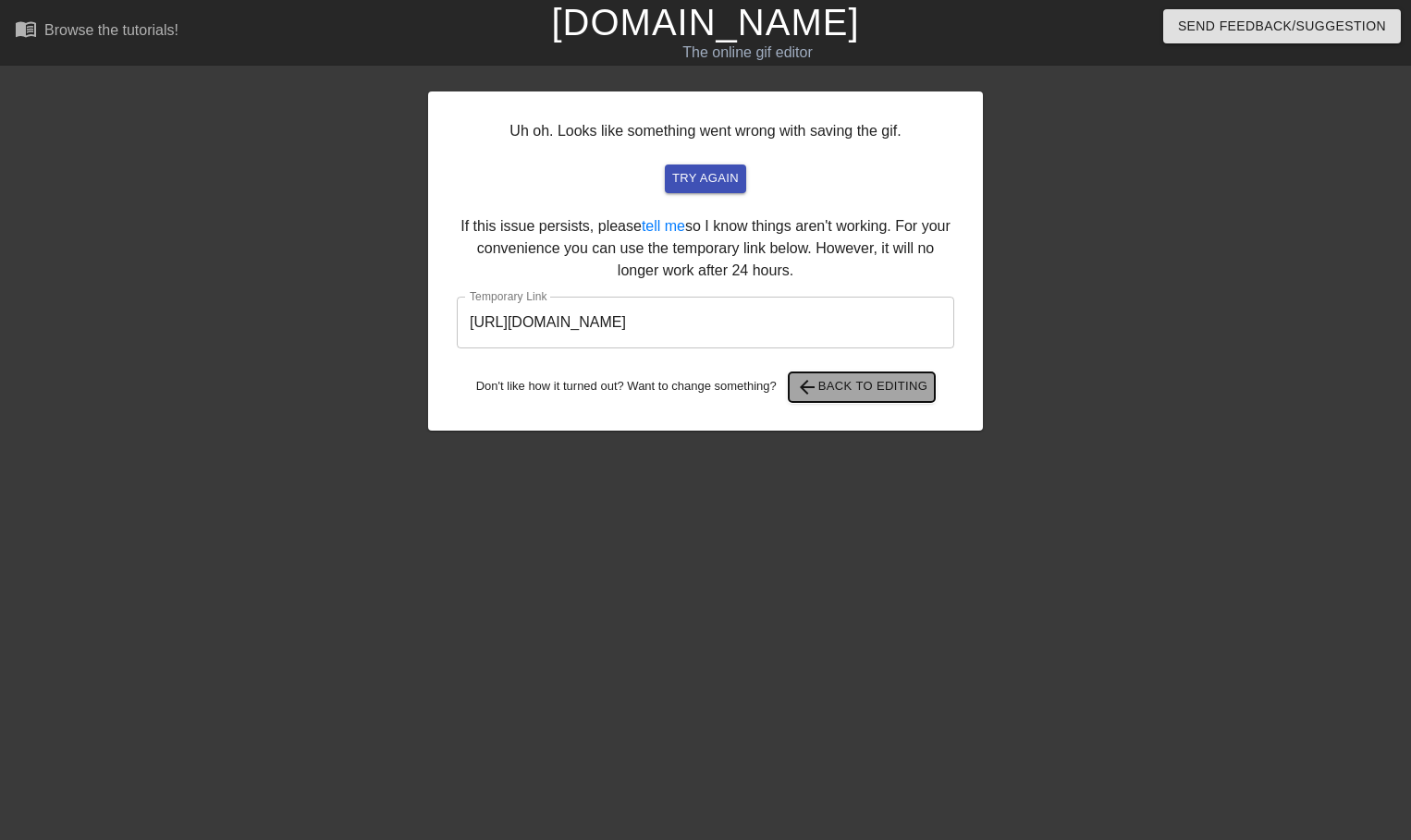
click at [902, 377] on span "arrow_back Back to Editing" at bounding box center [862, 386] width 132 height 22
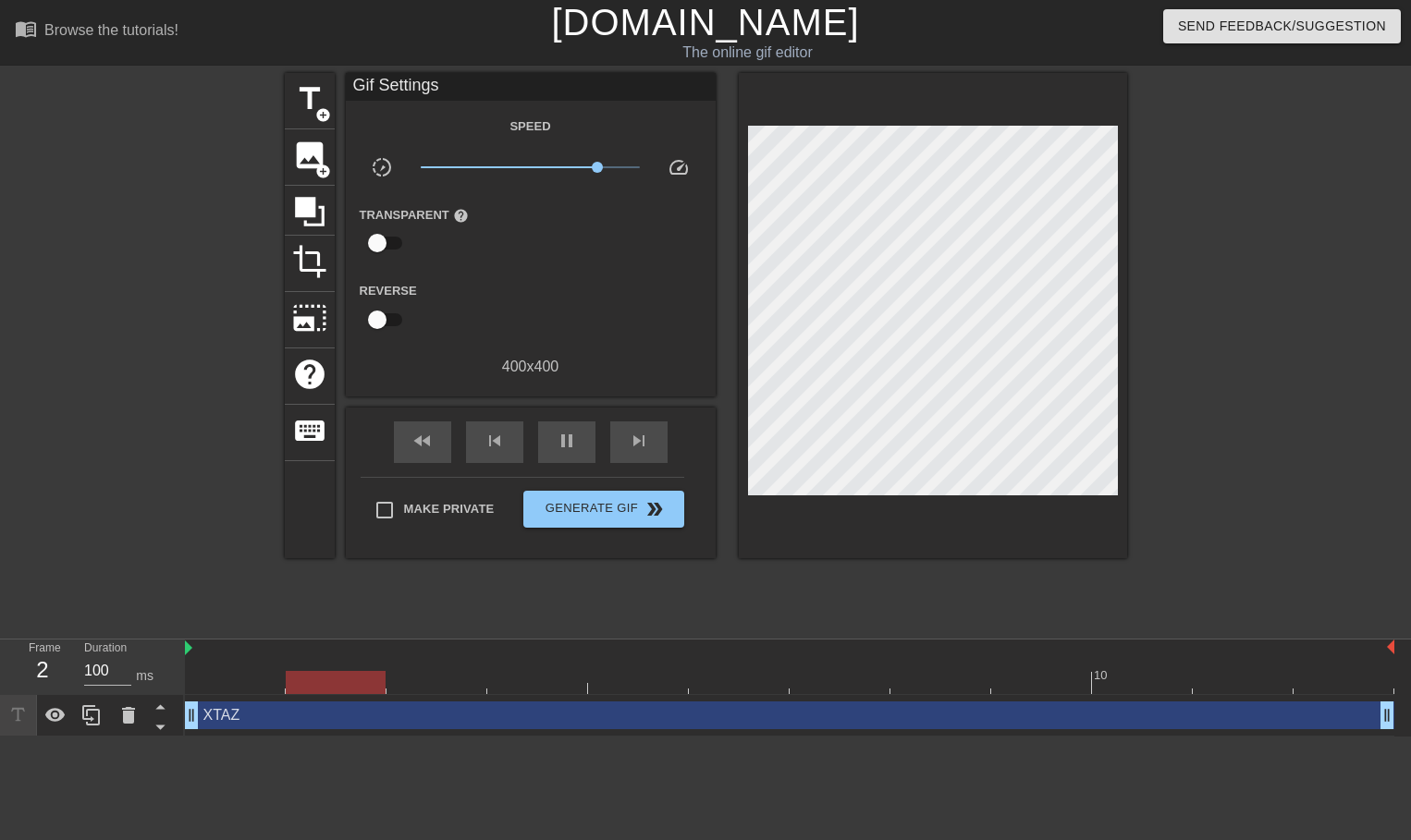
type input "1000"
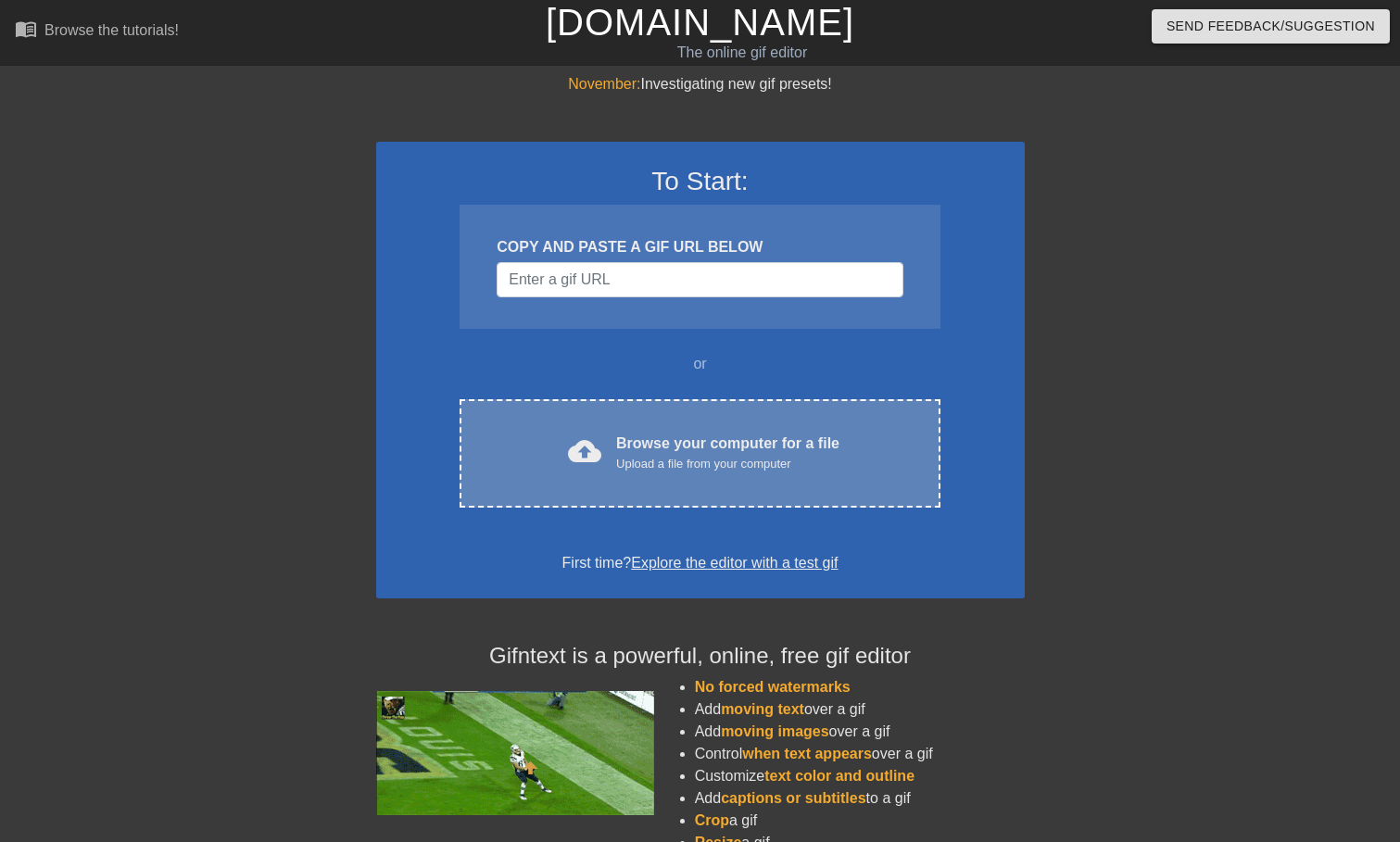
click at [840, 450] on div "cloud_upload Browse your computer for a file Upload a file from your computer" at bounding box center [699, 454] width 402 height 42
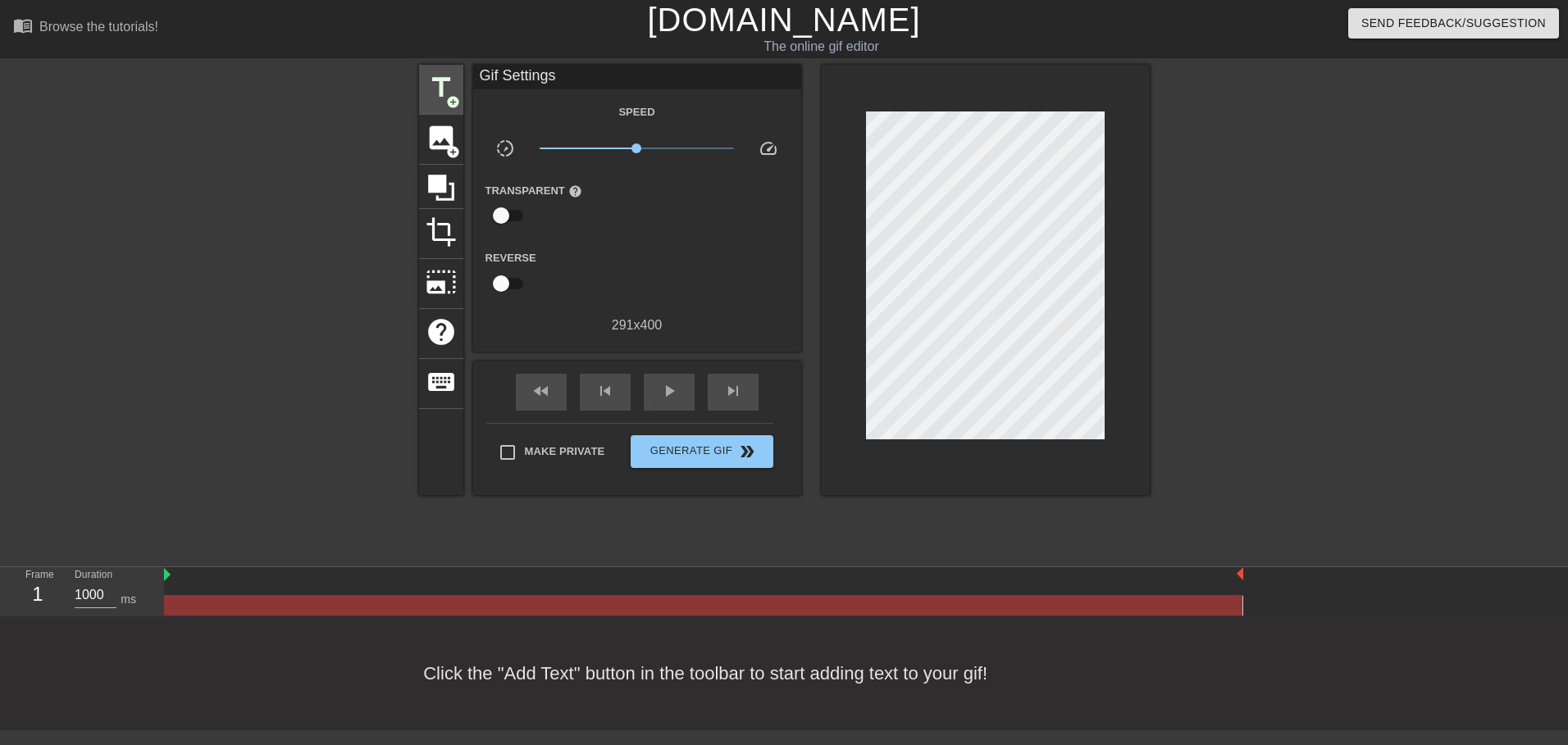
click at [433, 84] on span "title" at bounding box center [441, 87] width 31 height 31
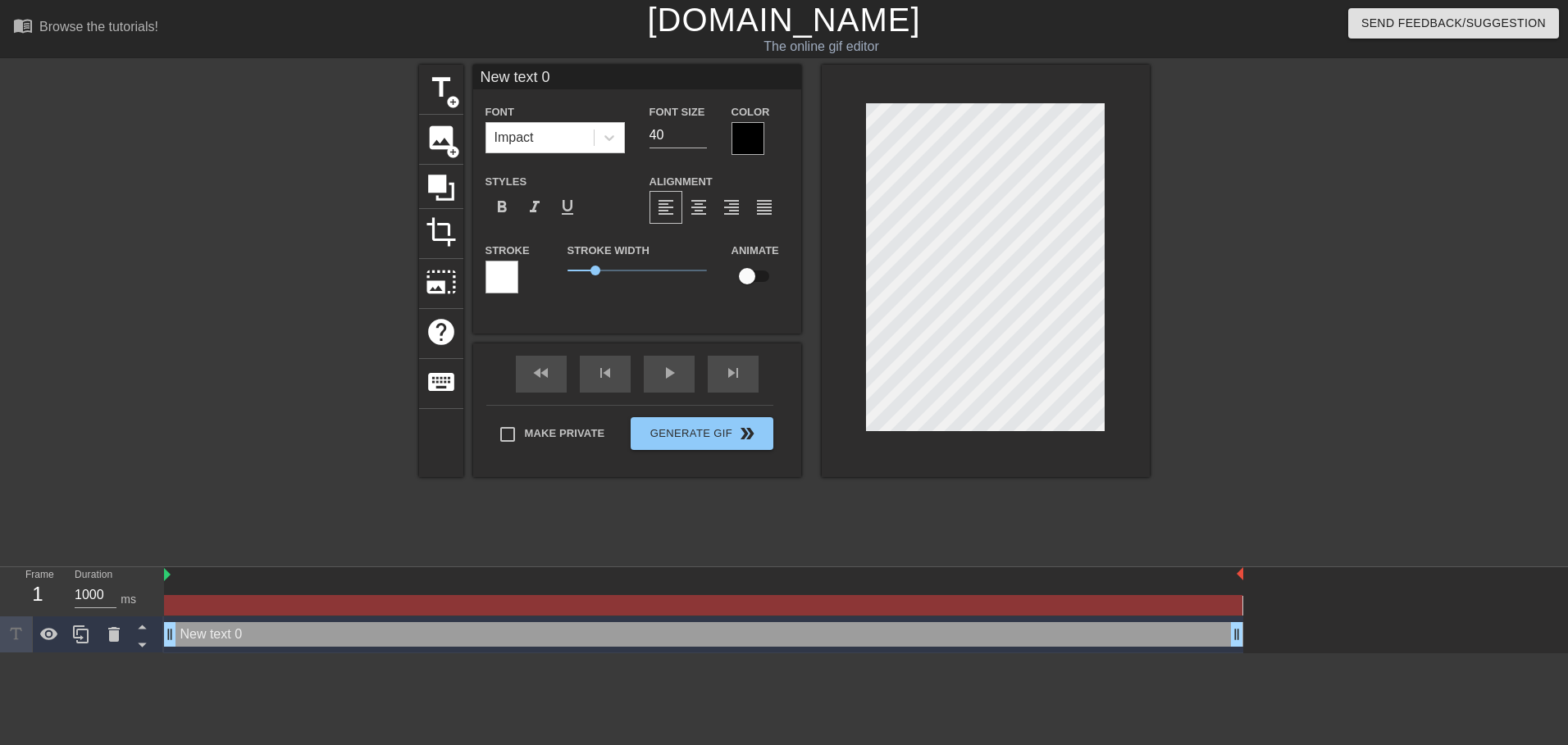
click at [530, 71] on input "New text 0" at bounding box center [637, 76] width 328 height 24
type input "XTAZ"
click at [1208, 313] on div at bounding box center [1292, 310] width 246 height 492
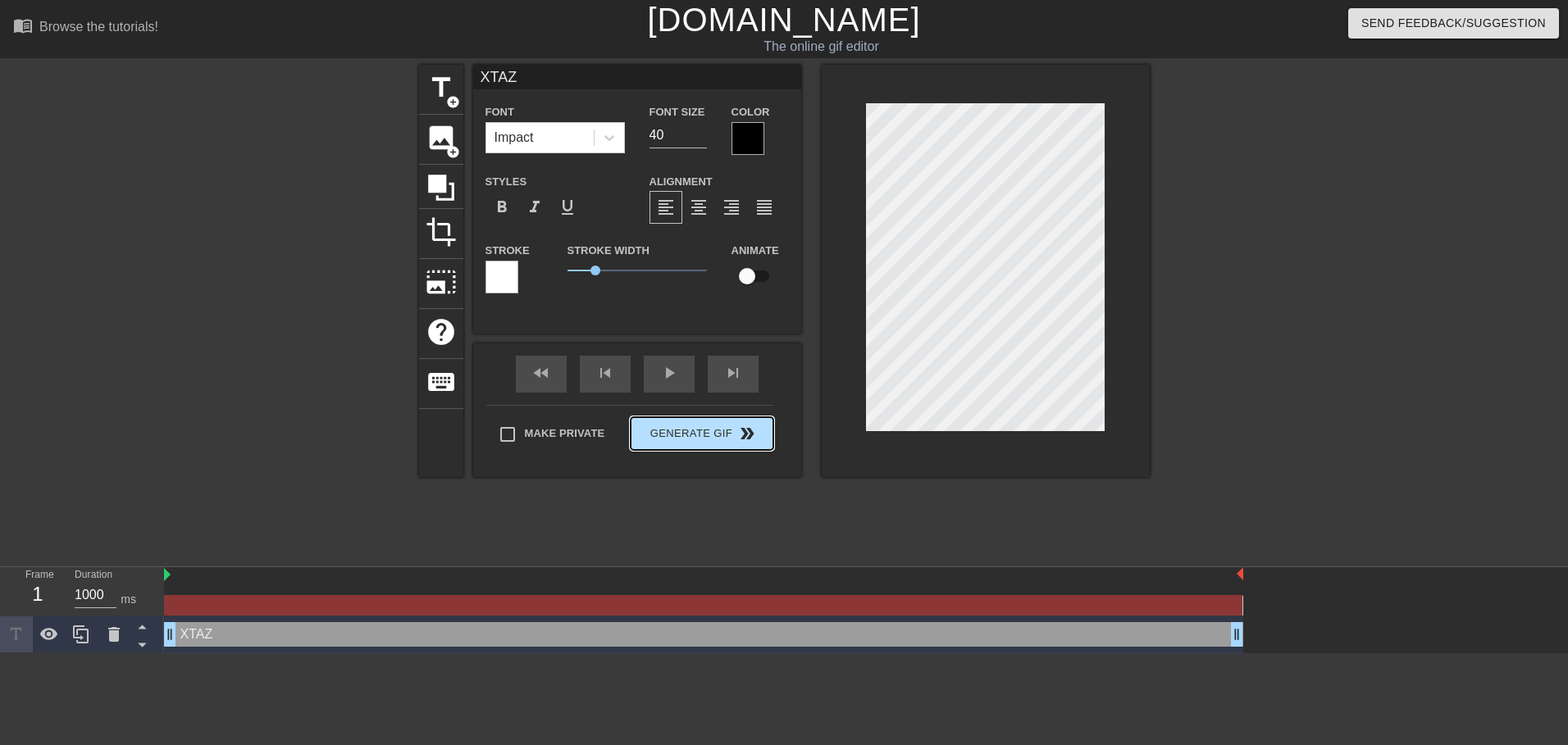
click at [743, 446] on button "Generate Gif double_arrow" at bounding box center [701, 433] width 142 height 33
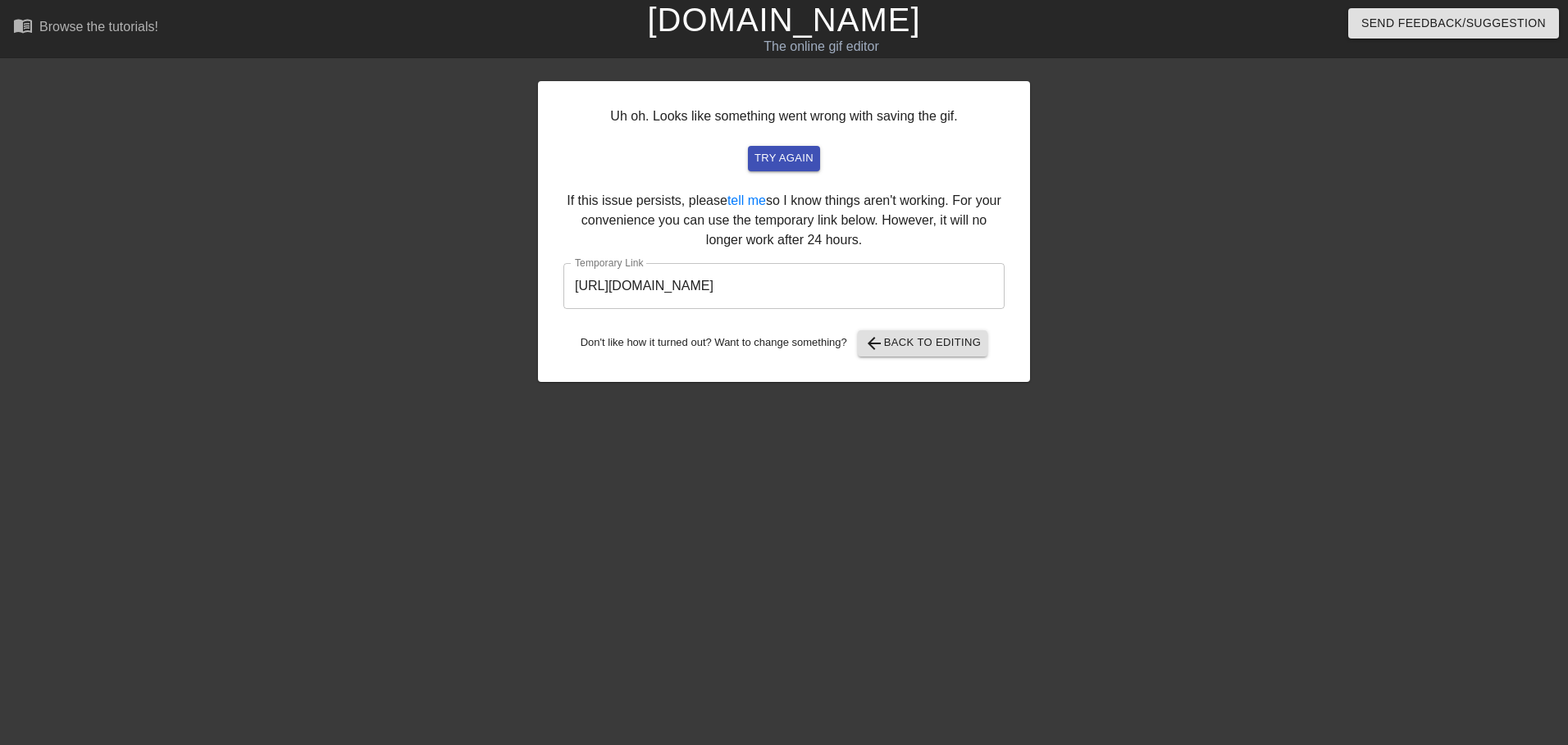
click at [694, 281] on input "[URL][DOMAIN_NAME]" at bounding box center [784, 286] width 441 height 46
